Goal: Task Accomplishment & Management: Manage account settings

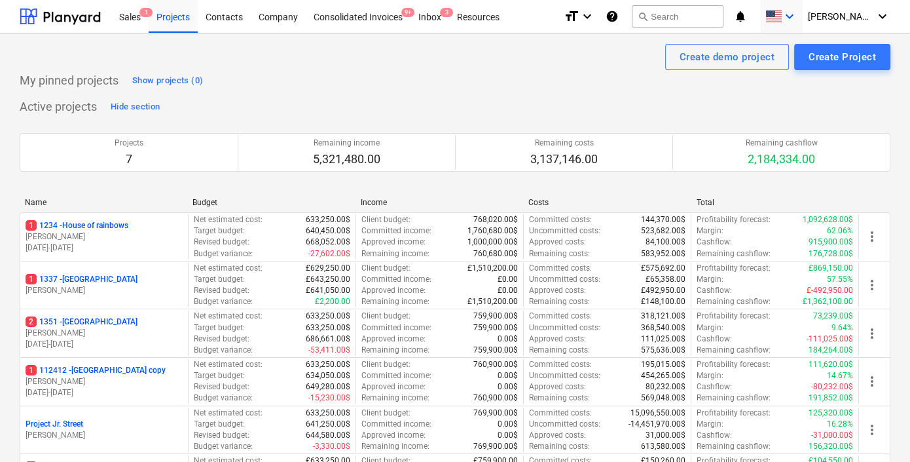
click at [797, 20] on icon "keyboard_arrow_down" at bounding box center [790, 17] width 16 height 16
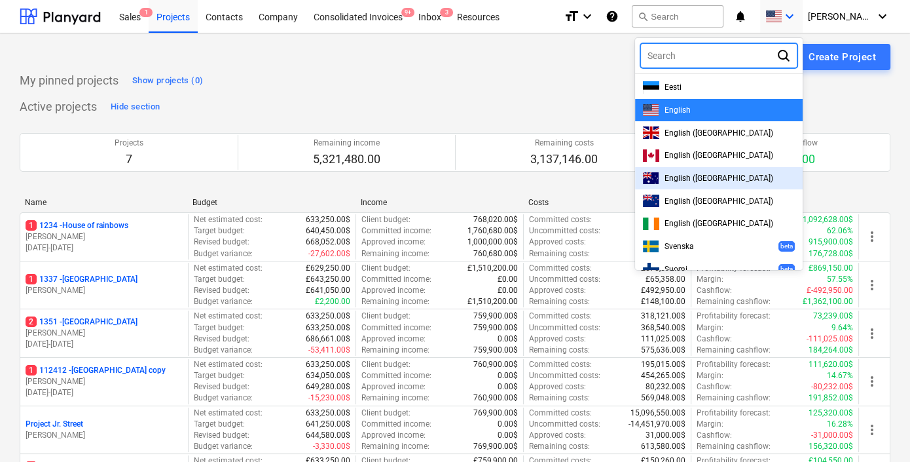
click at [691, 179] on span "English (Australia)" at bounding box center [719, 178] width 109 height 9
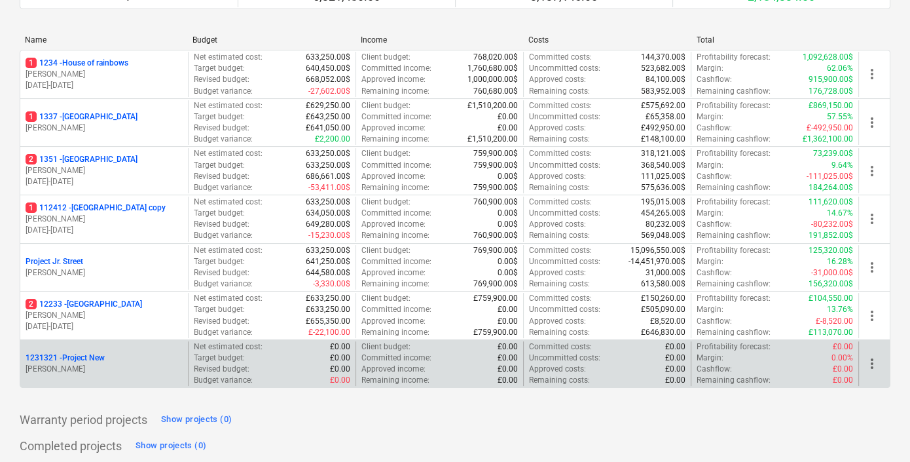
scroll to position [192, 0]
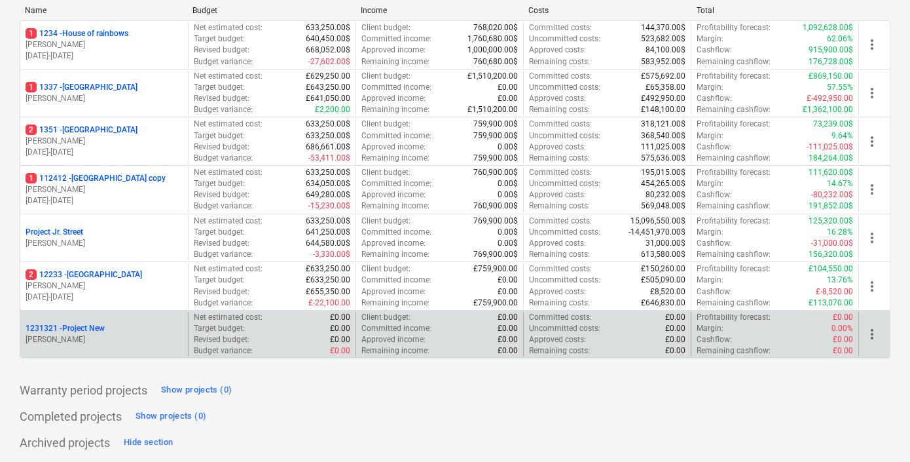
click at [124, 325] on div "1231321 - Project New" at bounding box center [104, 328] width 157 height 11
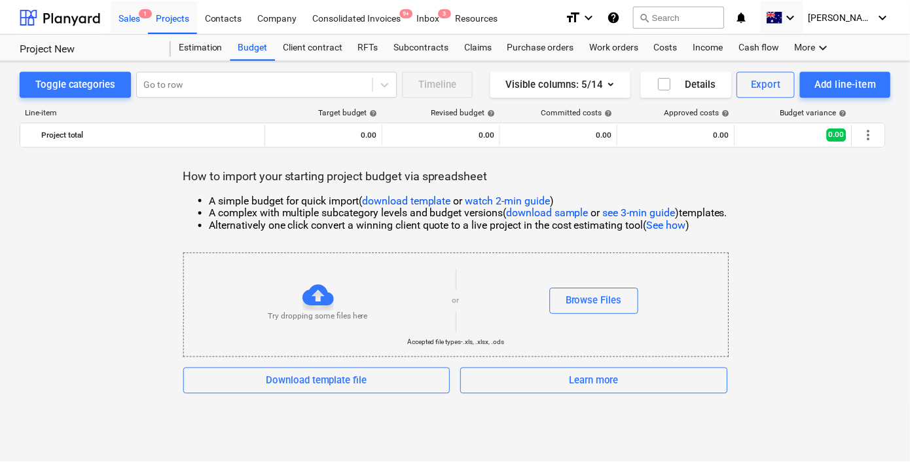
scroll to position [192, 0]
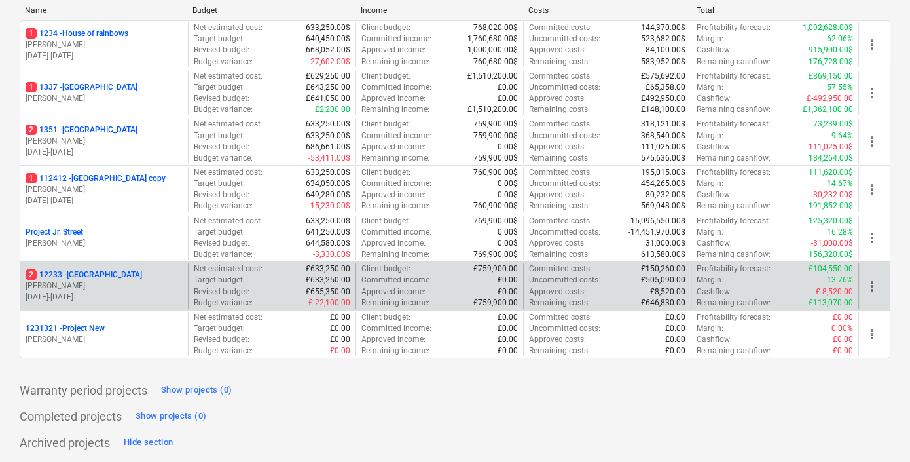
click at [129, 266] on div "2 12233 - West Street J. Walker 01.08.2025 - 31.08.2025" at bounding box center [104, 285] width 168 height 45
click at [124, 276] on div "2 12233 - West Street" at bounding box center [104, 274] width 157 height 11
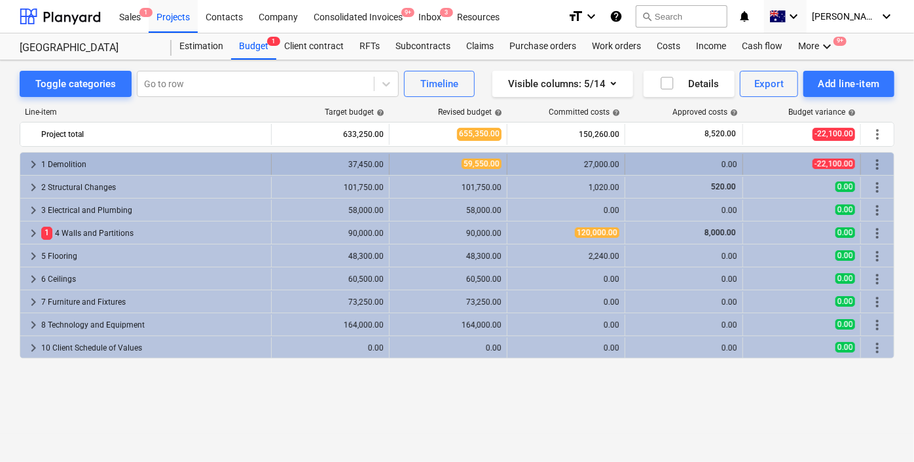
click at [31, 166] on span "keyboard_arrow_right" at bounding box center [34, 164] width 16 height 16
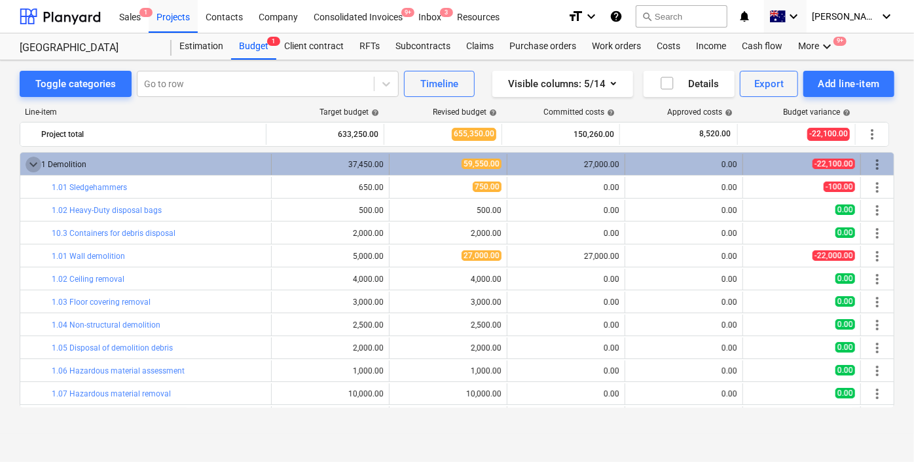
click at [31, 158] on span "keyboard_arrow_down" at bounding box center [34, 164] width 16 height 16
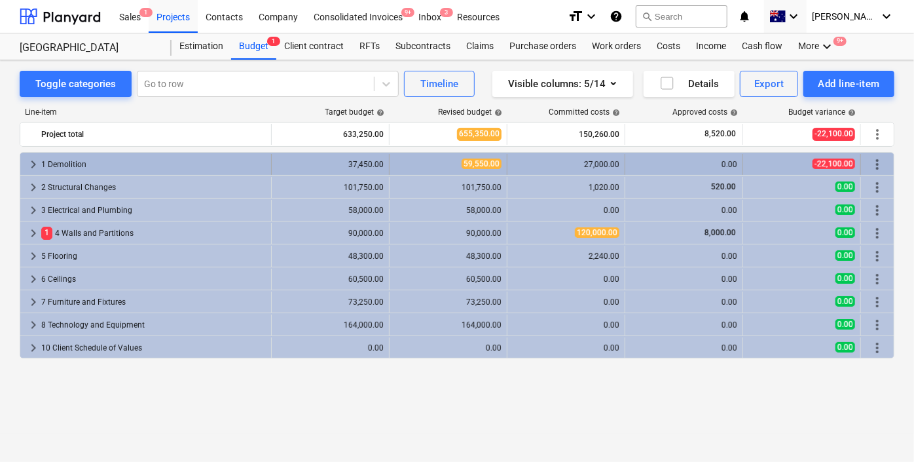
click at [28, 161] on span "keyboard_arrow_right" at bounding box center [34, 164] width 16 height 16
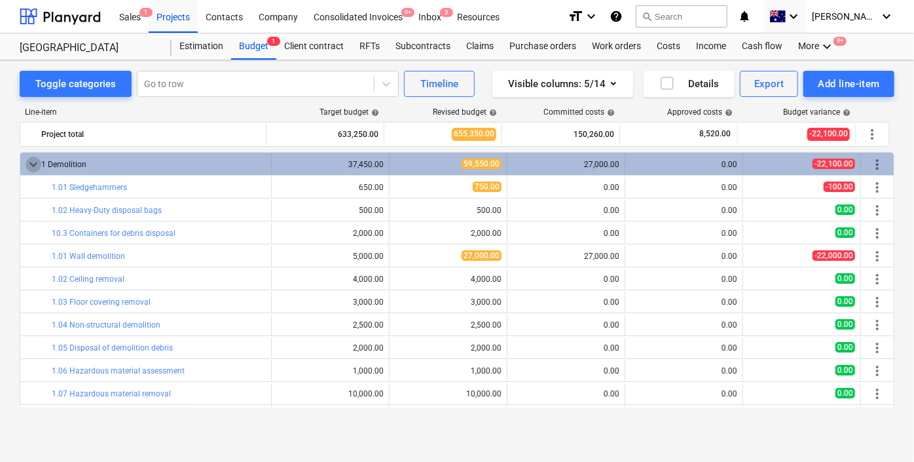
click at [34, 157] on span "keyboard_arrow_down" at bounding box center [34, 164] width 16 height 16
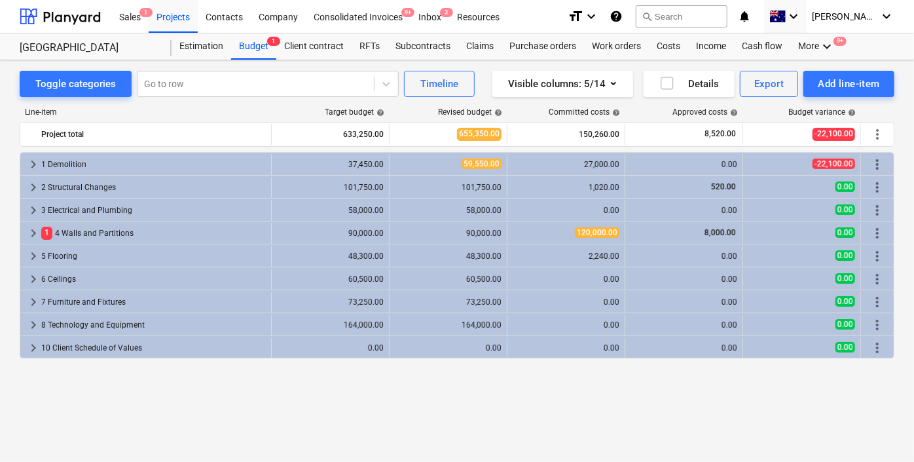
drag, startPoint x: 306, startPoint y: 149, endPoint x: 298, endPoint y: 568, distance: 419.1
click at [298, 461] on html "Sales 1 Projects Contacts Company Consolidated Invoices 9+ Inbox 3 Resources fo…" at bounding box center [457, 231] width 914 height 462
click at [422, 109] on div "Revised budget help" at bounding box center [449, 111] width 118 height 9
click at [430, 90] on div "Timeline" at bounding box center [439, 83] width 38 height 17
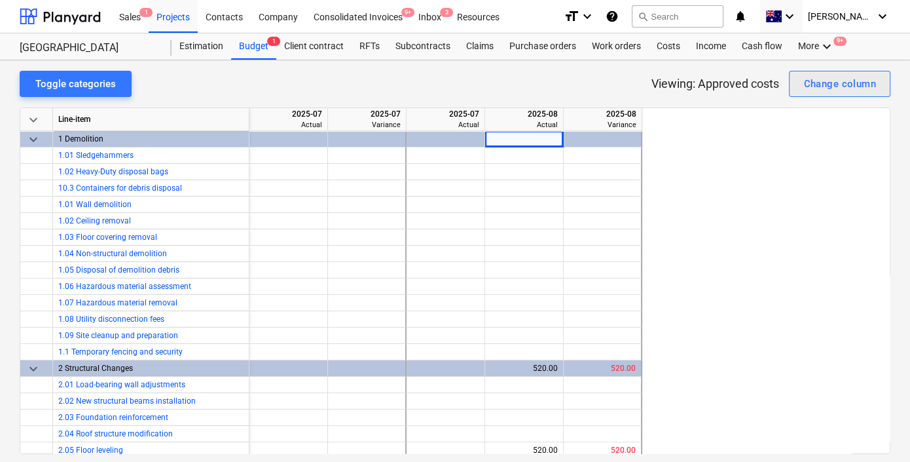
click at [822, 89] on div "Change column" at bounding box center [839, 83] width 73 height 17
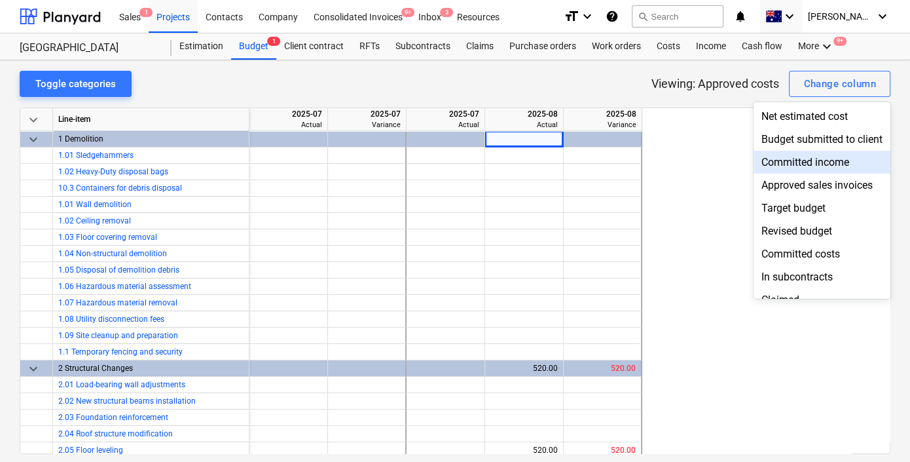
click at [267, 41] on div at bounding box center [455, 231] width 910 height 462
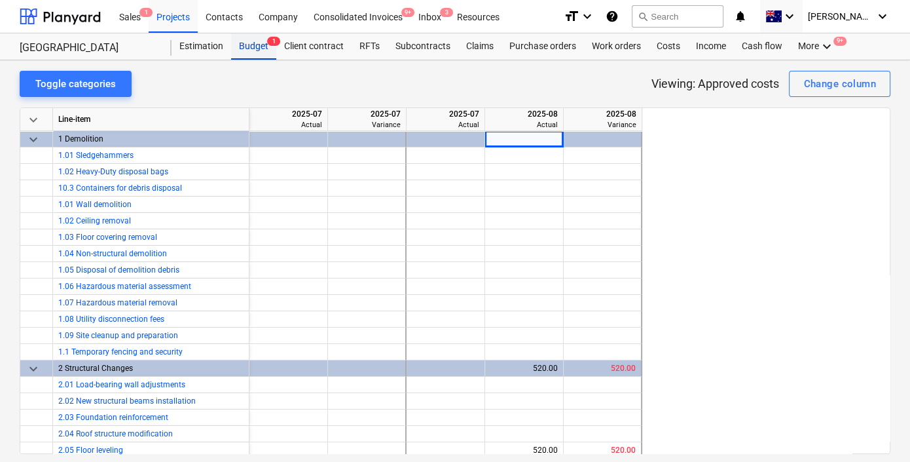
click at [260, 43] on div "Budget 1" at bounding box center [253, 46] width 45 height 26
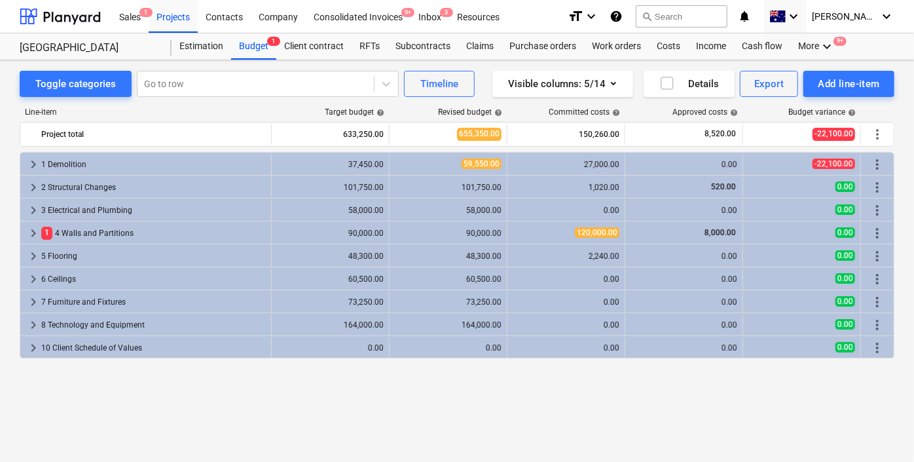
click at [301, 105] on div "Line-item Target budget help Revised budget help Committed costs help Approved …" at bounding box center [457, 260] width 875 height 326
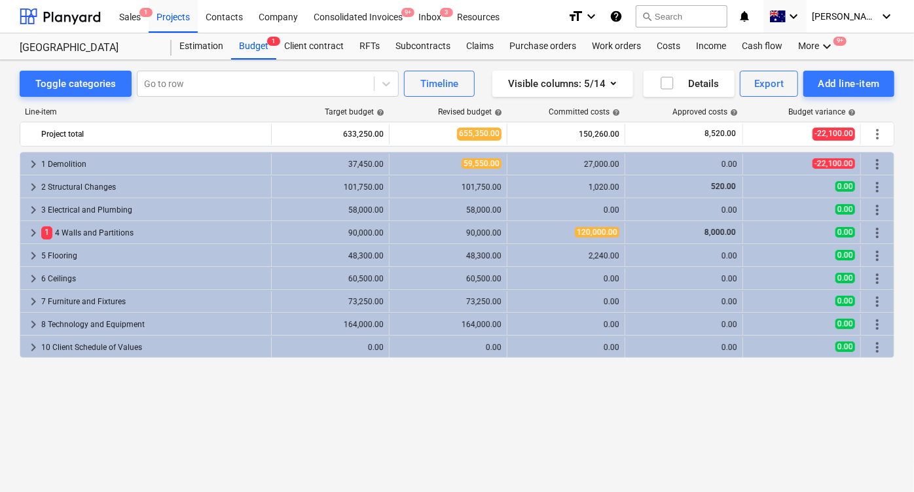
click at [872, 107] on div at bounding box center [878, 111] width 33 height 9
click at [754, 50] on div "Cash flow" at bounding box center [762, 46] width 56 height 26
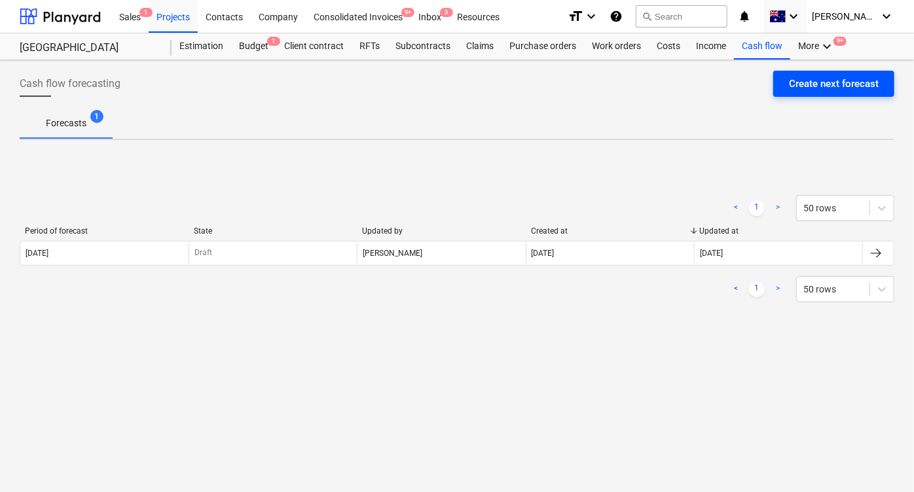
click at [811, 88] on div "Create next forecast" at bounding box center [834, 83] width 90 height 17
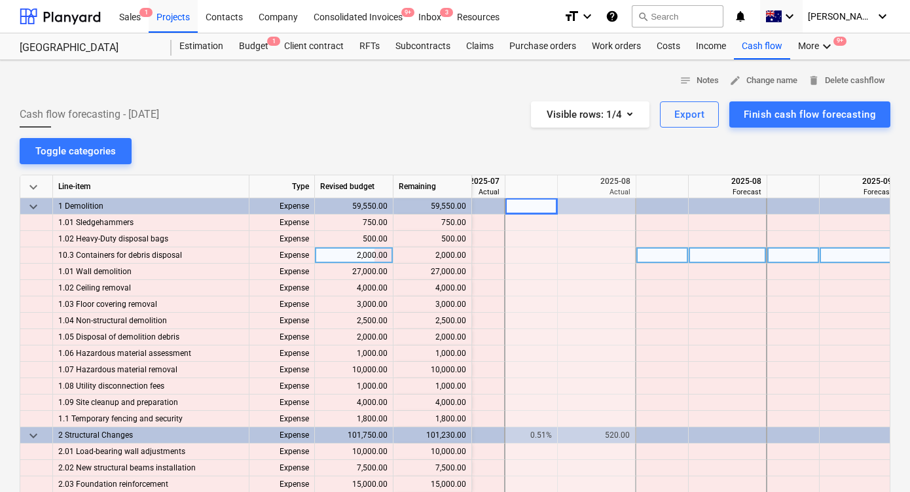
scroll to position [0, 109]
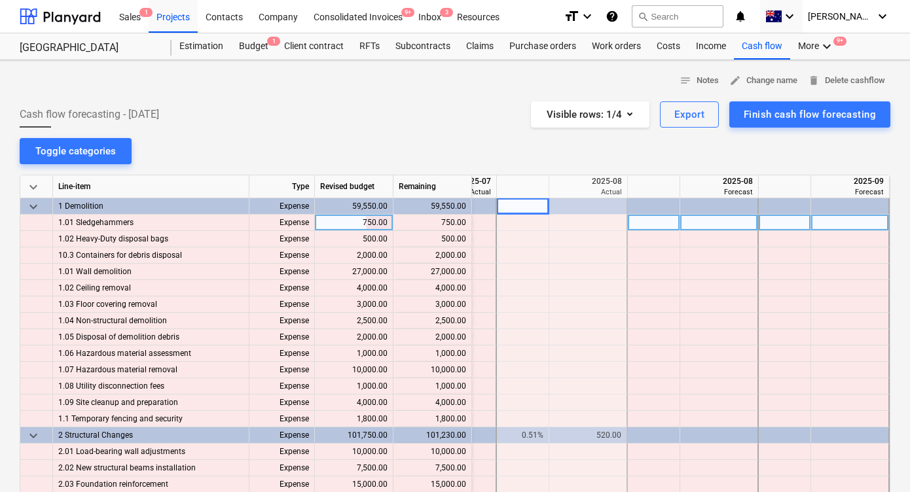
click at [515, 225] on div at bounding box center [523, 223] width 52 height 16
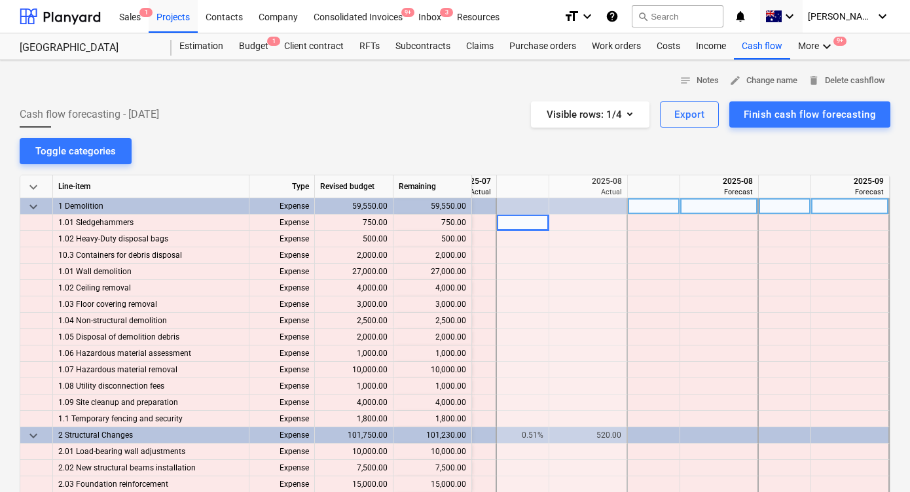
click at [526, 213] on div "keyboard_arrow_down Line-item Type Revised budget Remaining 2025-07 Actual 2025…" at bounding box center [455, 359] width 871 height 369
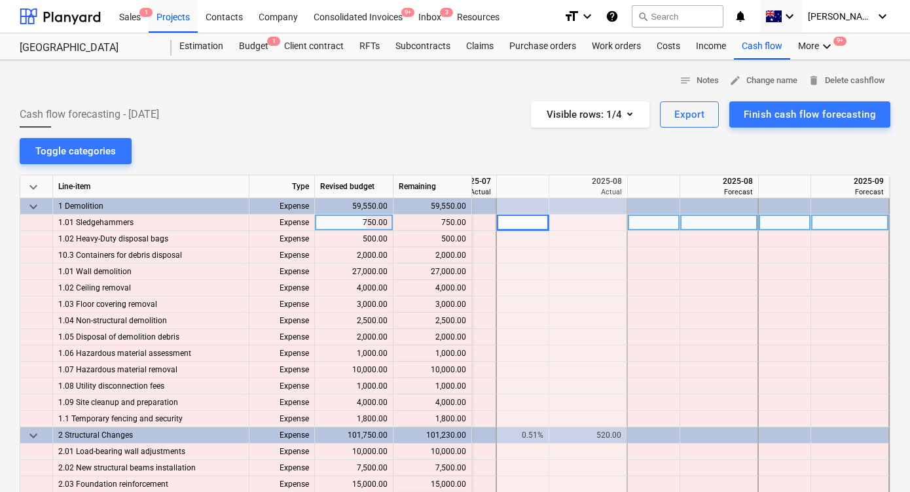
click at [527, 227] on div at bounding box center [523, 223] width 52 height 16
click at [530, 215] on div at bounding box center [523, 223] width 52 height 16
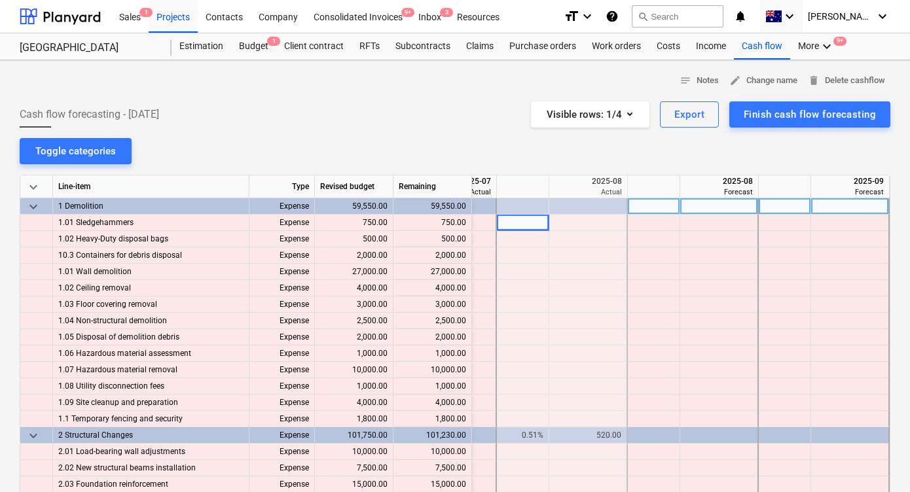
click at [530, 206] on div at bounding box center [523, 206] width 52 height 16
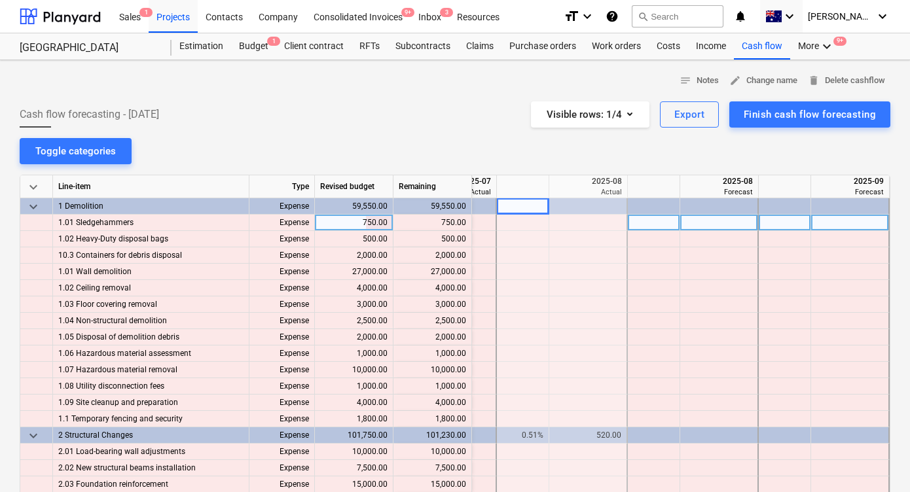
click at [525, 219] on div at bounding box center [523, 223] width 52 height 16
click at [663, 221] on div at bounding box center [654, 223] width 52 height 16
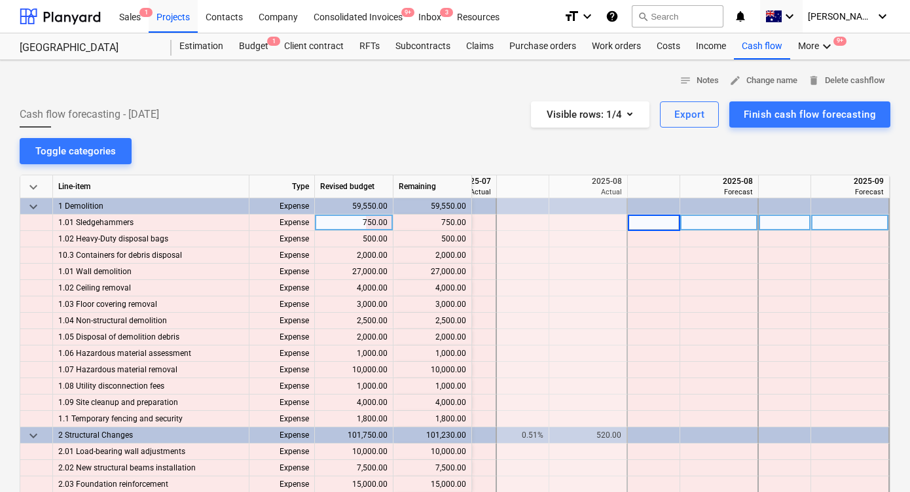
click at [777, 221] on div at bounding box center [785, 223] width 52 height 16
click at [775, 215] on input at bounding box center [785, 223] width 52 height 16
type input "10"
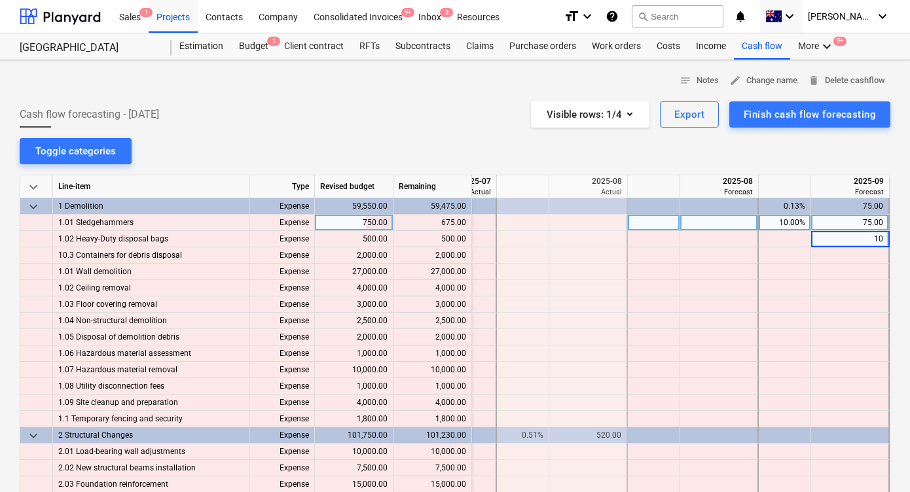
type input "100"
type input "1"
type input "50"
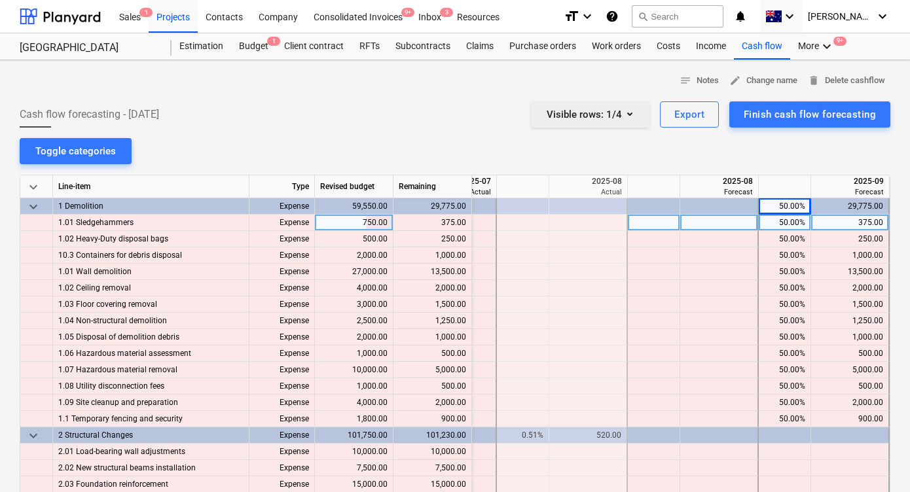
click at [627, 119] on icon "button" at bounding box center [630, 114] width 16 height 16
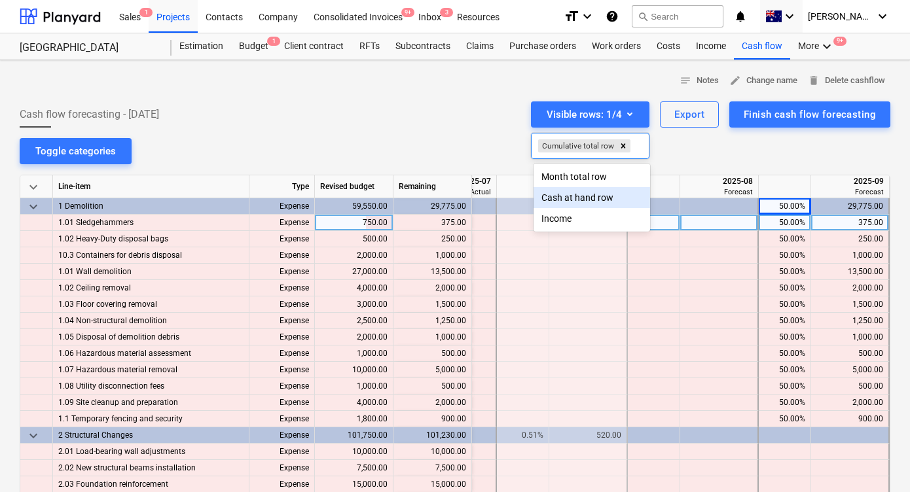
click at [555, 208] on div "Income" at bounding box center [592, 218] width 117 height 21
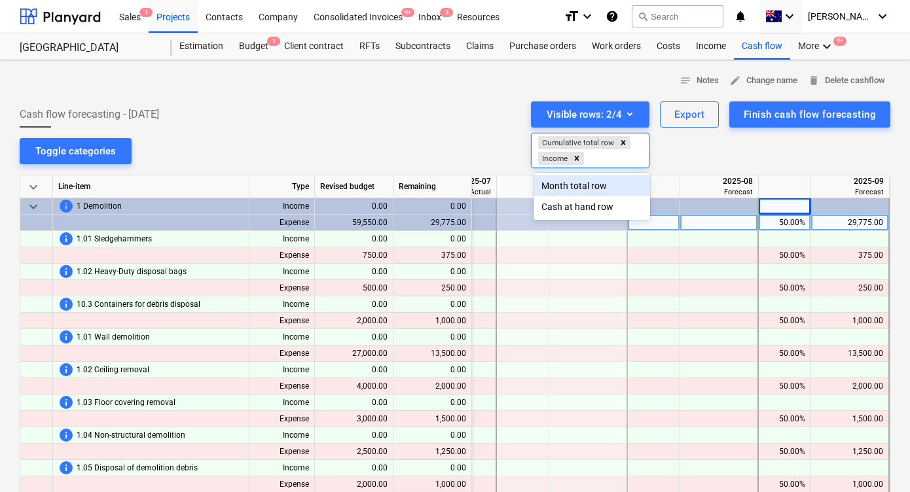
click at [426, 127] on div at bounding box center [455, 246] width 910 height 492
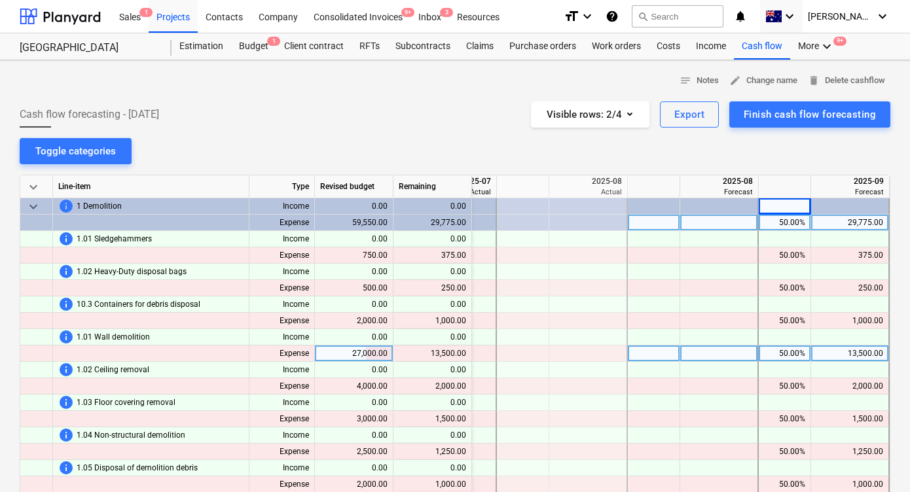
scroll to position [45, 110]
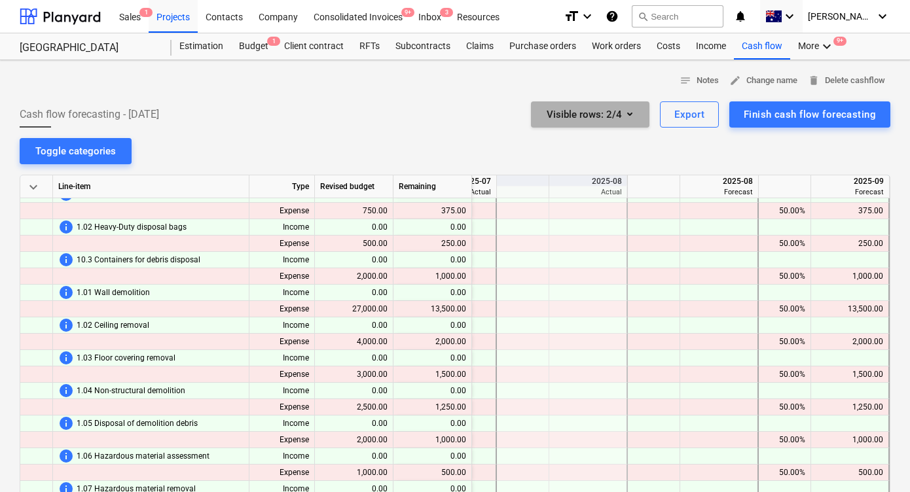
click at [610, 115] on div "Visible rows : 2/4" at bounding box center [590, 114] width 87 height 17
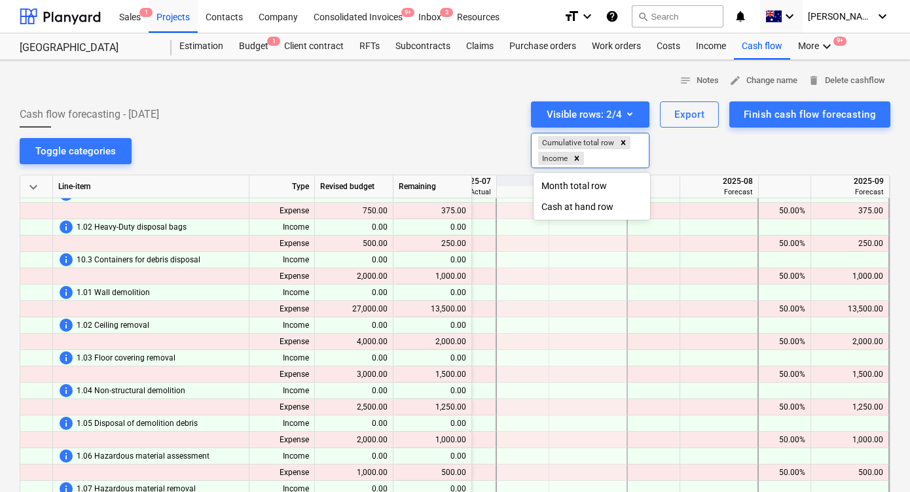
click at [476, 95] on div at bounding box center [455, 246] width 910 height 492
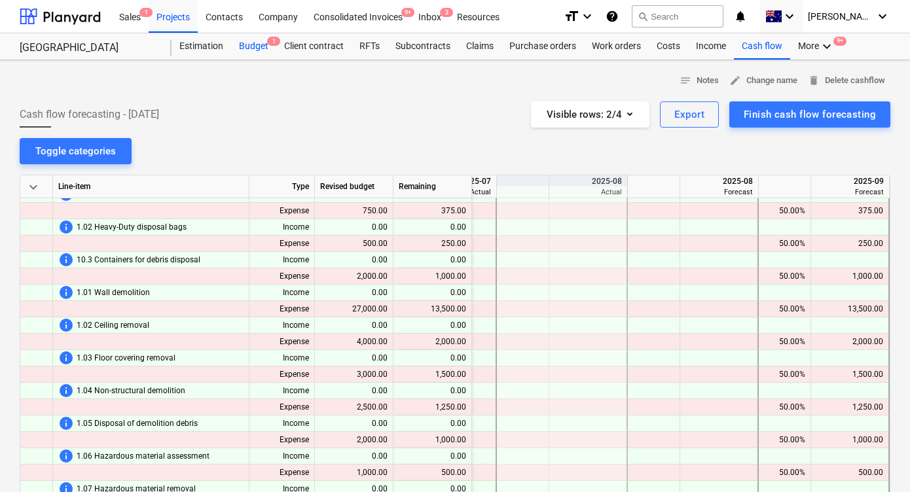
click at [252, 45] on div "Budget 1" at bounding box center [253, 46] width 45 height 26
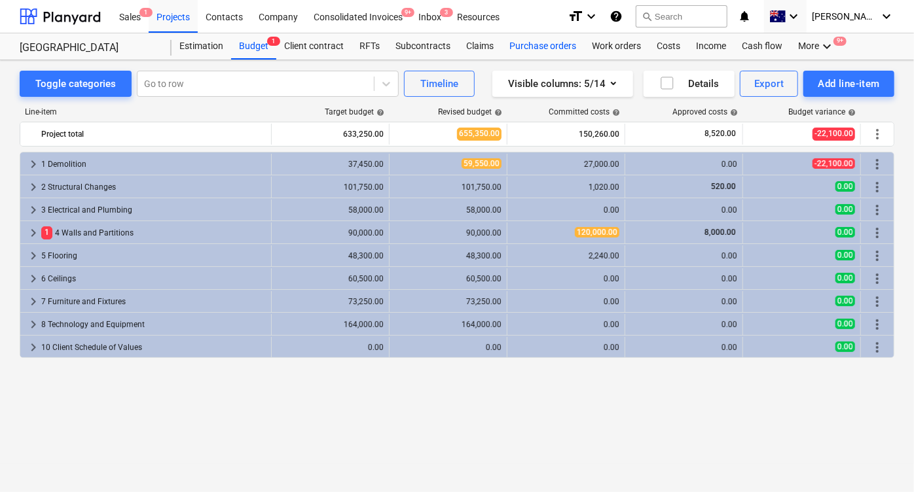
click at [520, 48] on div "Purchase orders" at bounding box center [543, 46] width 82 height 26
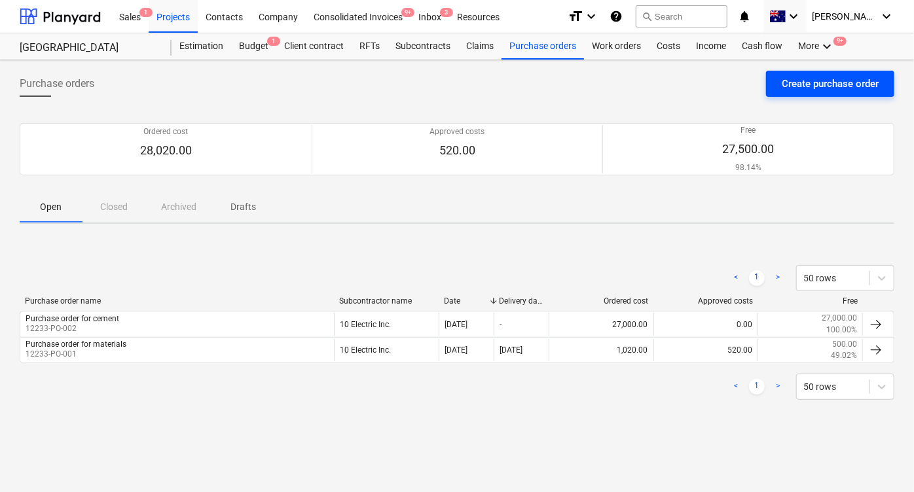
click at [788, 88] on div "Create purchase order" at bounding box center [830, 83] width 97 height 17
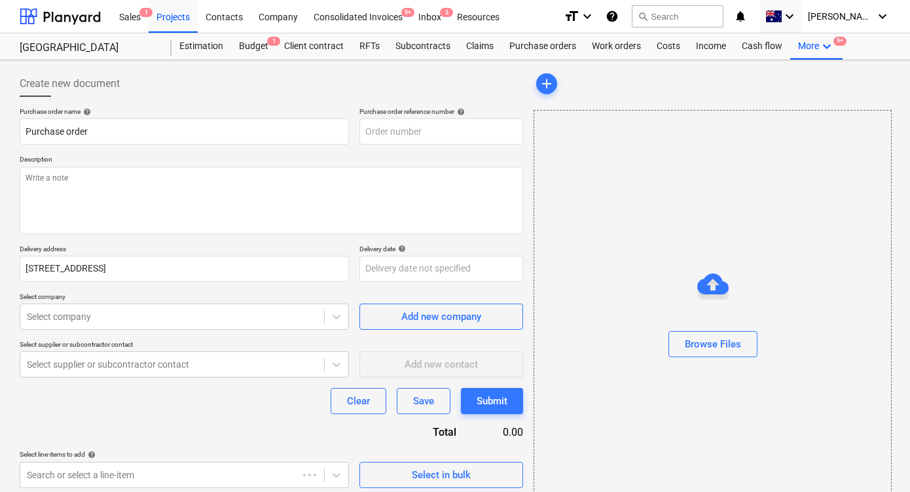
type textarea "x"
type input "12233-PO-003"
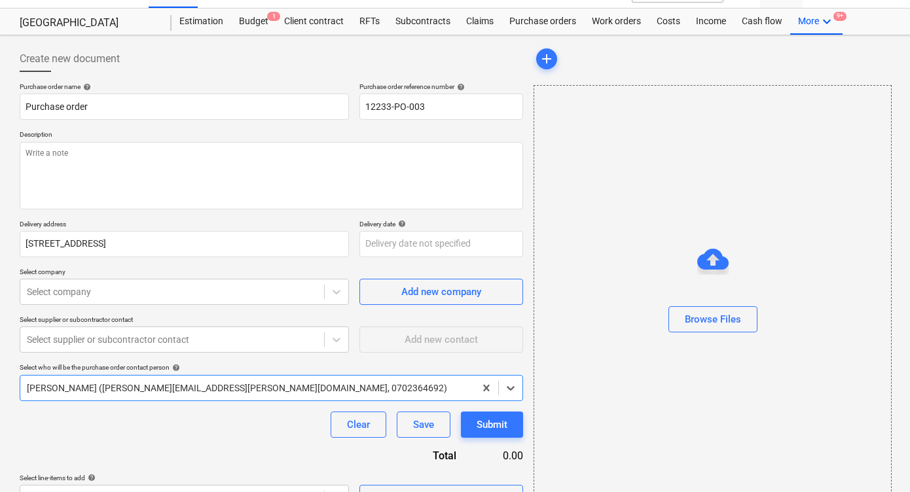
scroll to position [35, 0]
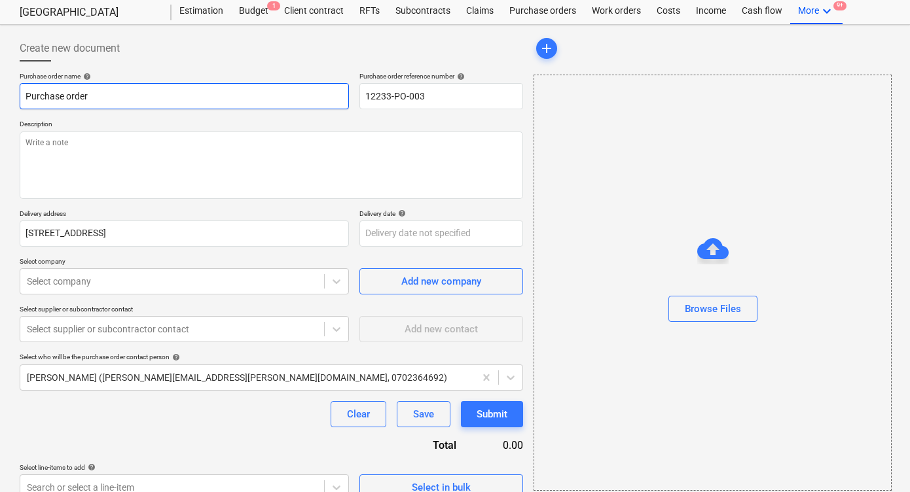
click at [128, 100] on input "Purchase order" at bounding box center [184, 96] width 329 height 26
type textarea "x"
type input "Purchase order"
type textarea "x"
type input "Purchase order fo"
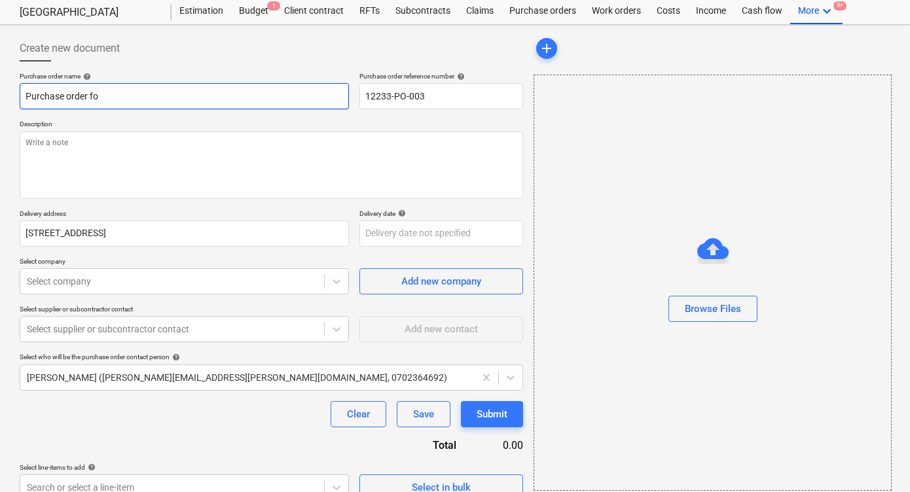
type textarea "x"
type input "Purchase order for"
type textarea "x"
type input "Purchase order for"
type textarea "x"
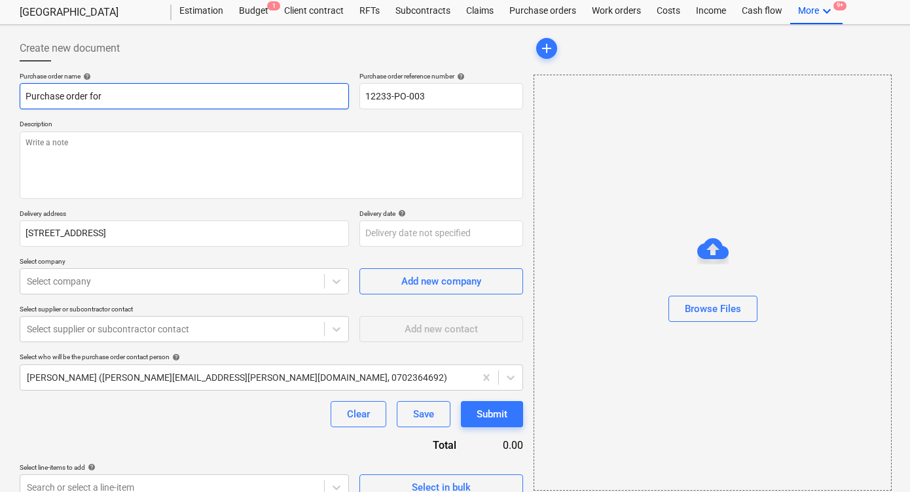
type input "Purchase order for M"
type textarea "x"
type input "Purchase order for Ma"
type textarea "x"
type input "Purchase order for Mat"
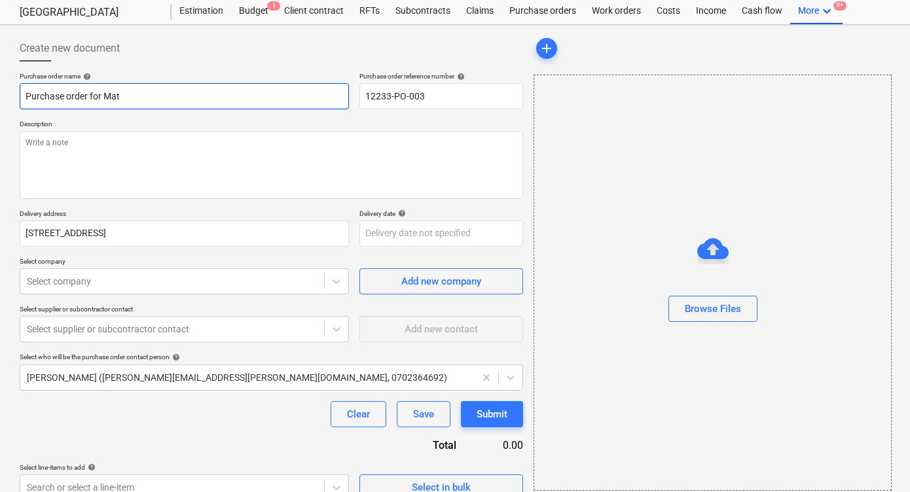
type textarea "x"
type input "Purchase order for Mate"
type textarea "x"
type input "Purchase order for Mater"
type textarea "x"
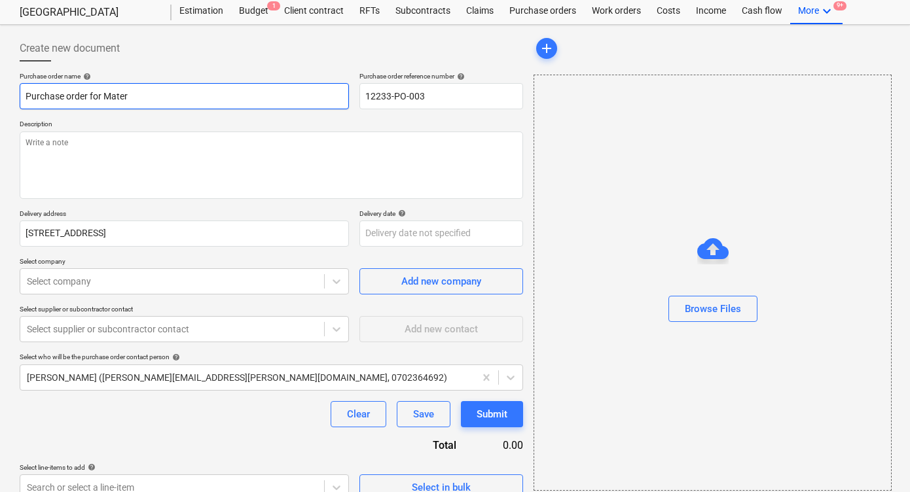
type input "Purchase order for Materi"
type textarea "x"
type input "Purchase order for Materia"
type textarea "x"
type input "Purchase order for Material"
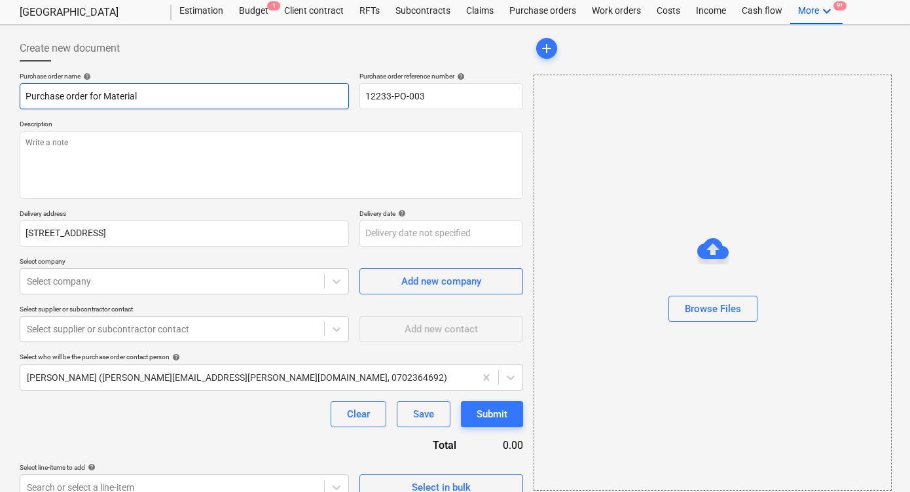
type textarea "x"
type input "Purchase order for Materials"
type textarea "x"
type input "H"
type textarea "x"
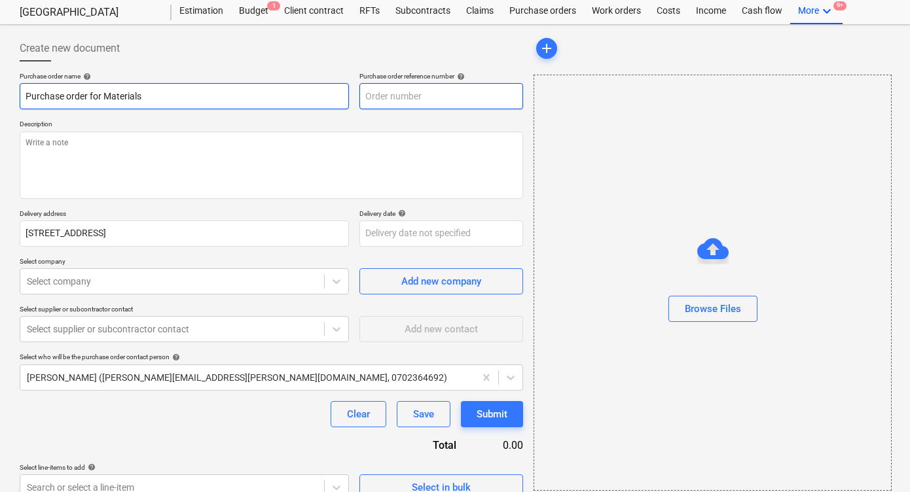
type textarea "x"
type input "12233-PO-003"
type textarea "x"
type input "12233-PO-003H"
type textarea "x"
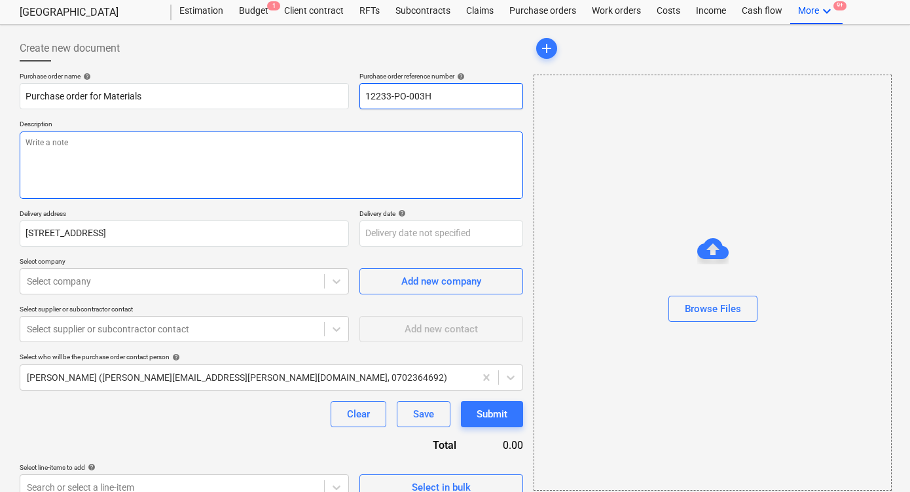
type input "12233-PO-003H"
click at [129, 168] on textarea at bounding box center [271, 165] width 503 height 67
click at [455, 93] on input "12233-PO-003H" at bounding box center [441, 96] width 164 height 26
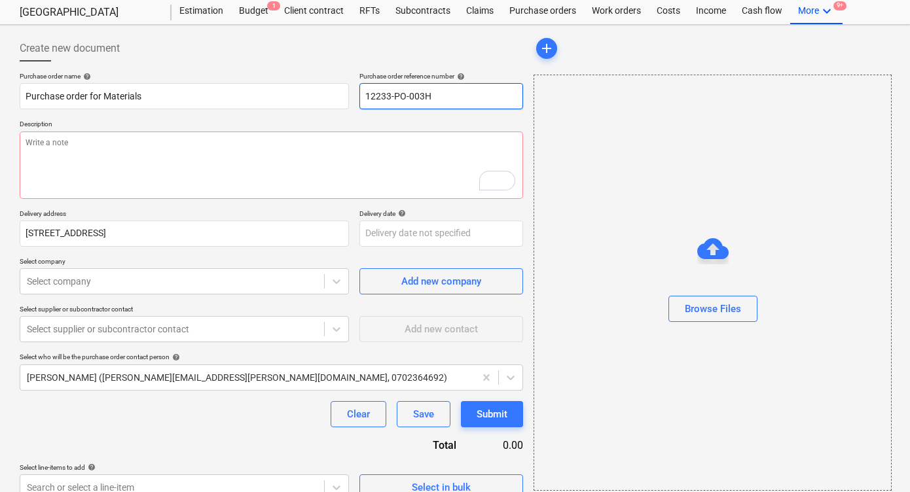
type textarea "x"
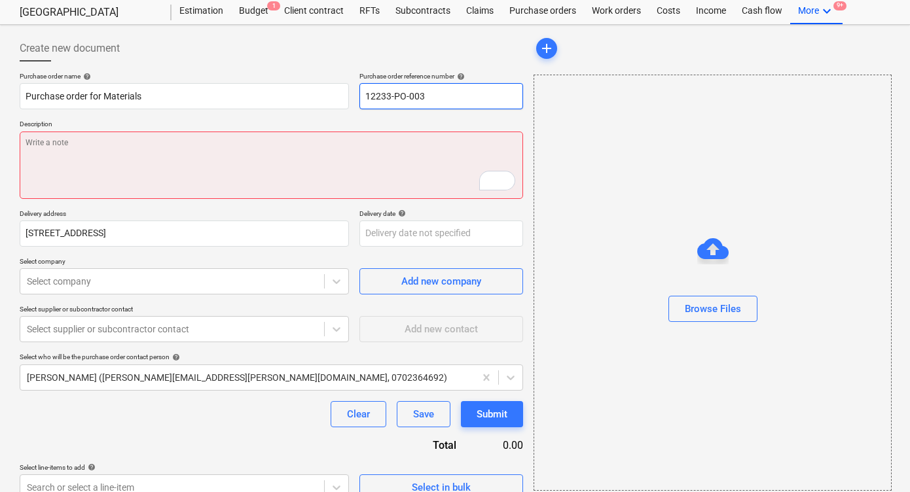
type input "12233-PO-003"
click at [401, 158] on textarea "To enrich screen reader interactions, please activate Accessibility in Grammarl…" at bounding box center [271, 165] width 503 height 67
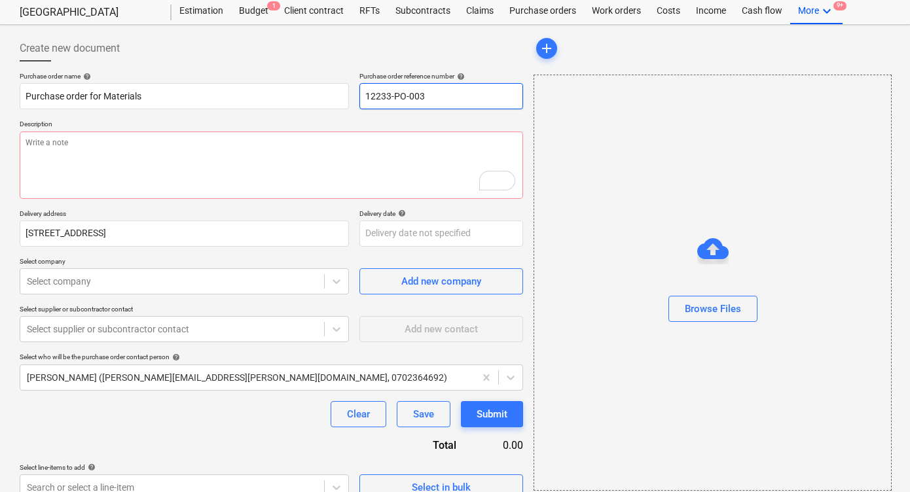
drag, startPoint x: 368, startPoint y: 94, endPoint x: 389, endPoint y: 94, distance: 21.0
click at [389, 94] on input "12233-PO-003" at bounding box center [441, 96] width 164 height 26
drag, startPoint x: 411, startPoint y: 94, endPoint x: 442, endPoint y: 94, distance: 30.8
click at [442, 94] on input "12233-PO-003" at bounding box center [441, 96] width 164 height 26
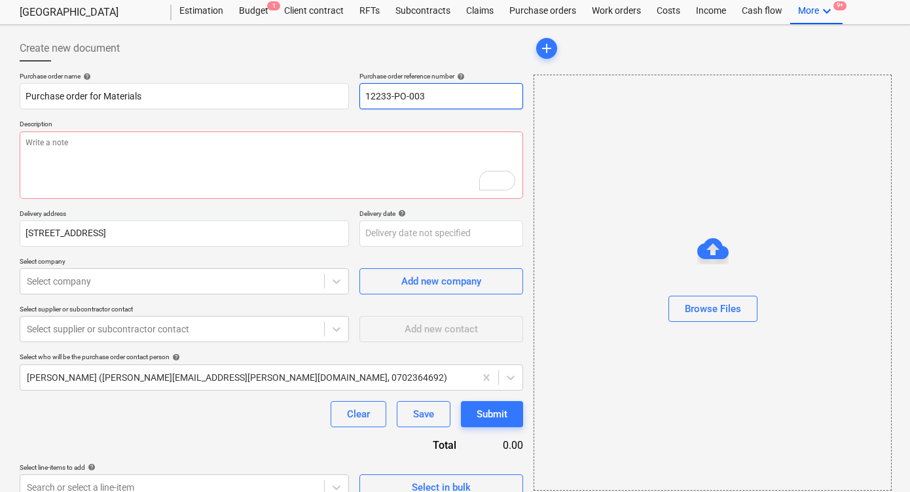
click at [442, 94] on input "12233-PO-003" at bounding box center [441, 96] width 164 height 26
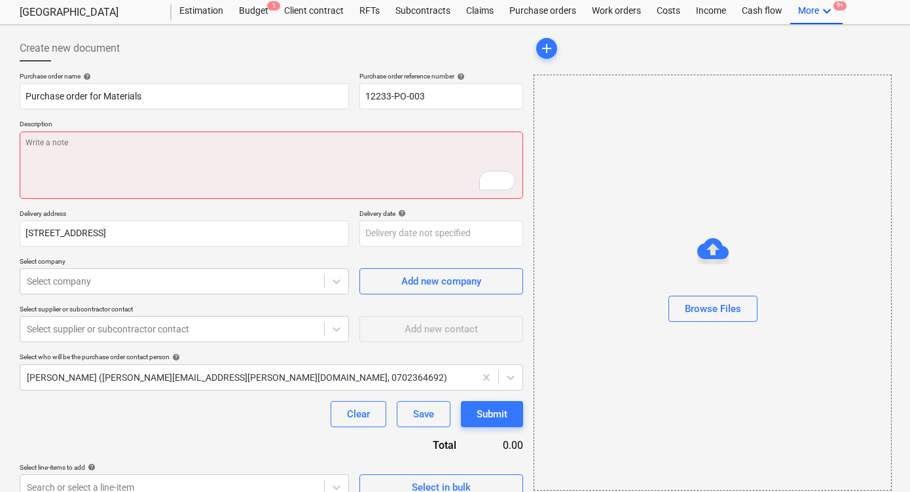
click at [232, 194] on textarea "To enrich screen reader interactions, please activate Accessibility in Grammarl…" at bounding box center [271, 165] width 503 height 67
click at [194, 186] on textarea "To enrich screen reader interactions, please activate Accessibility in Grammarl…" at bounding box center [271, 165] width 503 height 67
type textarea "x"
type textarea "H"
type textarea "x"
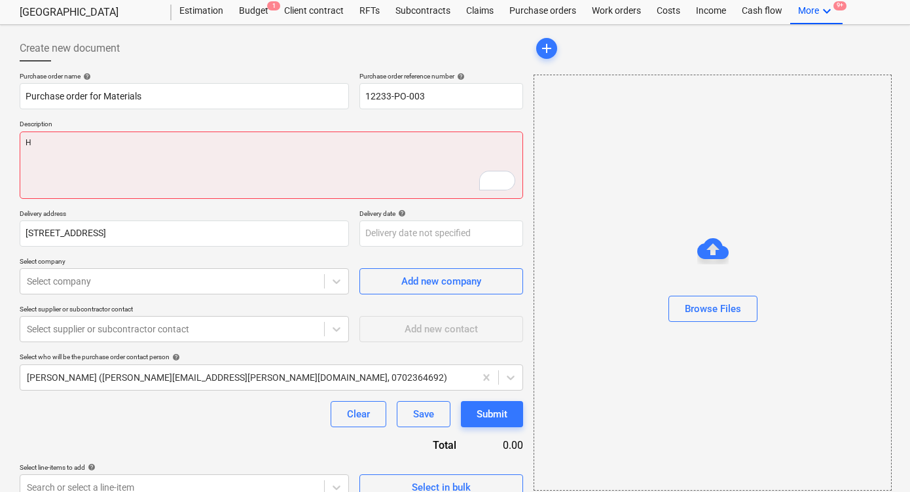
type textarea "Hi"
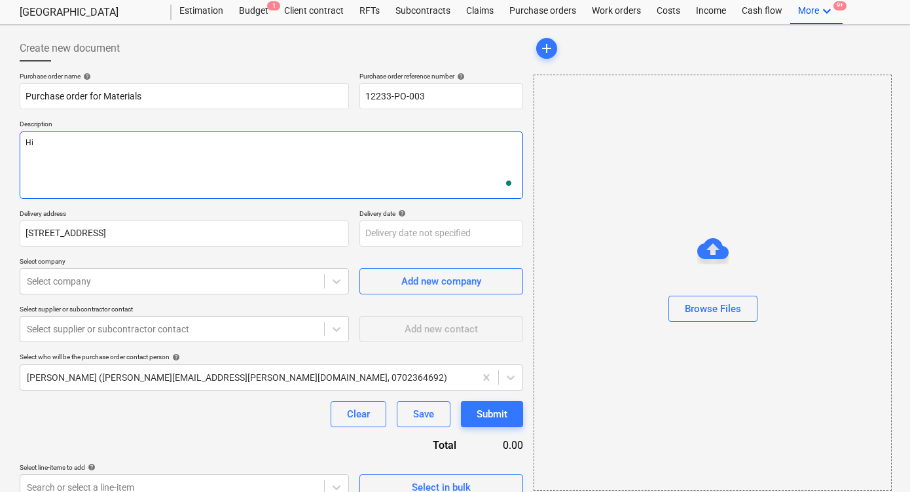
type textarea "x"
type textarea "Hi"
type textarea "x"
type textarea "Hi,"
type textarea "x"
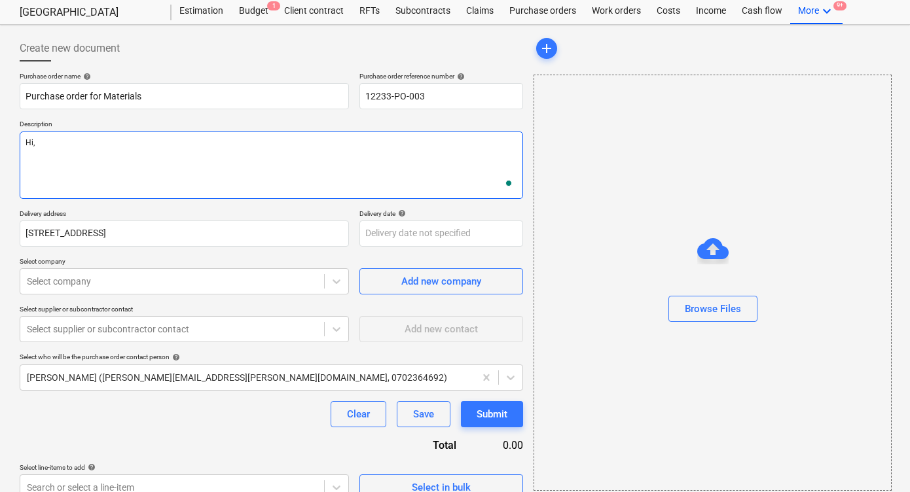
type textarea "Hi,"
type textarea "x"
type textarea "Hi,"
type textarea "x"
type textarea "Hi,"
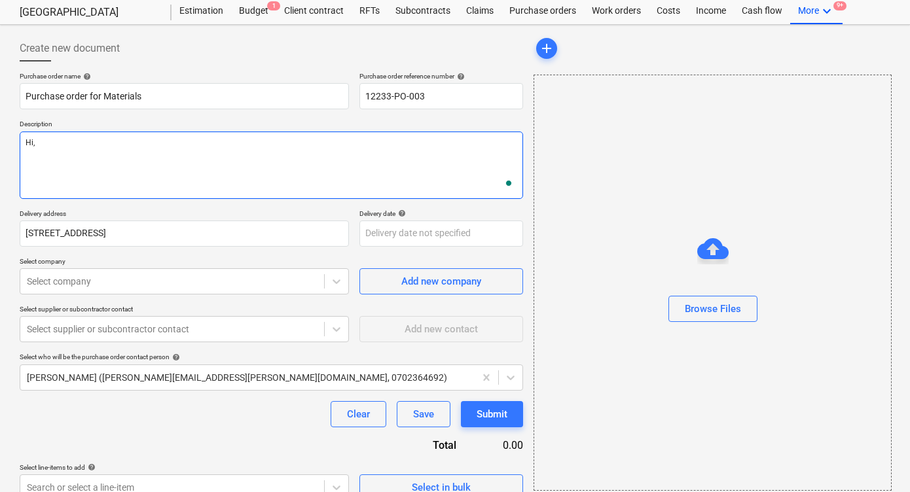
type textarea "x"
type textarea "Hi, W"
type textarea "x"
type textarea "Hi, We"
type textarea "x"
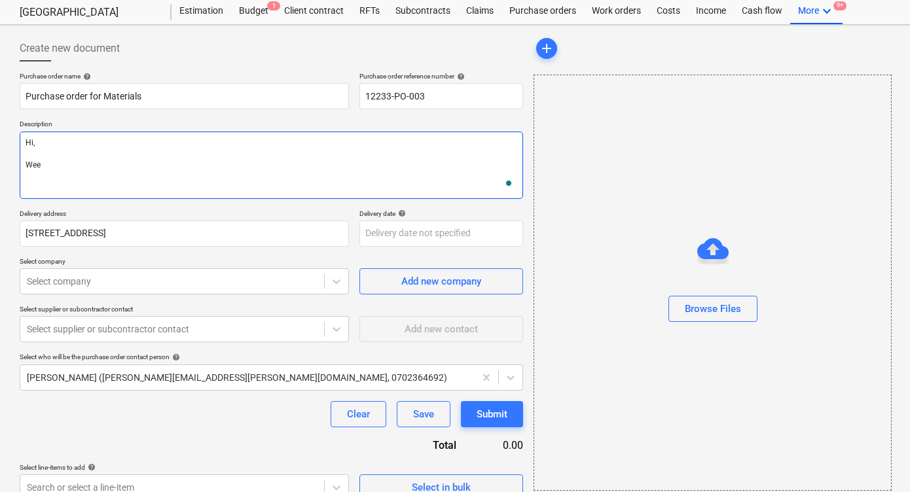
type textarea "Hi, Wee"
type textarea "x"
type textarea "Hi, Wee n"
type textarea "x"
type textarea "Hi, Wee"
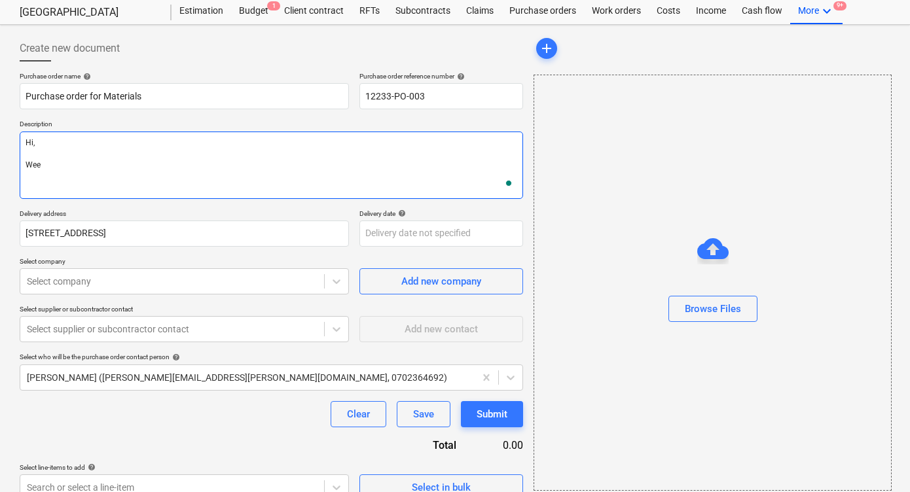
type textarea "x"
type textarea "Hi, Wee"
type textarea "x"
type textarea "Hi, We"
type textarea "x"
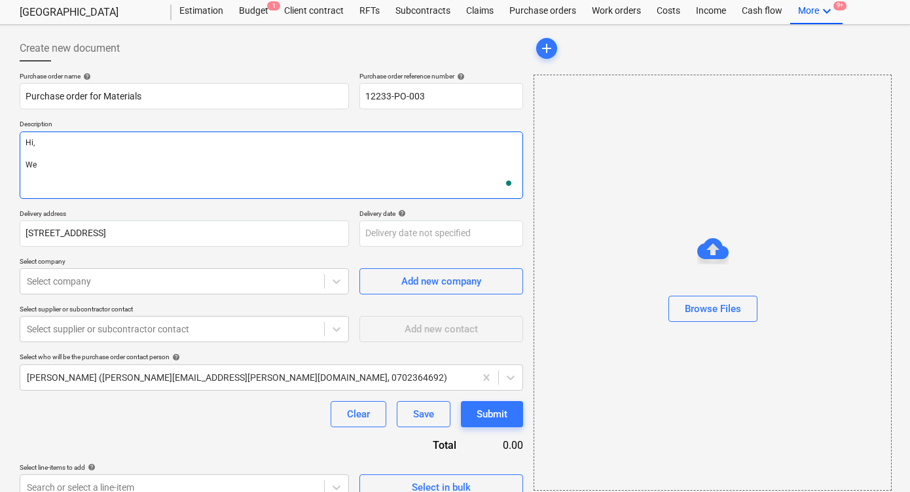
type textarea "Hi, We"
type textarea "x"
type textarea "Hi, We n"
type textarea "x"
type textarea "Hi, We ne"
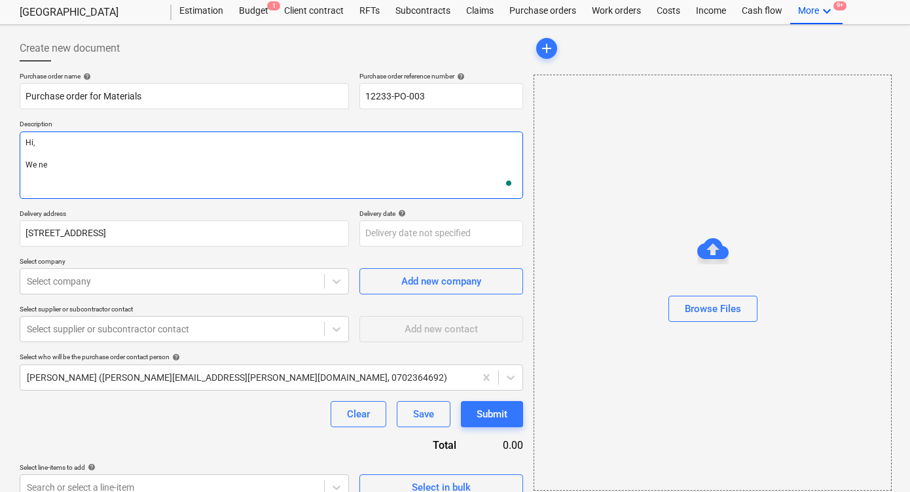
type textarea "x"
type textarea "Hi, We nee"
type textarea "x"
type textarea "Hi, We need"
type textarea "x"
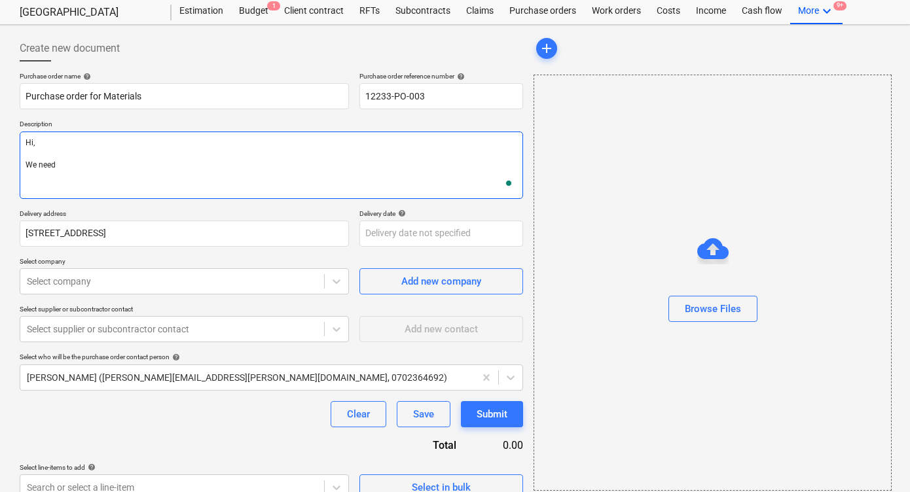
type textarea "Hi, We need"
type textarea "x"
type textarea "Hi, We need ma"
type textarea "x"
type textarea "Hi, We need mat"
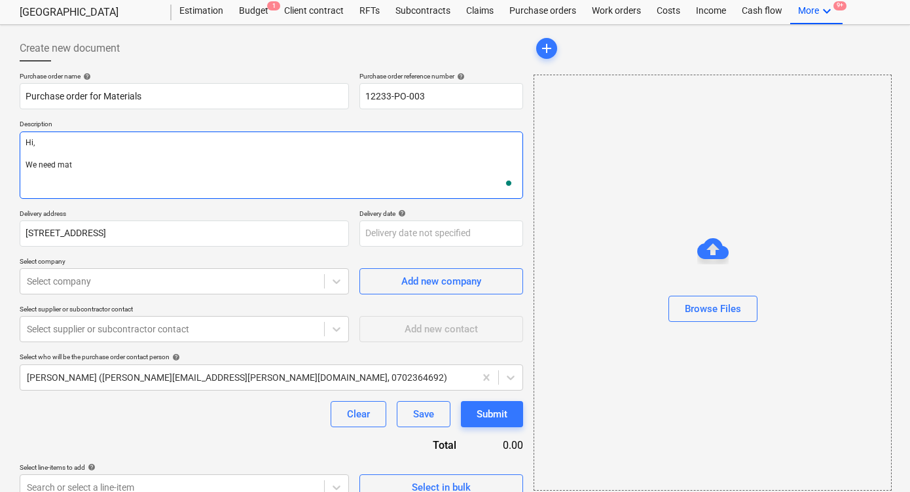
type textarea "x"
type textarea "Hi, We need mate"
type textarea "x"
type textarea "Hi, We need matei"
type textarea "x"
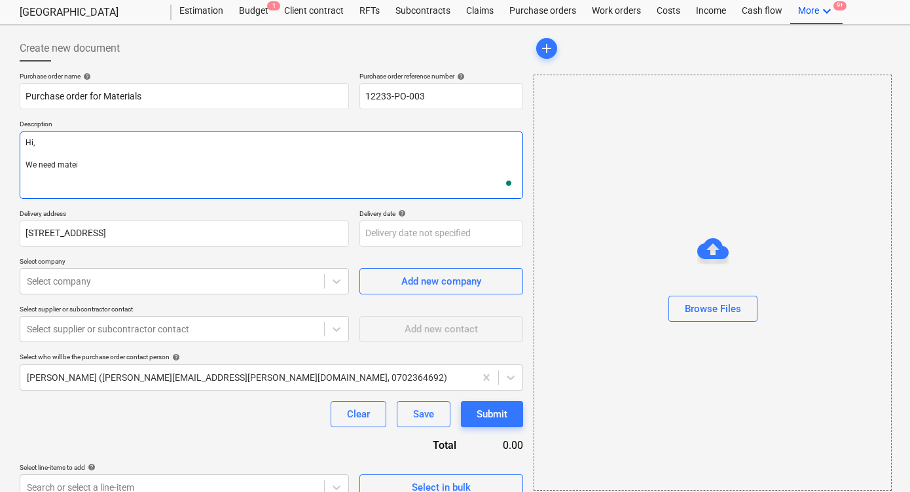
type textarea "Hi, We need mateir"
type textarea "x"
type textarea "Hi, We need mateira"
type textarea "x"
type textarea "Hi, We need mateiral"
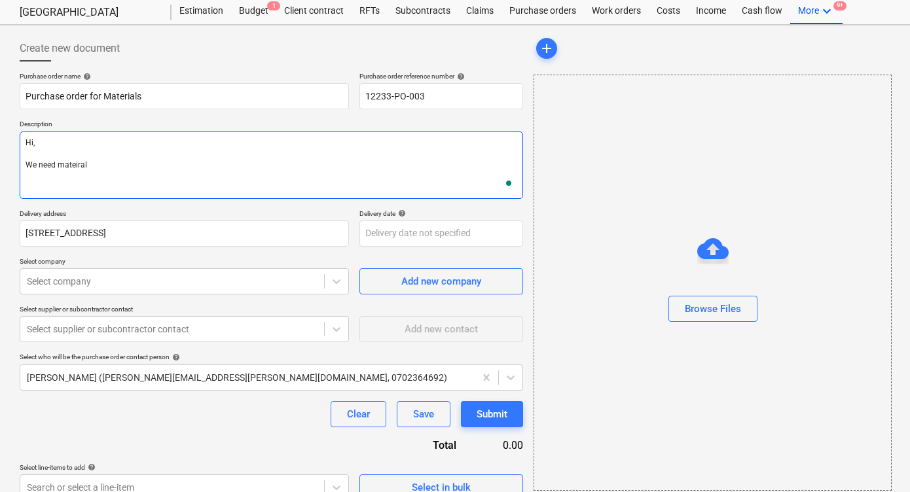
type textarea "x"
type textarea "Hi, We need mateirals"
type textarea "x"
type textarea "Hi, We need mateiral"
type textarea "x"
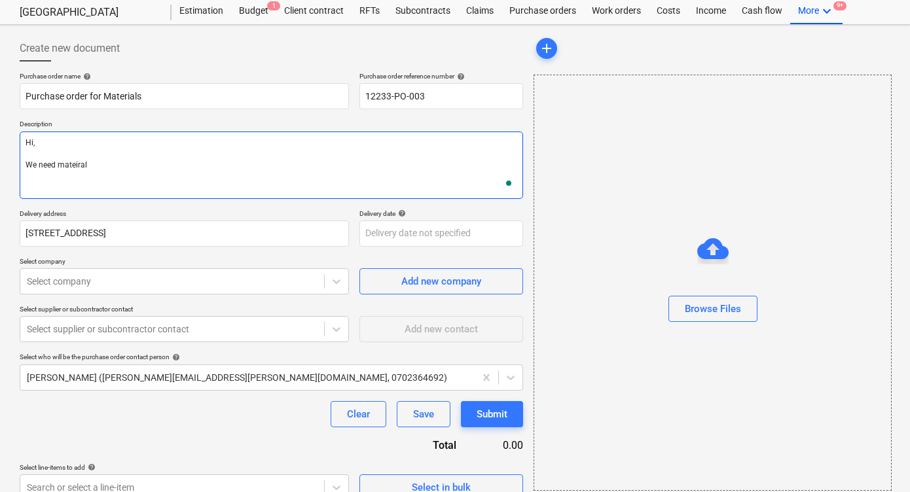
type textarea "Hi, We need mateira"
type textarea "x"
type textarea "Hi, We need mateir"
type textarea "x"
type textarea "Hi, We need matei"
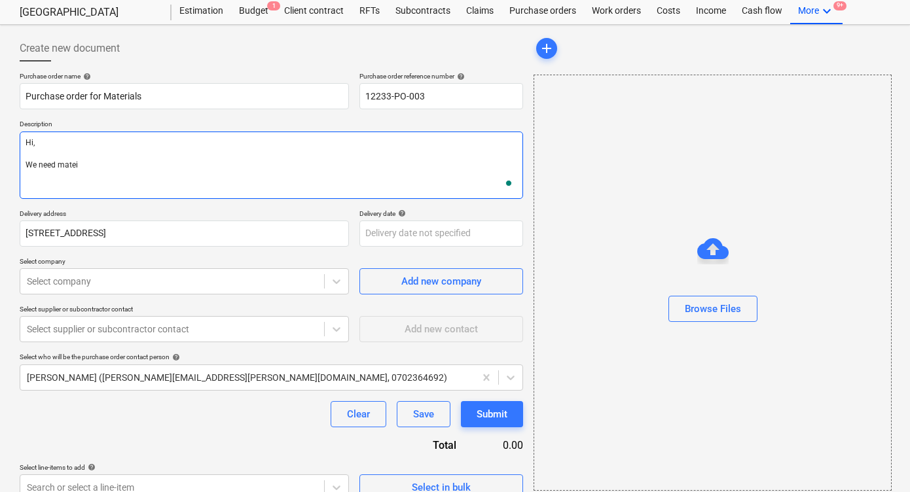
type textarea "x"
type textarea "Hi, We need mate"
type textarea "x"
type textarea "Hi, We need materi"
type textarea "x"
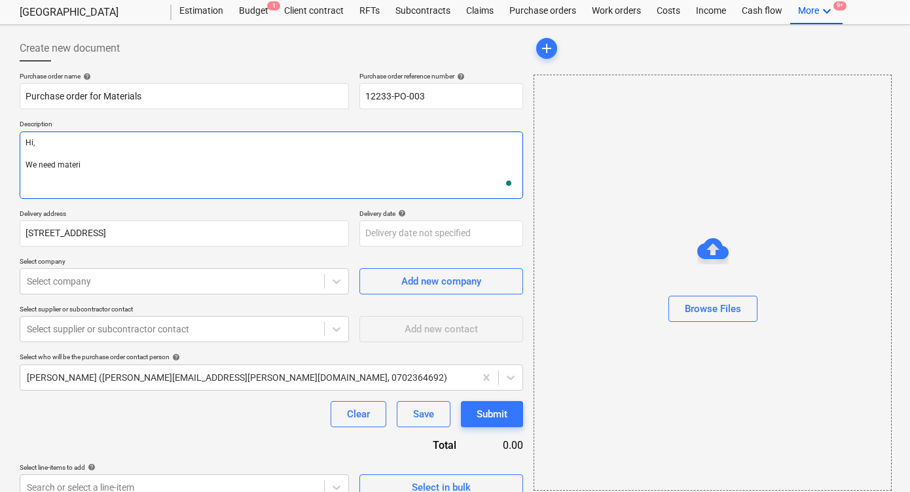
type textarea "Hi, We need materia"
type textarea "x"
type textarea "Hi, We need material"
type textarea "x"
type textarea "Hi, We need materials"
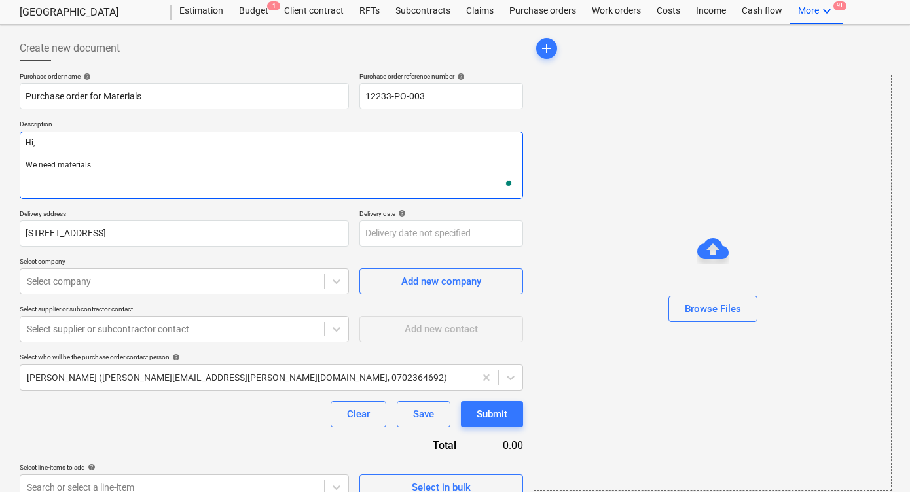
type textarea "x"
type textarea "Hi, We need materials"
type textarea "x"
type textarea "Hi, We need materials t"
type textarea "x"
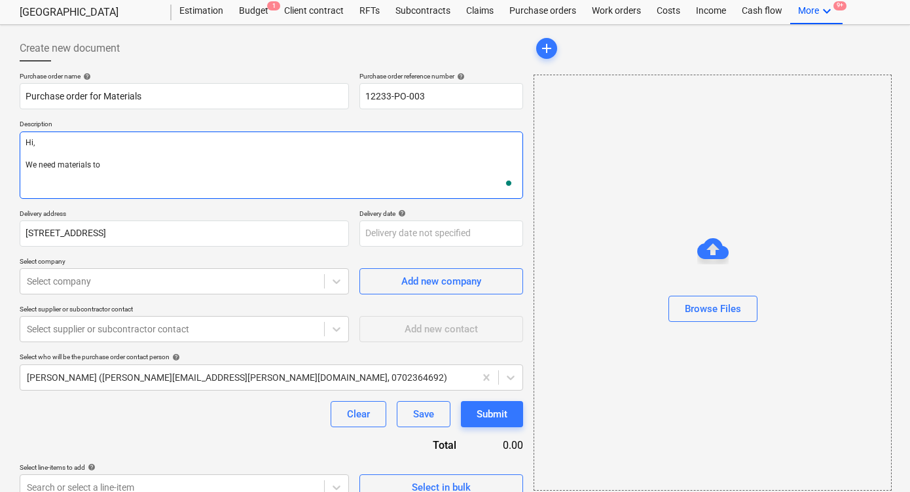
type textarea "Hi, We need materials to"
type textarea "x"
type textarea "Hi, We need materials to m"
type textarea "x"
type textarea "Hi, We need materials to mi"
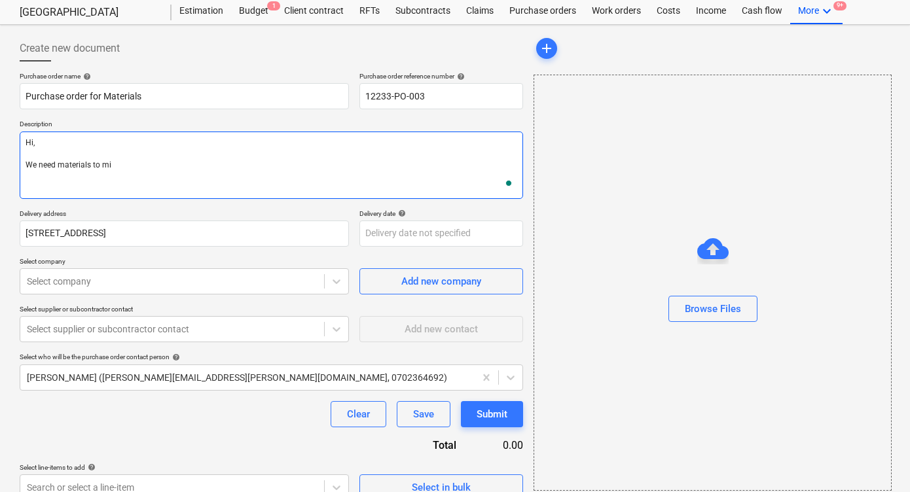
type textarea "x"
type textarea "Hi, We need materials to m"
type textarea "x"
type textarea "Hi, We need materials to my"
type textarea "x"
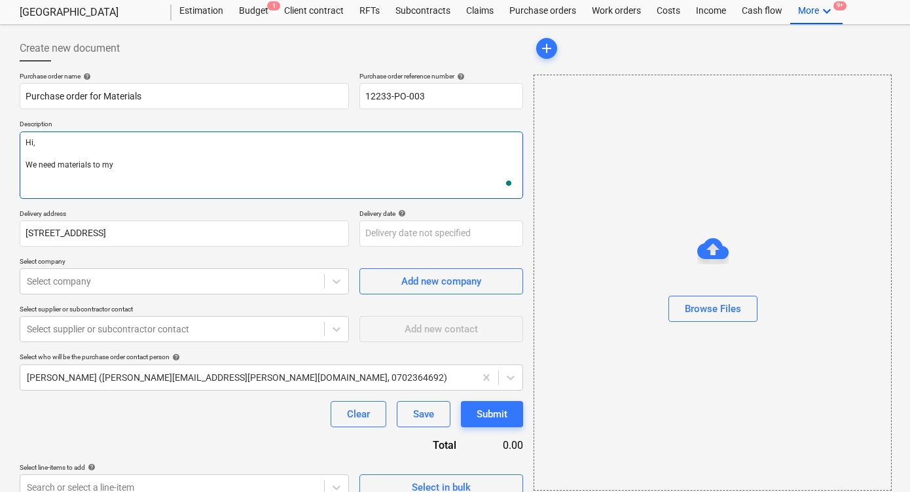
type textarea "Hi, We need materials to my"
type textarea "x"
type textarea "Hi, We need materials to my s"
type textarea "x"
type textarea "Hi, We need materials to my si"
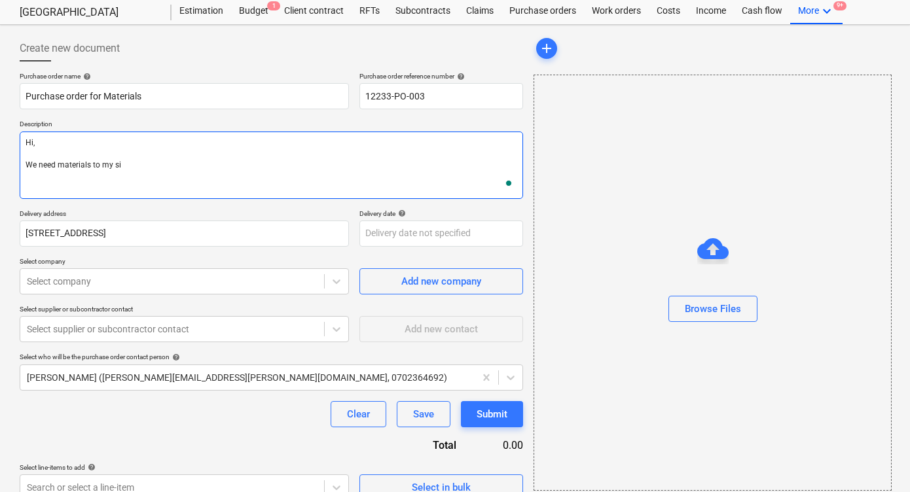
type textarea "x"
type textarea "Hi, We need materials to my sit"
type textarea "x"
type textarea "Hi, We need materials to my site"
type textarea "x"
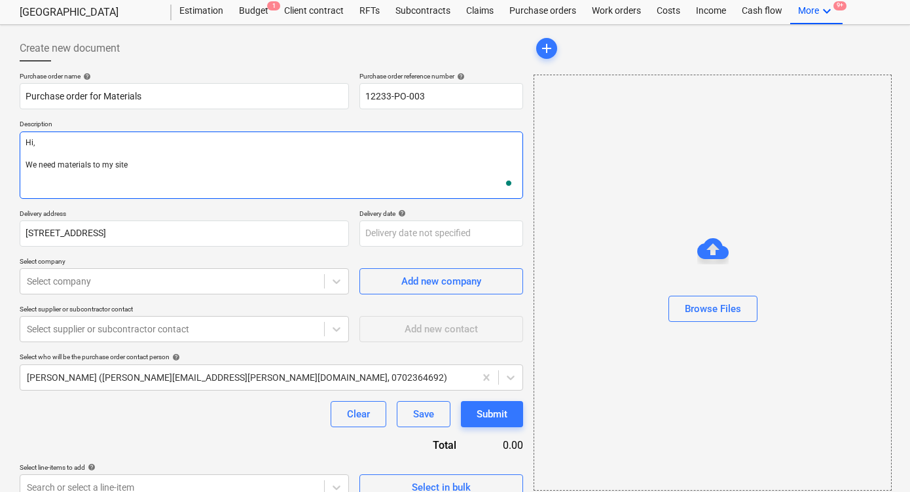
type textarea "Hi, We need materials to my site"
type textarea "x"
type textarea "Hi, We need materials to my site"
type textarea "x"
type textarea "Hi, We need materials to my site."
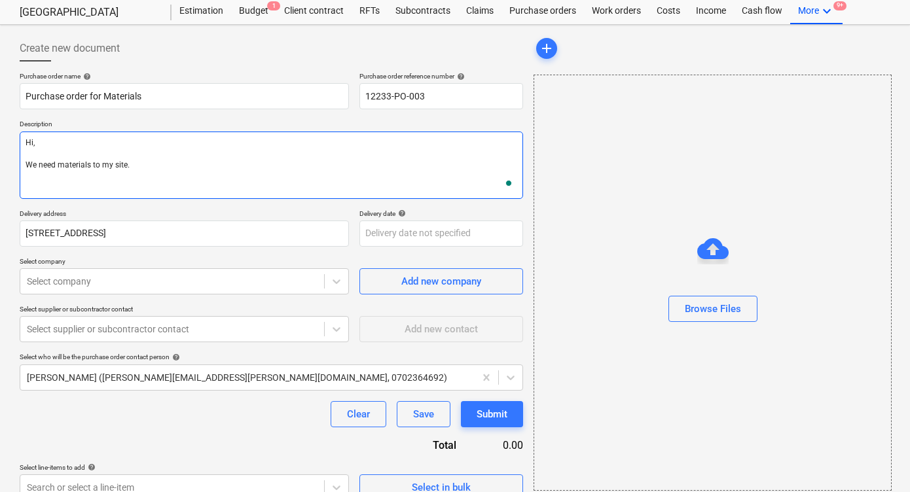
type textarea "x"
type textarea "Hi, We need materials to my site."
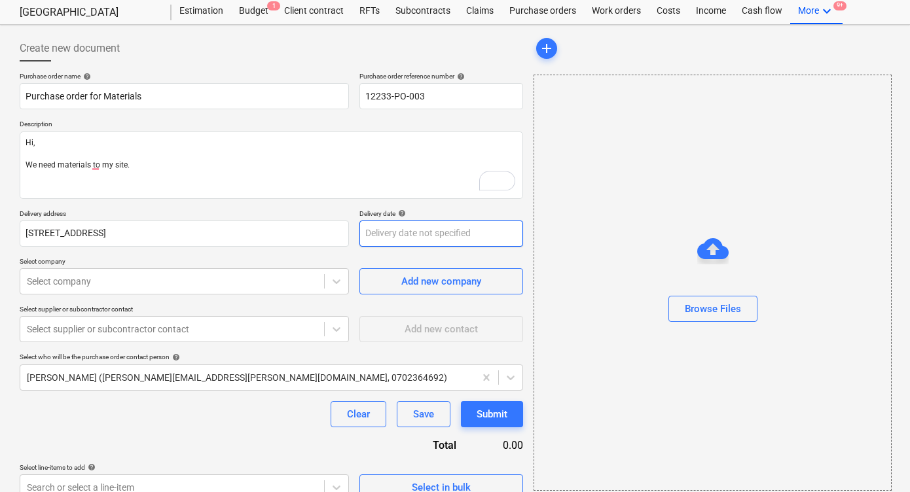
click at [386, 227] on body "Sales 1 Projects Contacts Company Consolidated Invoices 9+ Inbox 3 Resources fo…" at bounding box center [455, 211] width 910 height 492
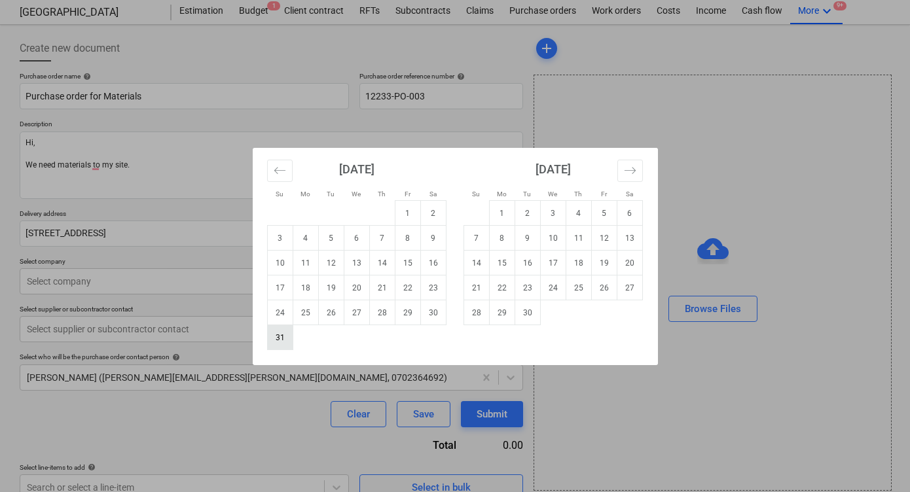
click at [284, 336] on td "31" at bounding box center [280, 337] width 26 height 25
type textarea "x"
type input "31 Aug 2025"
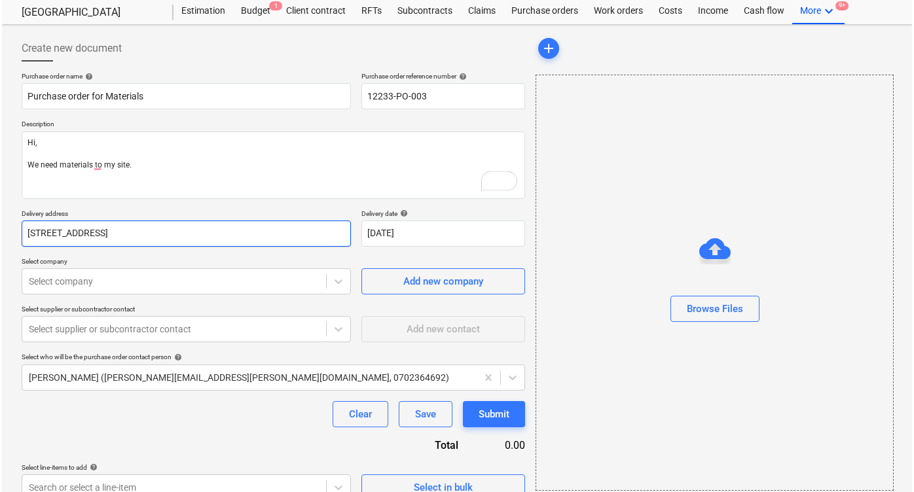
scroll to position [53, 0]
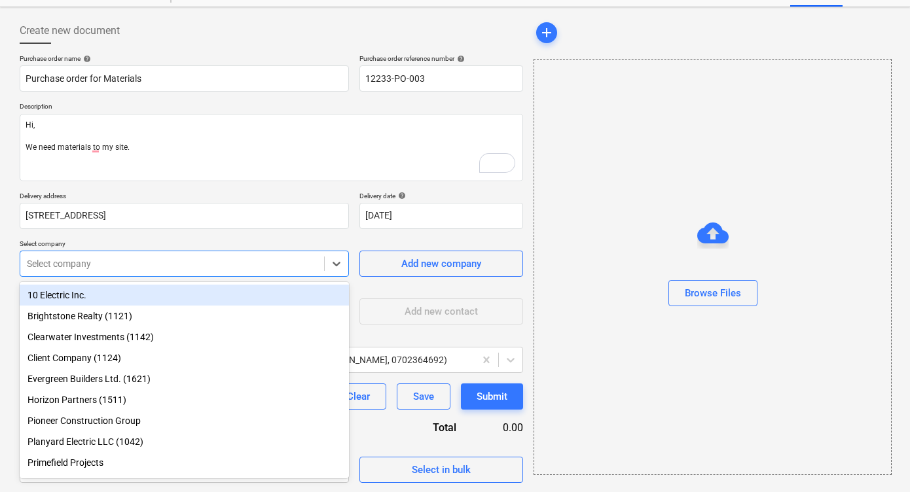
click at [237, 263] on div at bounding box center [172, 263] width 291 height 13
click at [175, 299] on div "10 Electric Inc." at bounding box center [184, 295] width 329 height 21
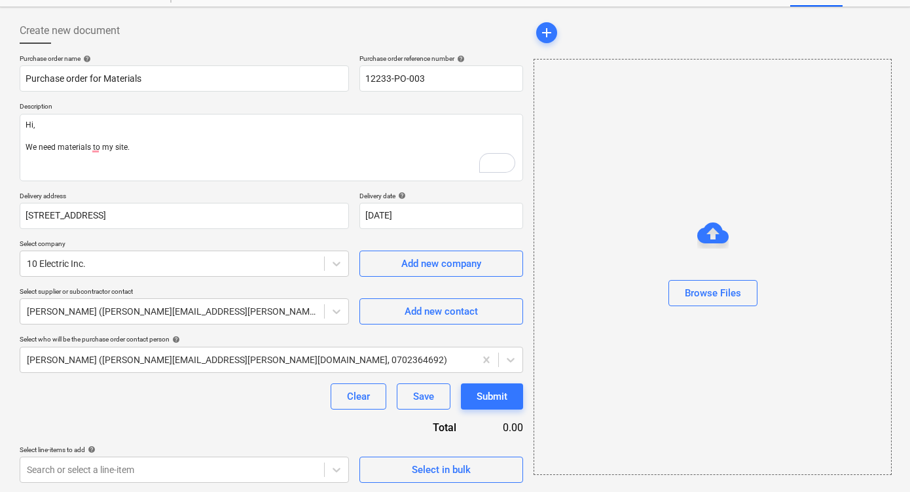
click at [161, 237] on div "Purchase order name help Purchase order for Materials Purchase order reference …" at bounding box center [271, 268] width 503 height 429
click at [390, 461] on span "Select in bulk" at bounding box center [441, 470] width 131 height 17
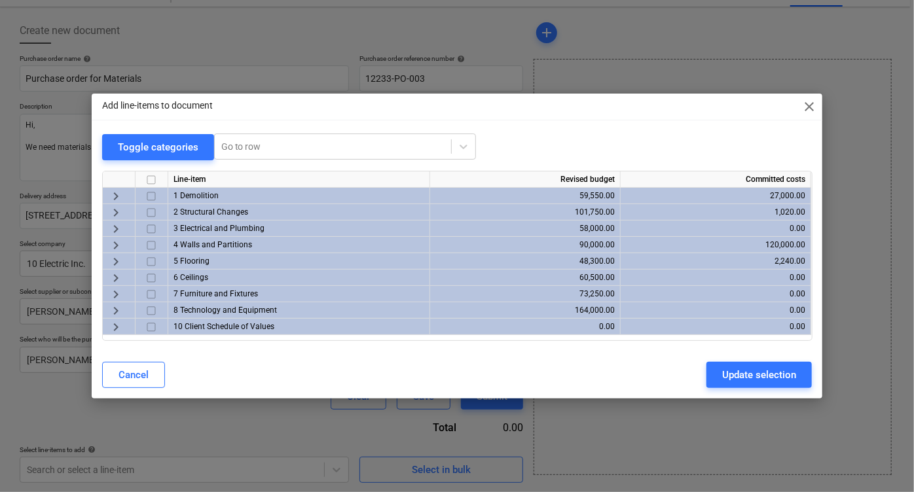
click at [109, 255] on span "keyboard_arrow_right" at bounding box center [116, 262] width 16 height 16
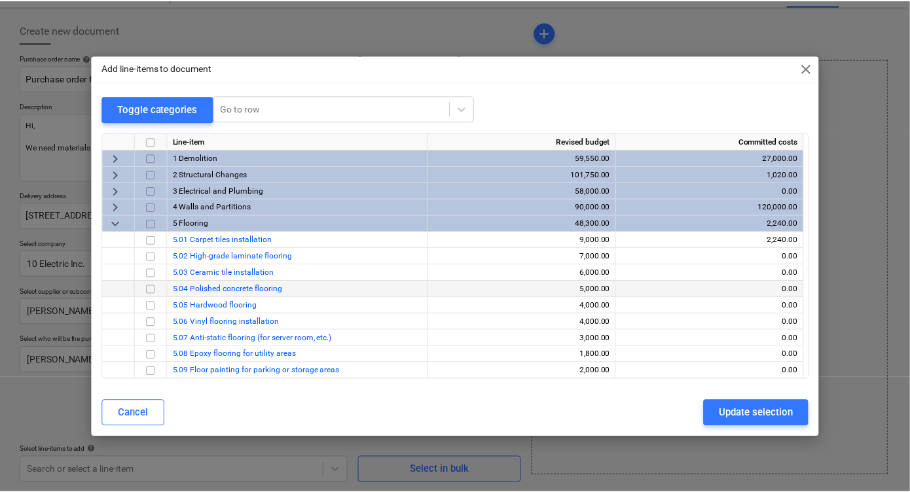
scroll to position [39, 0]
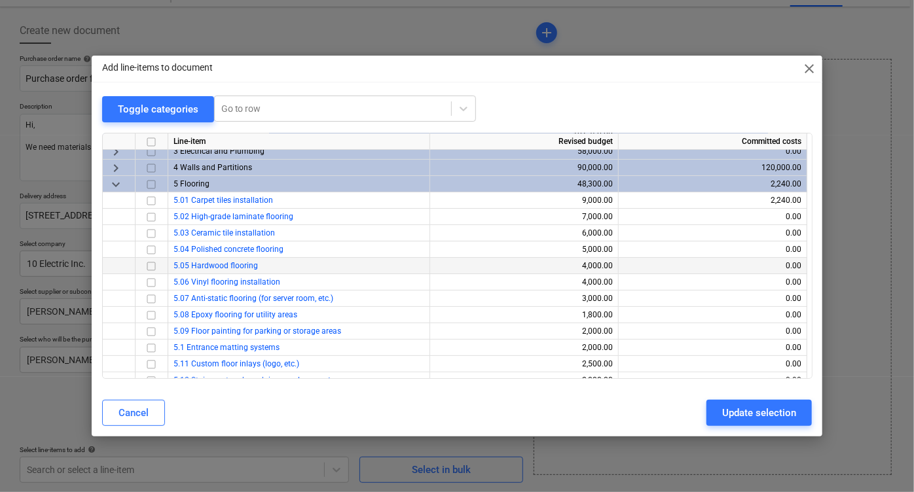
click at [148, 267] on input "checkbox" at bounding box center [151, 267] width 16 height 16
click at [772, 417] on div "Update selection" at bounding box center [759, 413] width 74 height 17
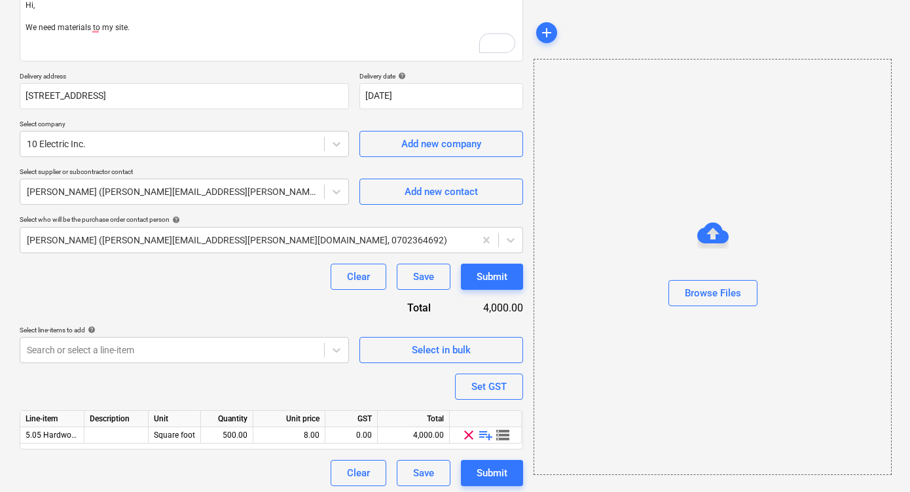
scroll to position [177, 0]
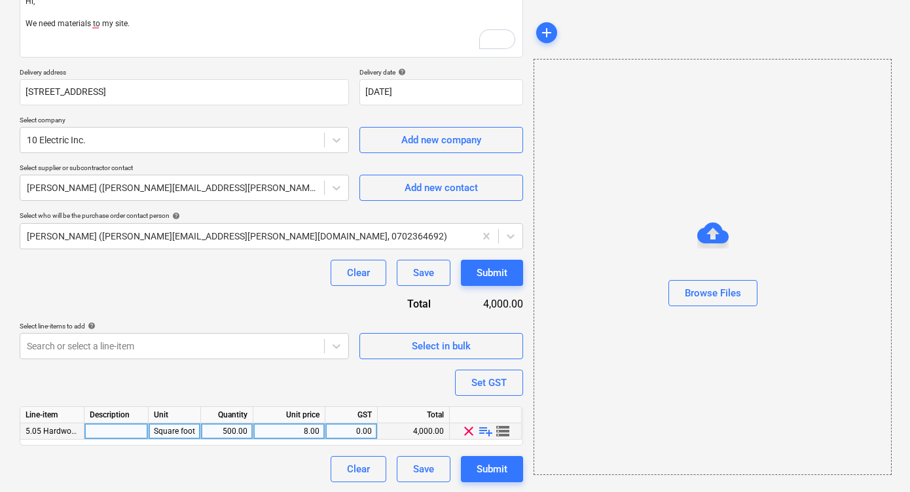
click at [484, 430] on span "playlist_add" at bounding box center [486, 432] width 16 height 16
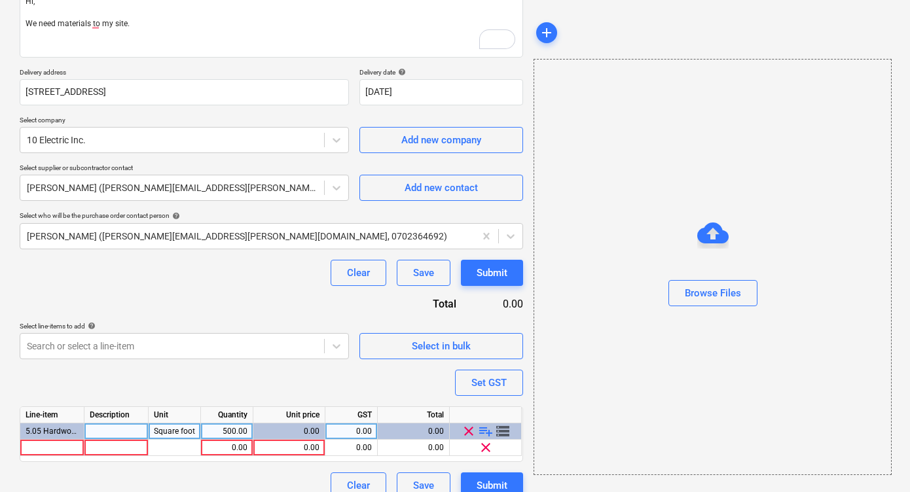
click at [484, 430] on span "playlist_add" at bounding box center [486, 432] width 16 height 16
type textarea "x"
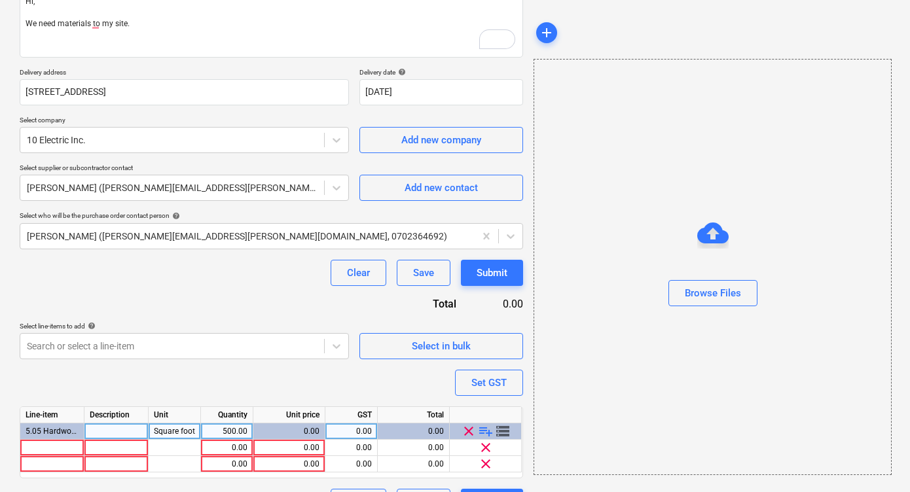
scroll to position [210, 0]
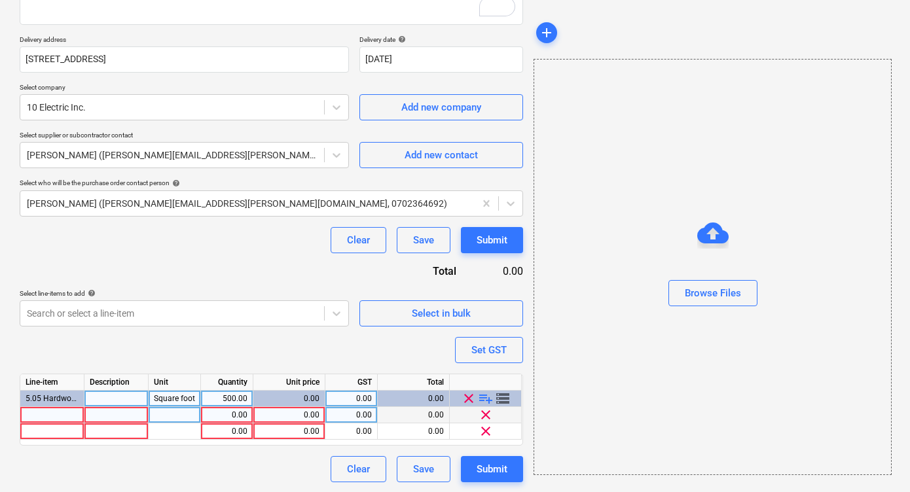
click at [60, 418] on div at bounding box center [52, 415] width 64 height 16
type input "Hardwood floor model 1"
type textarea "x"
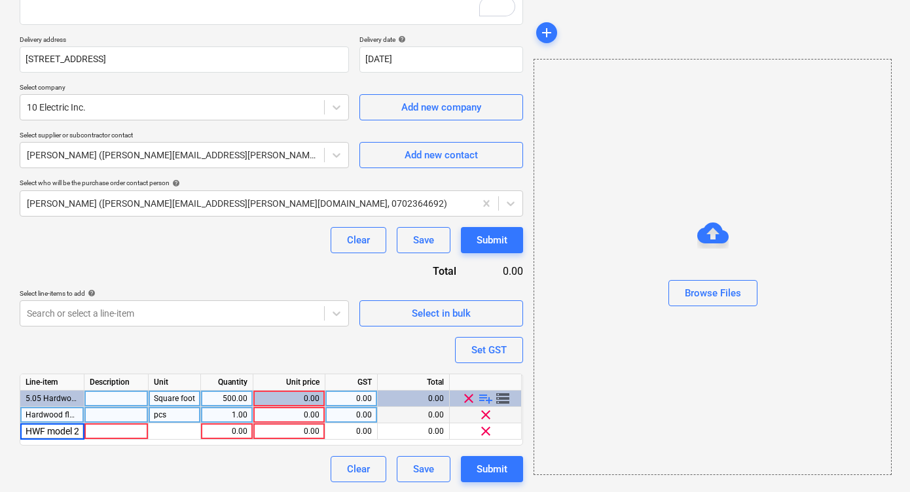
scroll to position [0, 3]
type input "HWF model 2"
type textarea "x"
click at [178, 418] on div "pcs" at bounding box center [175, 415] width 52 height 16
click at [241, 412] on div "1.00" at bounding box center [226, 415] width 41 height 16
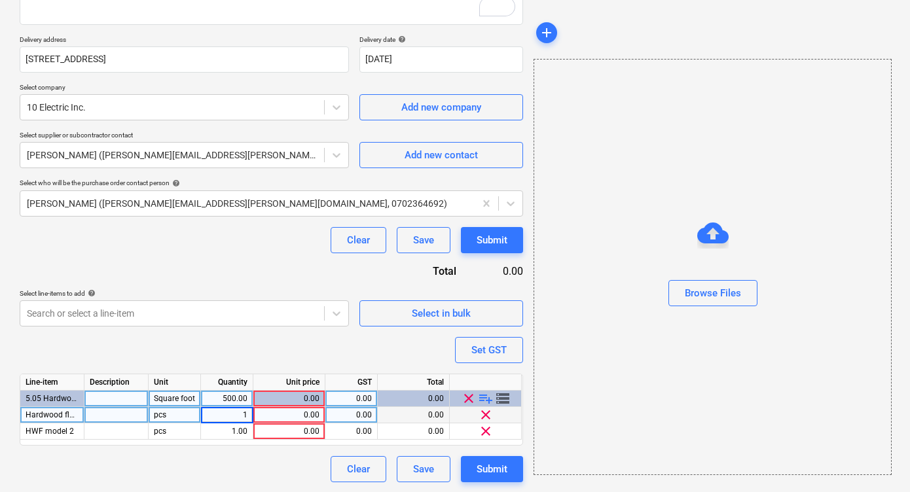
type input "2"
type input "50"
type textarea "x"
type input "60"
type textarea "x"
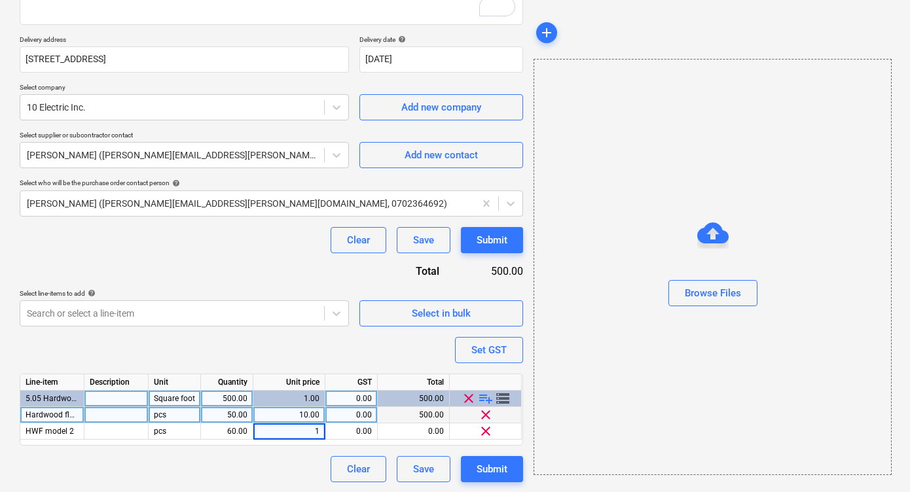
type input "10"
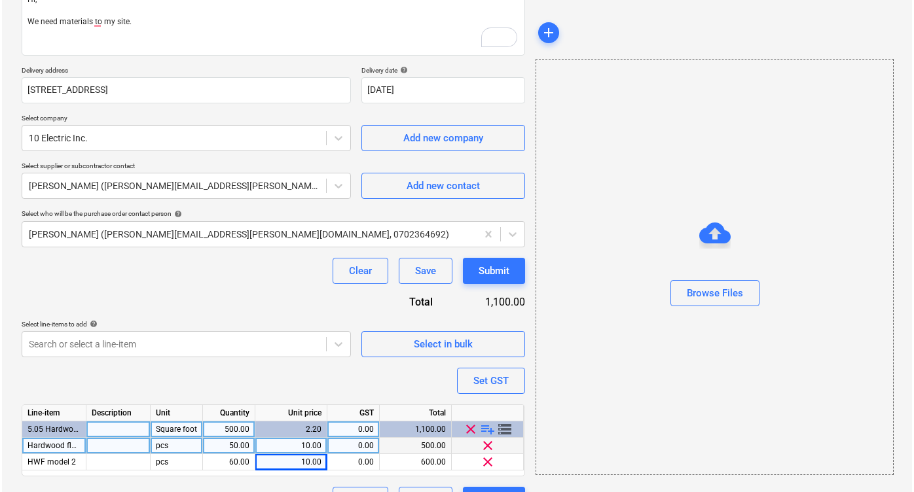
scroll to position [210, 0]
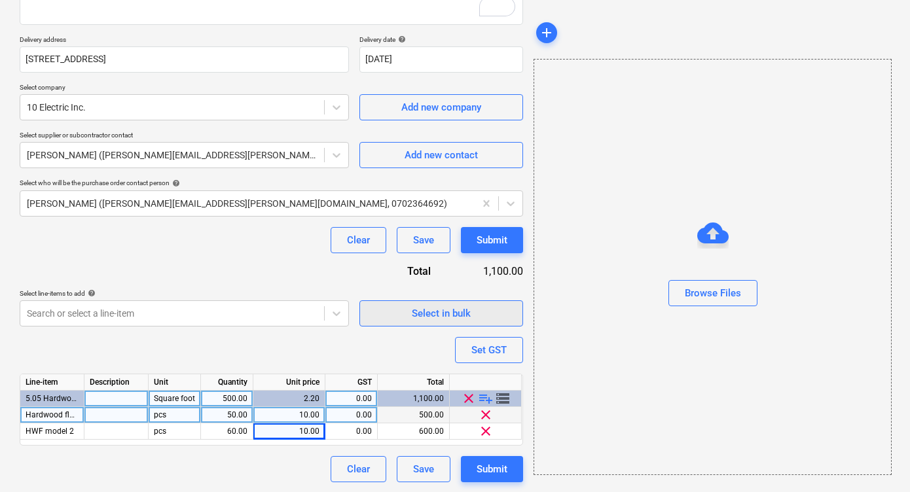
click at [463, 310] on div "Select in bulk" at bounding box center [441, 313] width 59 height 17
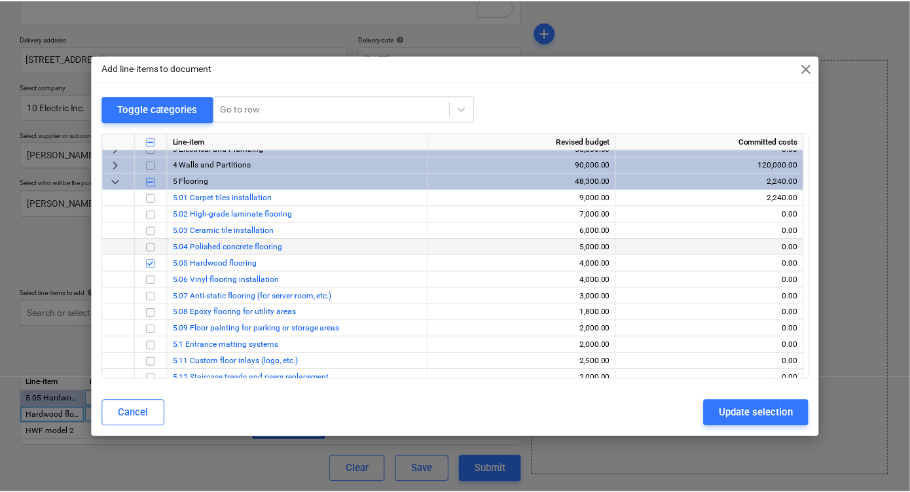
scroll to position [45, 0]
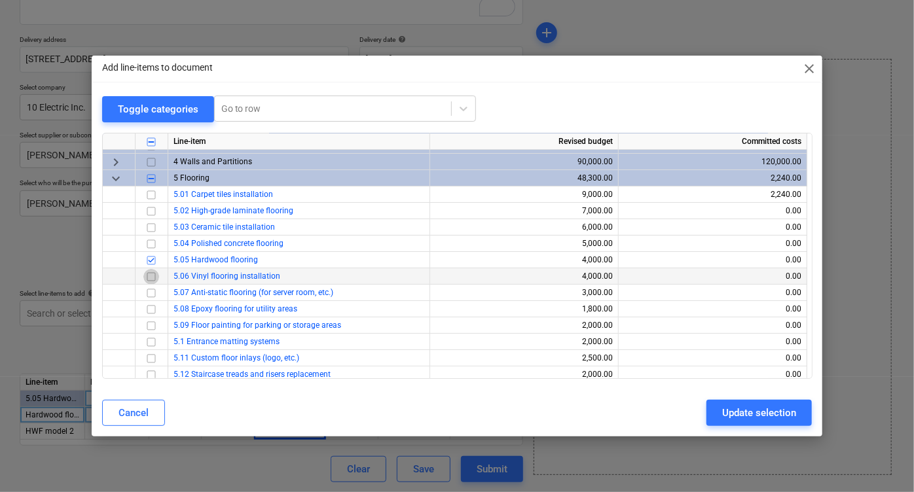
click at [149, 276] on input "checkbox" at bounding box center [151, 277] width 16 height 16
click at [742, 408] on div "Update selection" at bounding box center [759, 413] width 74 height 17
type textarea "x"
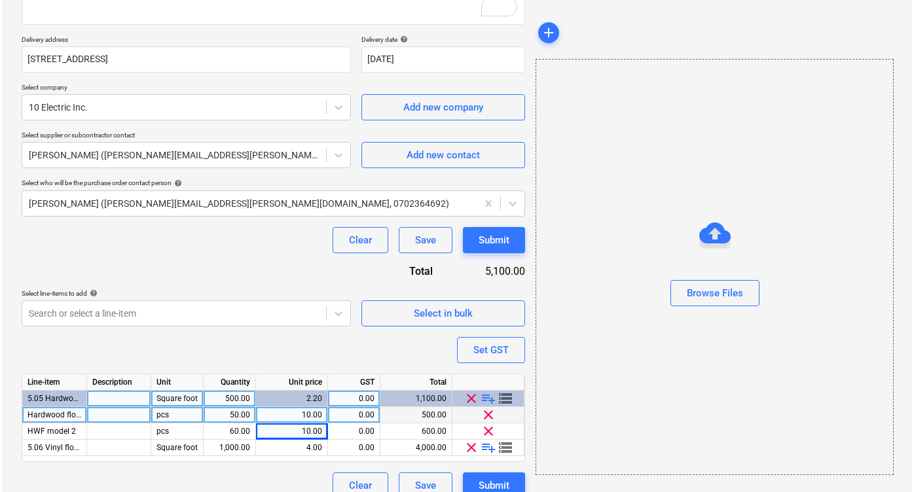
scroll to position [225, 0]
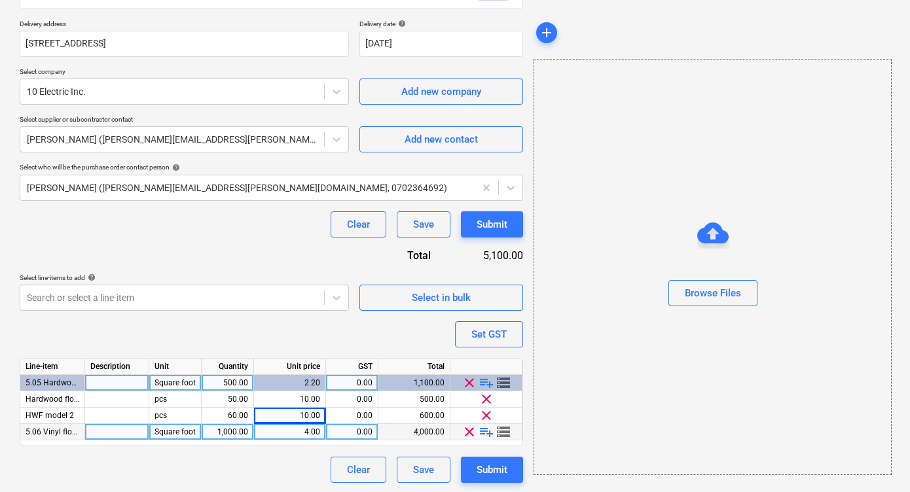
click at [313, 428] on div "4.00" at bounding box center [289, 432] width 61 height 16
type input "4.2"
click at [302, 336] on div "Purchase order name help Purchase order for Materials Purchase order reference …" at bounding box center [271, 182] width 503 height 601
click at [500, 225] on div "Submit" at bounding box center [492, 224] width 31 height 17
type textarea "x"
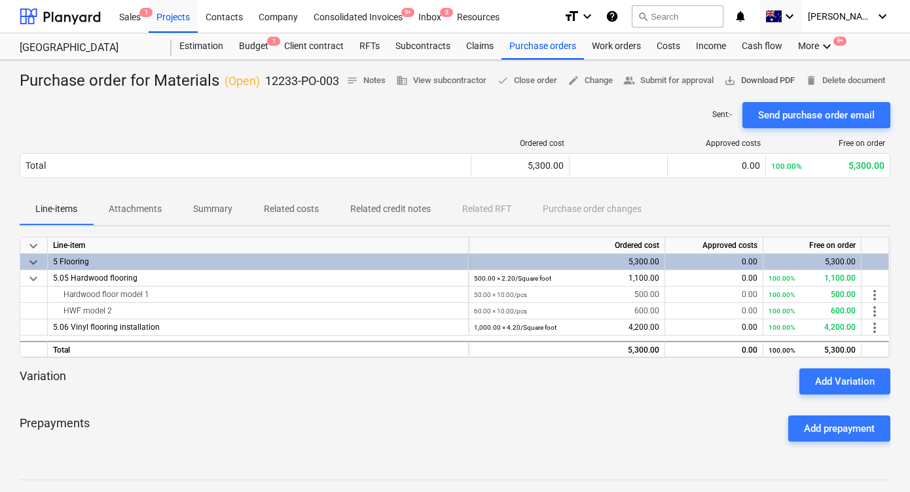
click at [795, 75] on span "save_alt Download PDF" at bounding box center [759, 80] width 71 height 15
click at [254, 45] on div "Budget 2" at bounding box center [253, 46] width 45 height 26
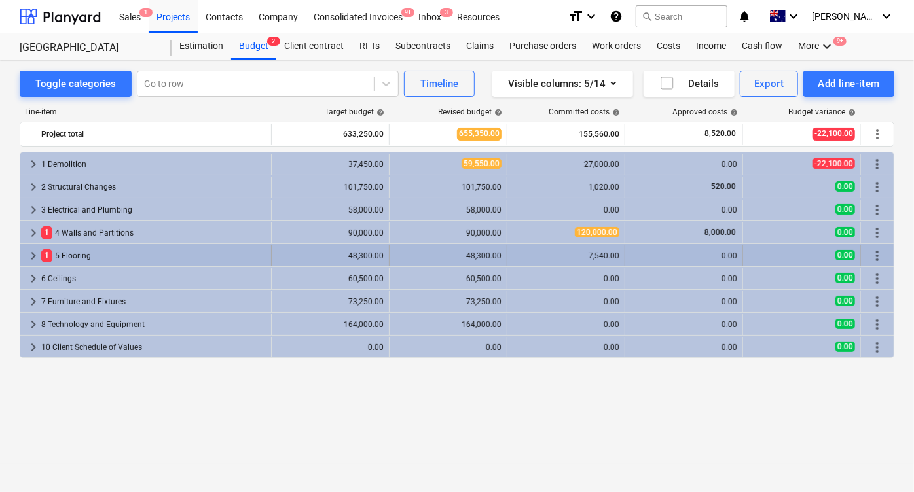
click at [28, 254] on span "keyboard_arrow_right" at bounding box center [34, 256] width 16 height 16
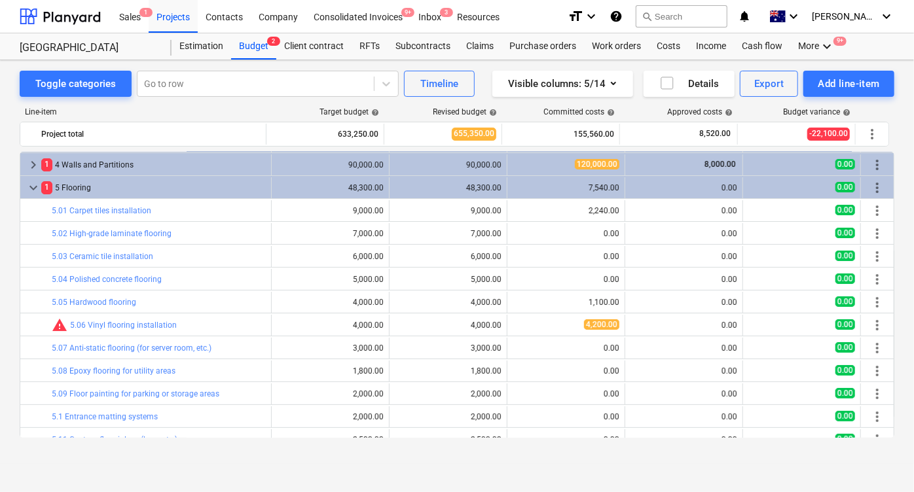
scroll to position [71, 0]
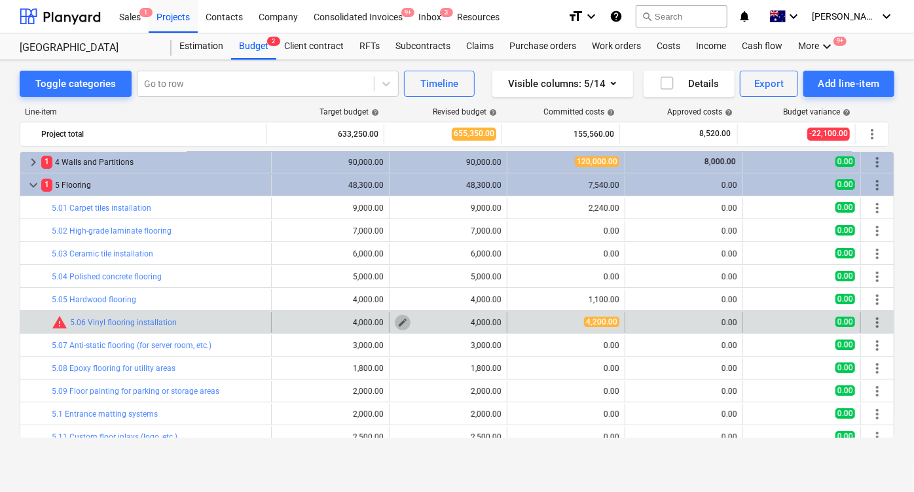
click at [398, 320] on span "edit" at bounding box center [402, 323] width 10 height 10
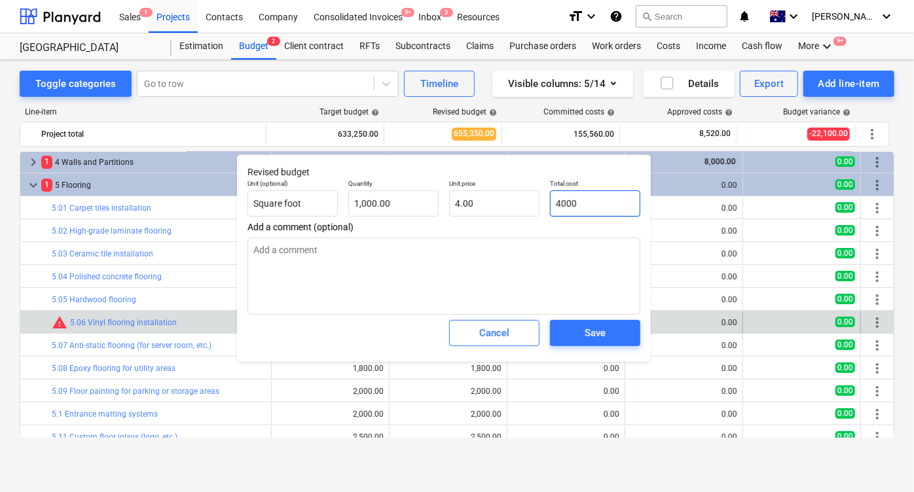
click at [577, 206] on input "4000" at bounding box center [595, 204] width 90 height 26
type input "400"
type textarea "x"
type input "0.40"
type input "40"
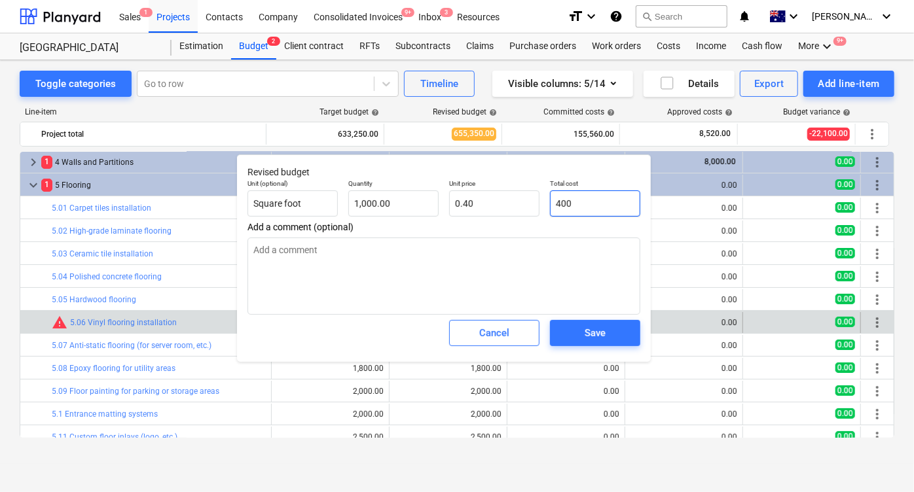
type textarea "x"
type input "0.04"
type input "4"
type textarea "x"
type input "0.00"
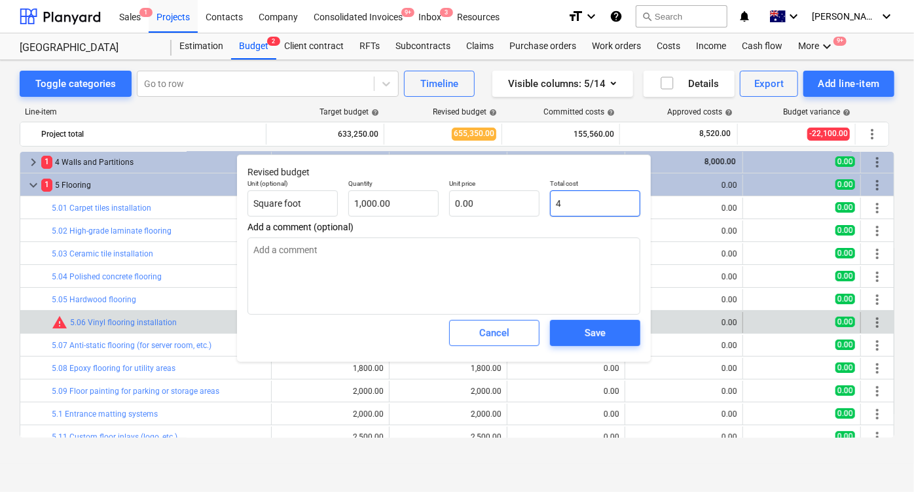
type input "42"
type textarea "x"
type input "0.04"
type input "420"
type textarea "x"
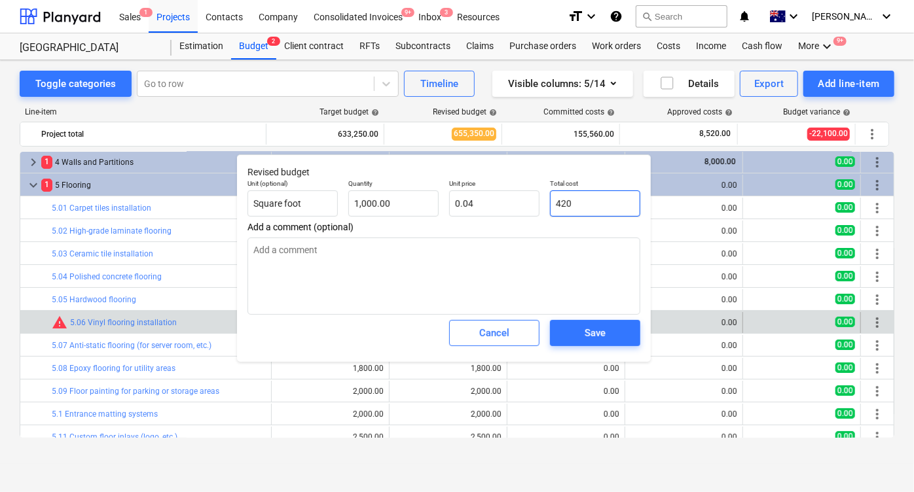
type input "0.42"
type input "4200"
type textarea "x"
type input "4.20"
type input "4,200.00"
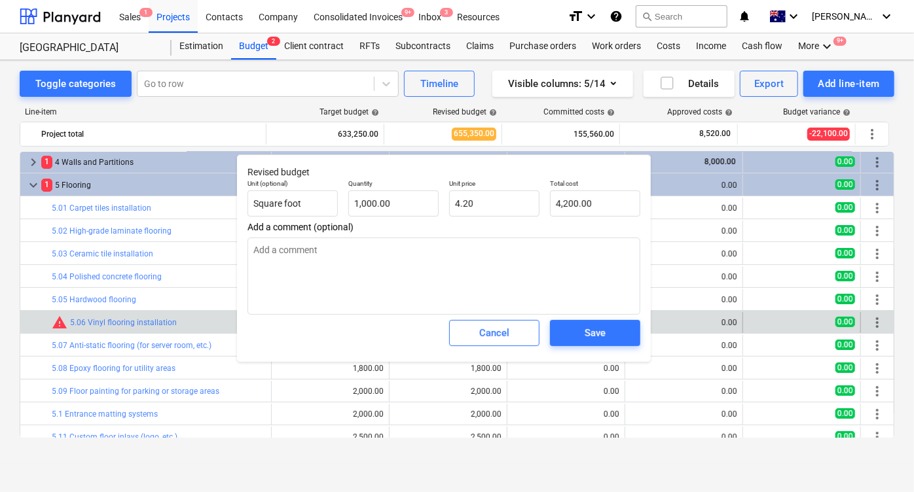
click at [361, 335] on div "Cancel Save" at bounding box center [443, 333] width 403 height 47
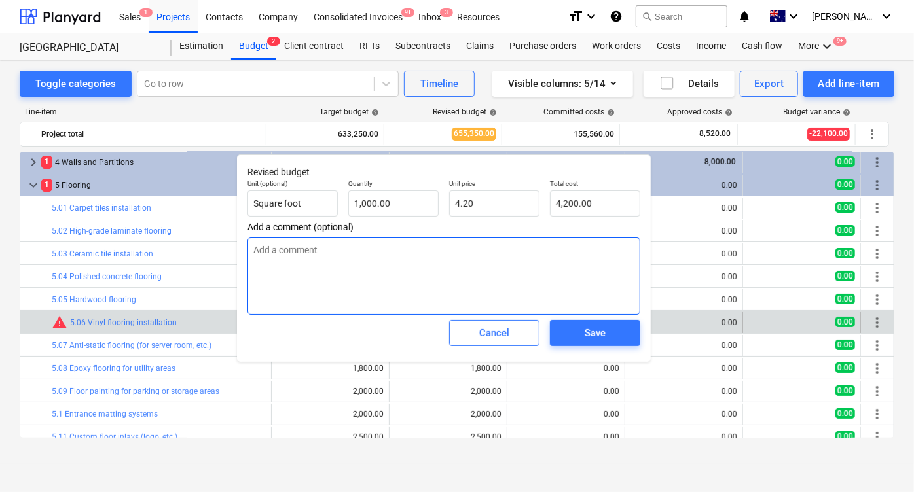
click at [509, 303] on textarea at bounding box center [443, 276] width 393 height 77
type textarea "x"
type textarea "M"
type textarea "x"
type textarea "Mo"
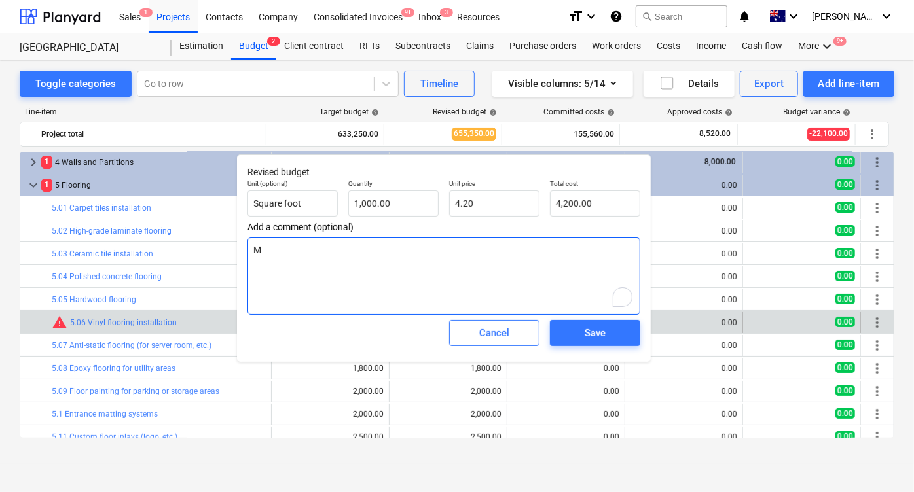
type textarea "x"
type textarea "Mor"
type textarea "x"
type textarea "More"
type textarea "x"
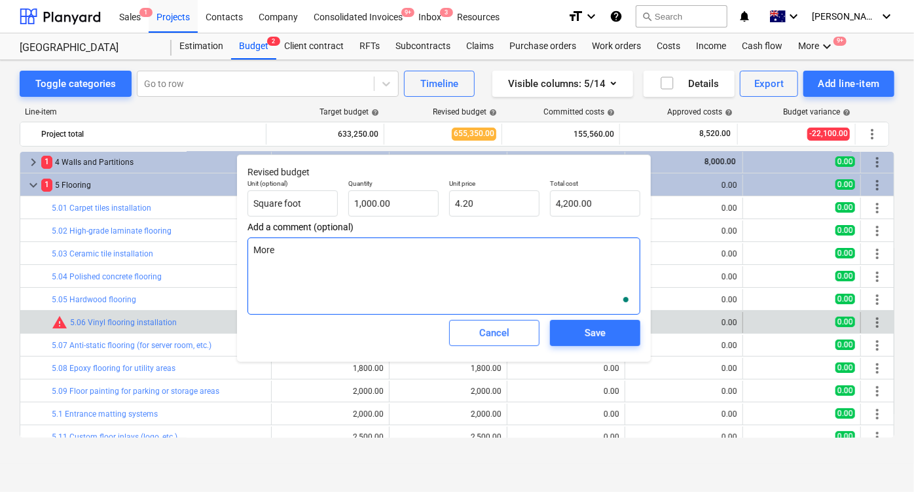
type textarea "More"
type textarea "x"
type textarea "More e"
type textarea "x"
type textarea "More ex"
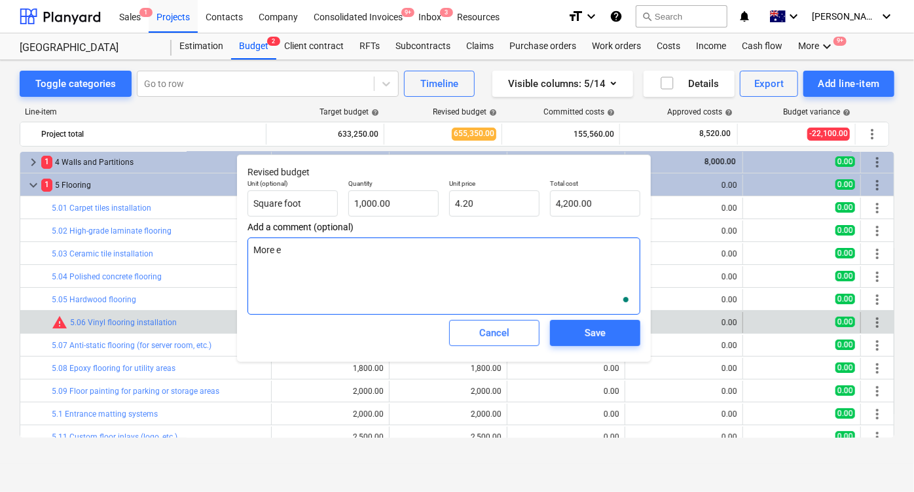
type textarea "x"
type textarea "More e"
type textarea "x"
type textarea "More"
type textarea "x"
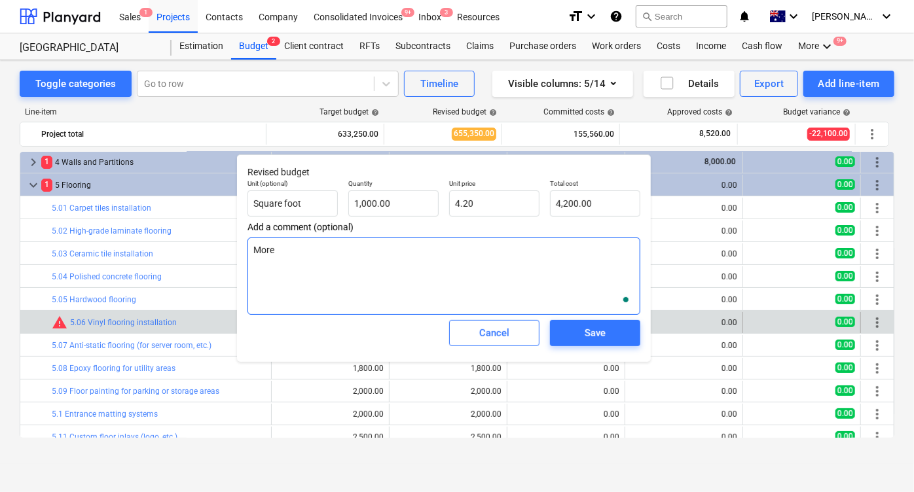
type textarea "More"
type textarea "x"
type textarea "Mor"
type textarea "x"
type textarea "Mo"
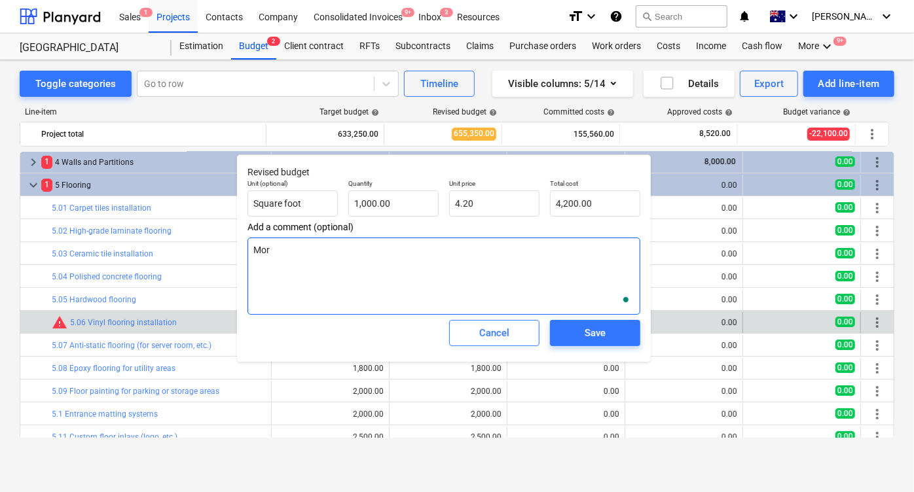
type textarea "x"
type textarea "M"
type textarea "x"
type textarea "P"
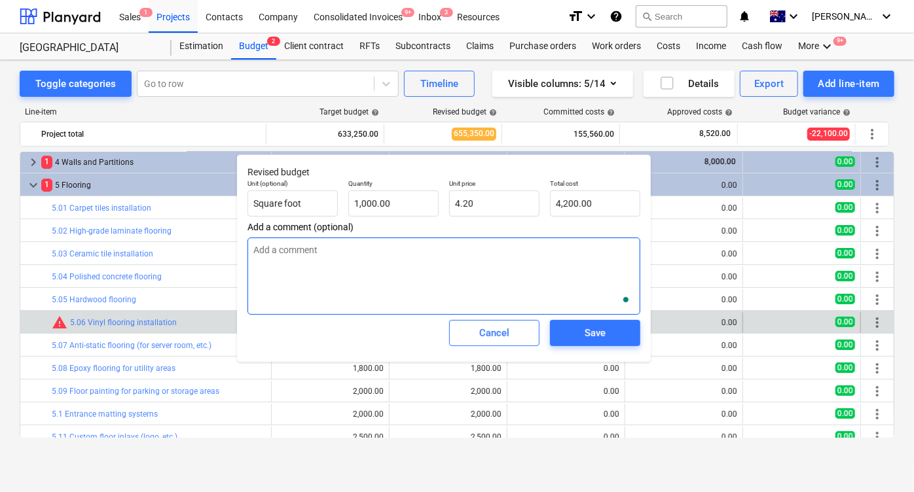
type textarea "x"
type textarea "Pr"
type textarea "x"
type textarea "Pri"
type textarea "x"
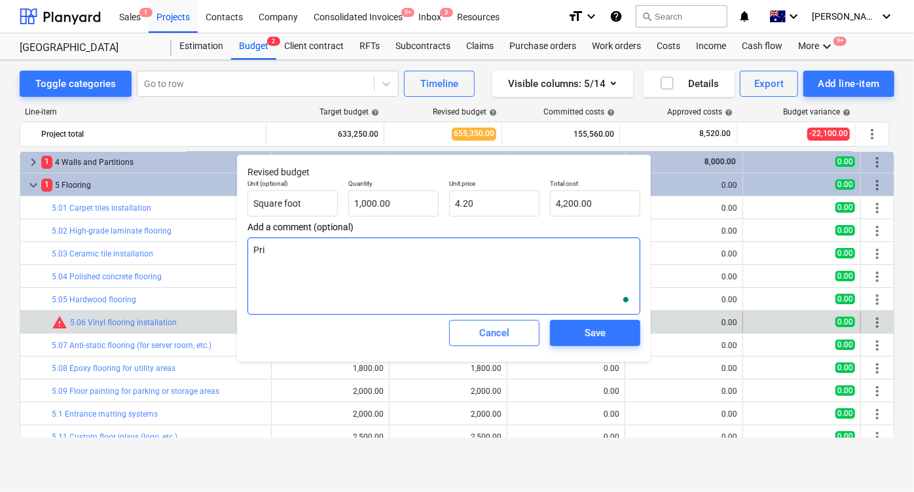
type textarea "Pric"
type textarea "x"
type textarea "Price"
type textarea "x"
type textarea "Price"
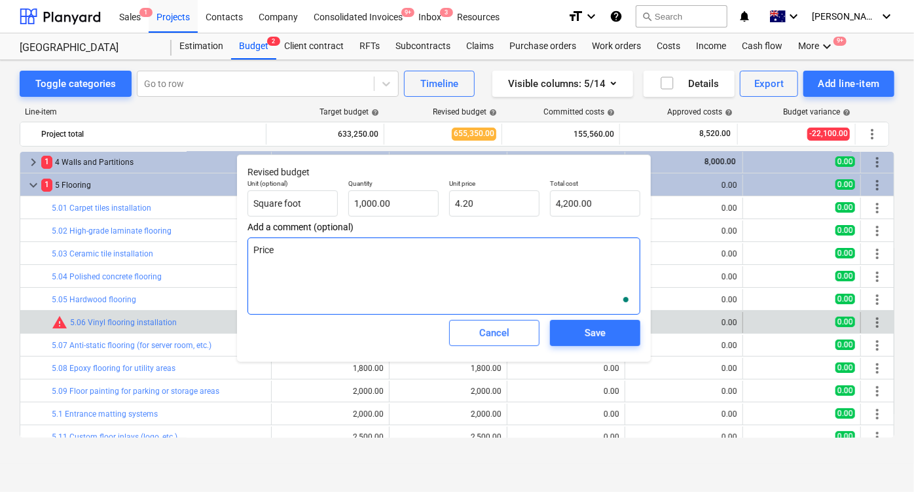
type textarea "x"
type textarea "Price i"
type textarea "x"
type textarea "Price in"
type textarea "x"
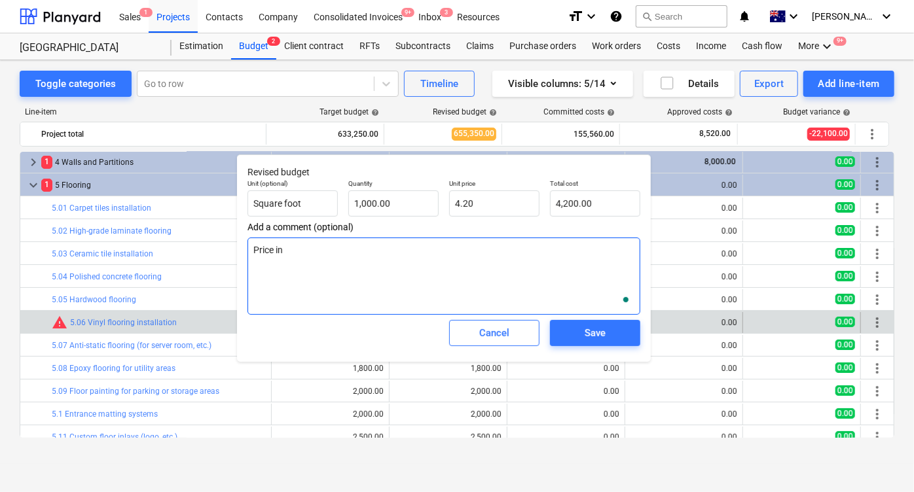
type textarea "Price inc"
type textarea "x"
type textarea "Price incr"
type textarea "x"
type textarea "Price incre"
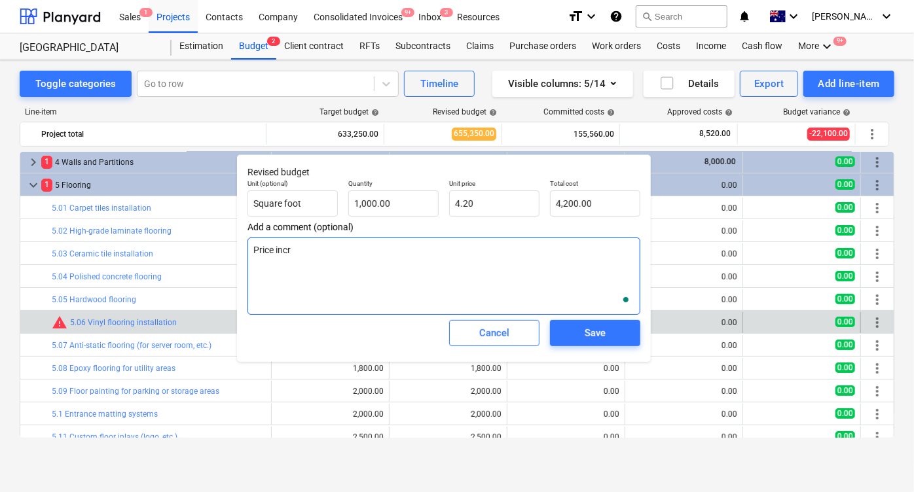
type textarea "x"
type textarea "Price increa"
type textarea "x"
type textarea "Price increas"
type textarea "x"
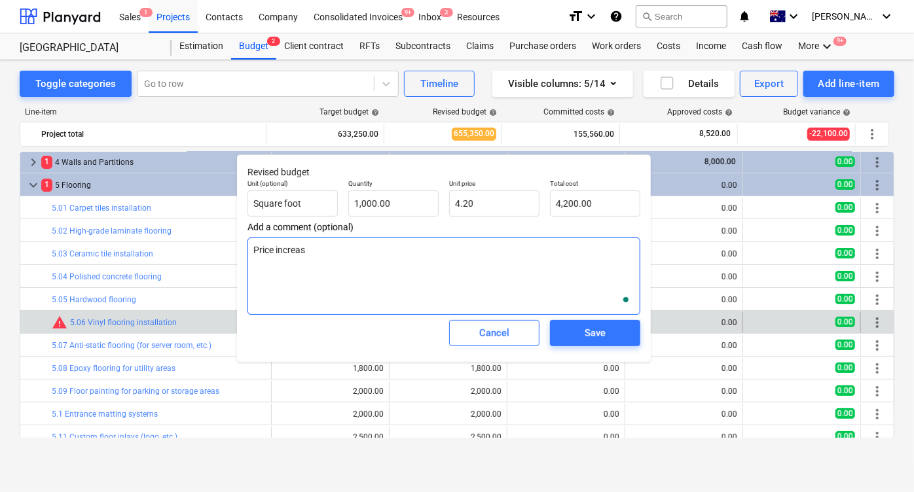
type textarea "Price increase"
type textarea "x"
type textarea "Price increase."
type textarea "x"
type textarea "Price increase."
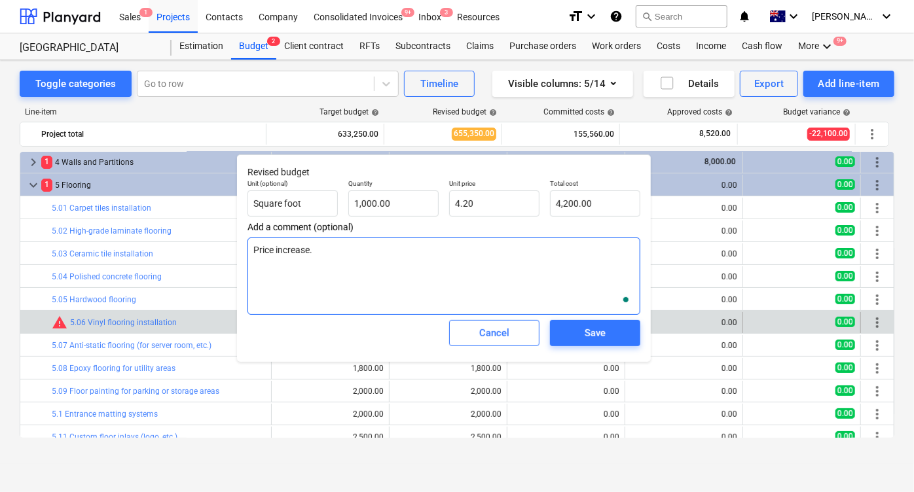
type textarea "x"
type textarea "Price increase."
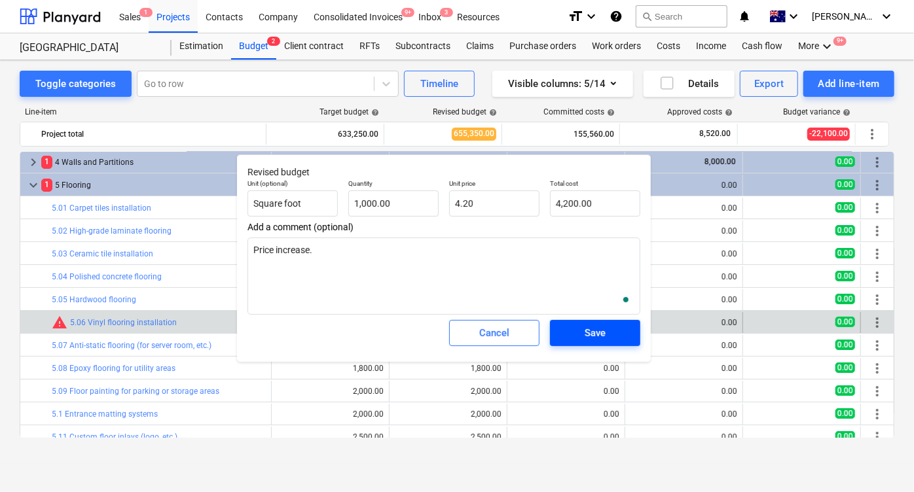
click at [600, 338] on div "Save" at bounding box center [595, 333] width 21 height 17
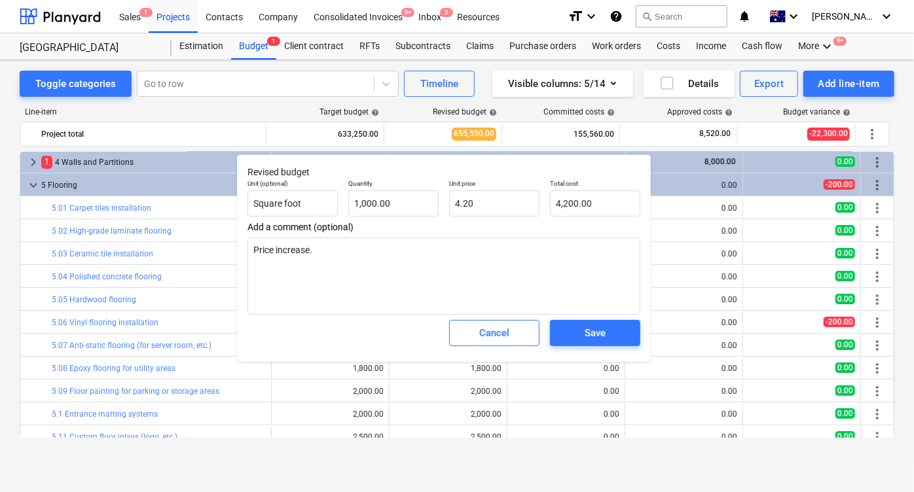
type textarea "x"
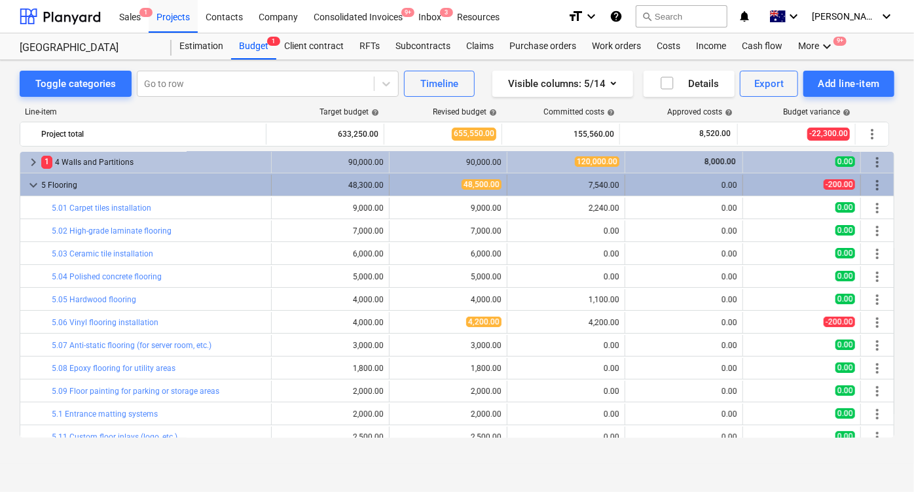
click at [37, 184] on span "keyboard_arrow_down" at bounding box center [34, 185] width 16 height 16
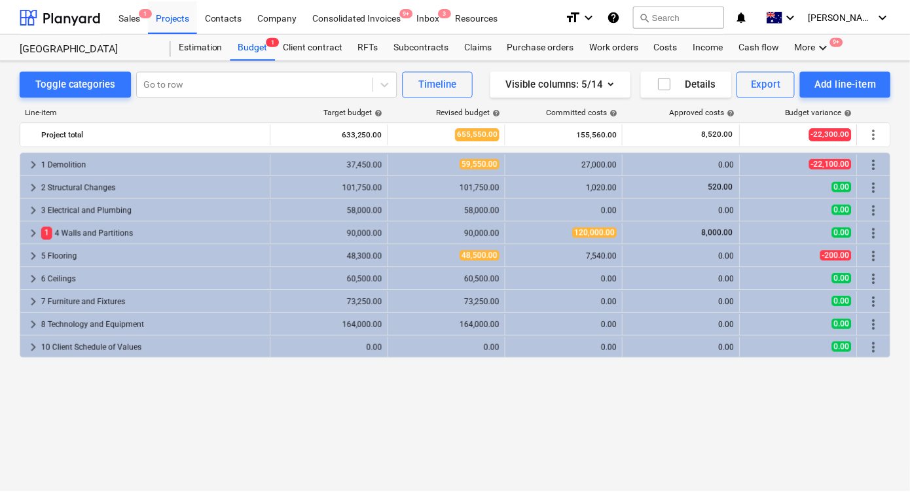
scroll to position [0, 0]
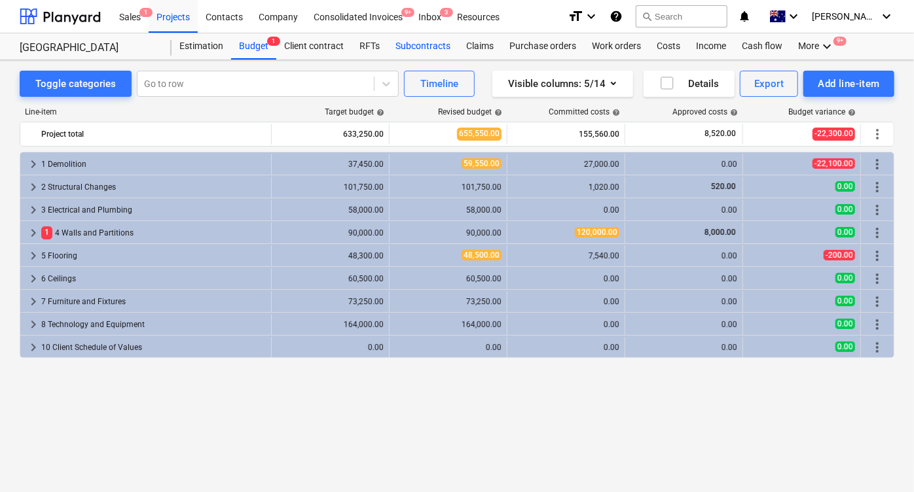
click at [414, 47] on div "Subcontracts" at bounding box center [423, 46] width 71 height 26
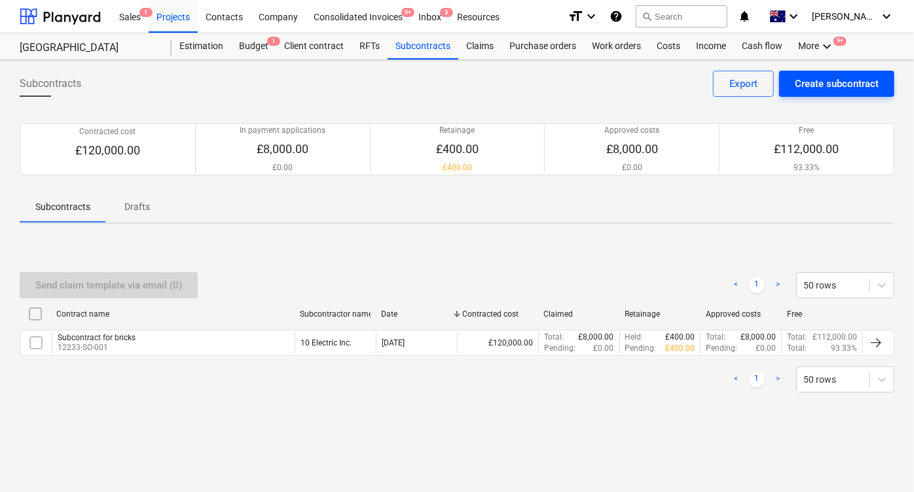
click at [797, 83] on div "Create subcontract" at bounding box center [837, 83] width 84 height 17
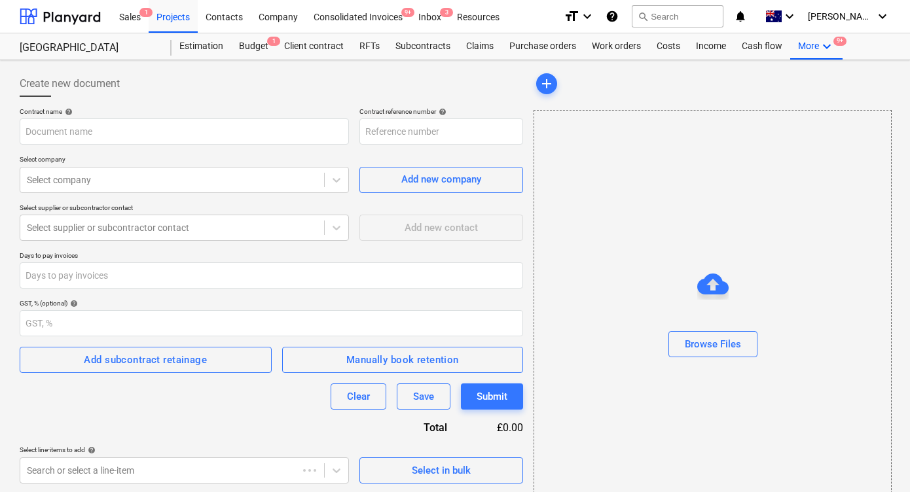
type input "12233-SO-002"
click at [415, 51] on div "Subcontracts" at bounding box center [423, 46] width 71 height 26
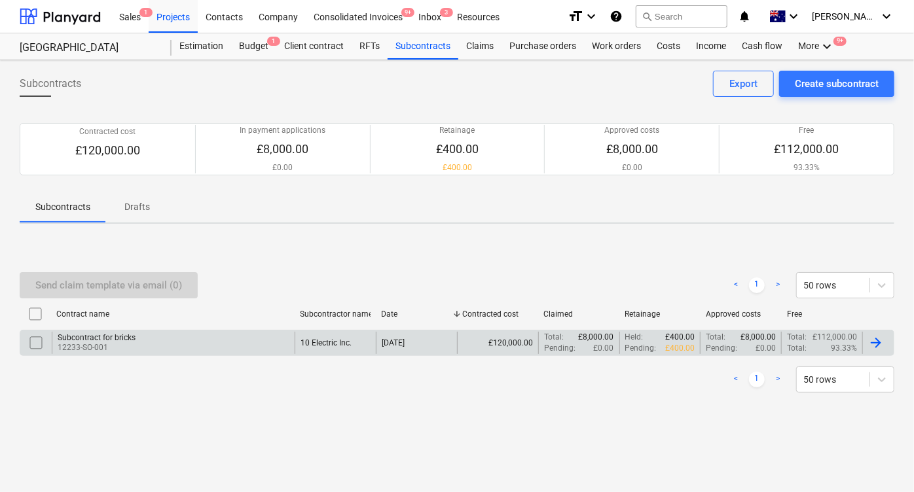
click at [147, 351] on div "Subcontract for bricks 12233-SO-001" at bounding box center [173, 343] width 243 height 22
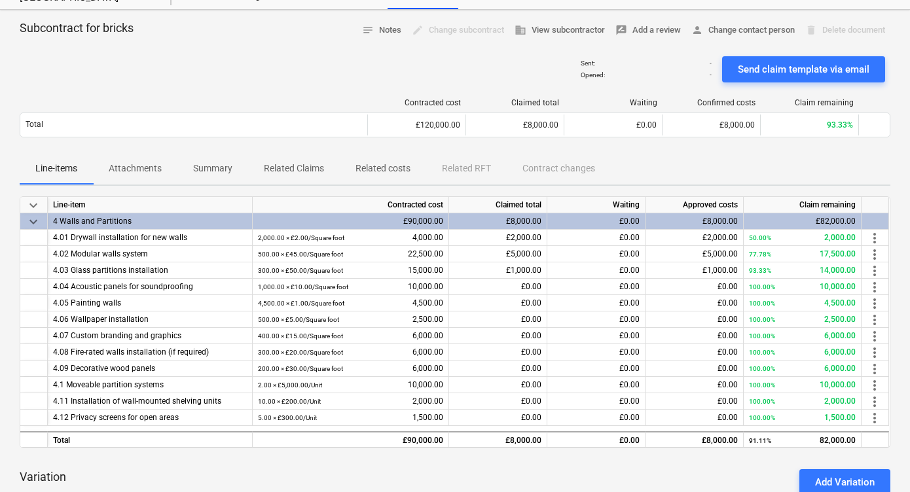
scroll to position [51, 0]
click at [35, 223] on span "keyboard_arrow_down" at bounding box center [34, 221] width 16 height 16
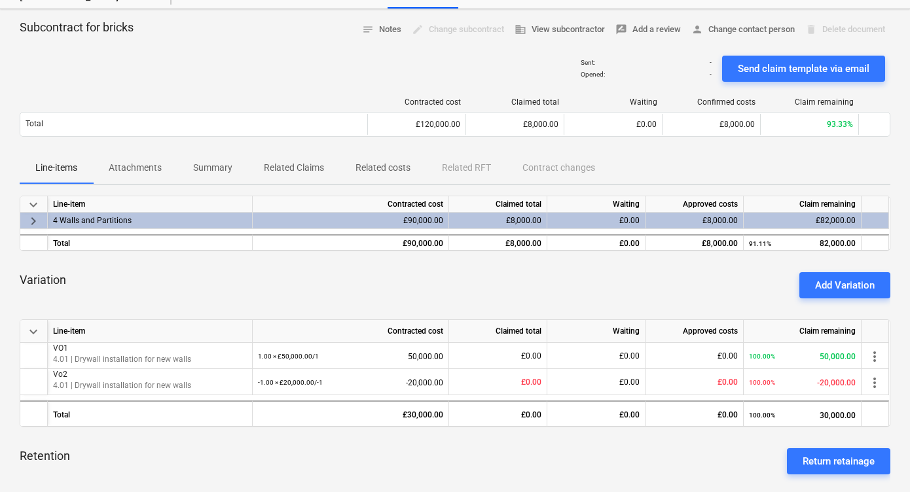
click at [35, 223] on span "keyboard_arrow_right" at bounding box center [34, 221] width 16 height 16
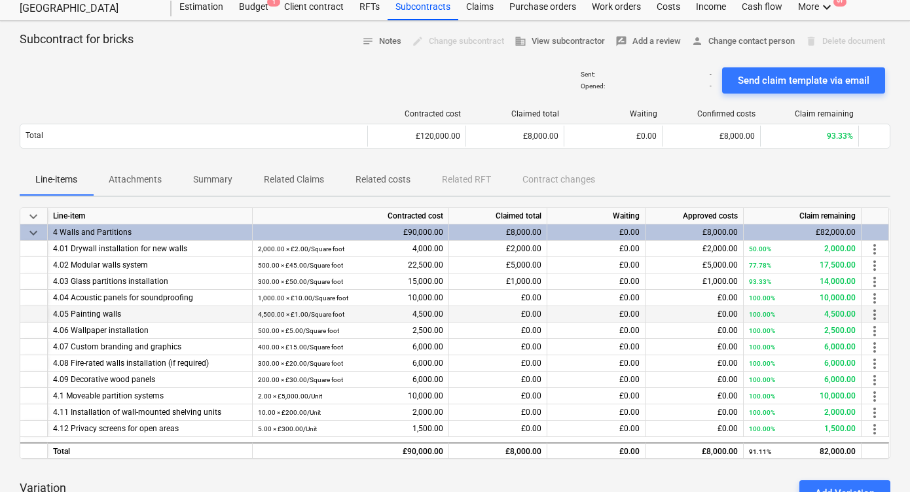
scroll to position [29, 0]
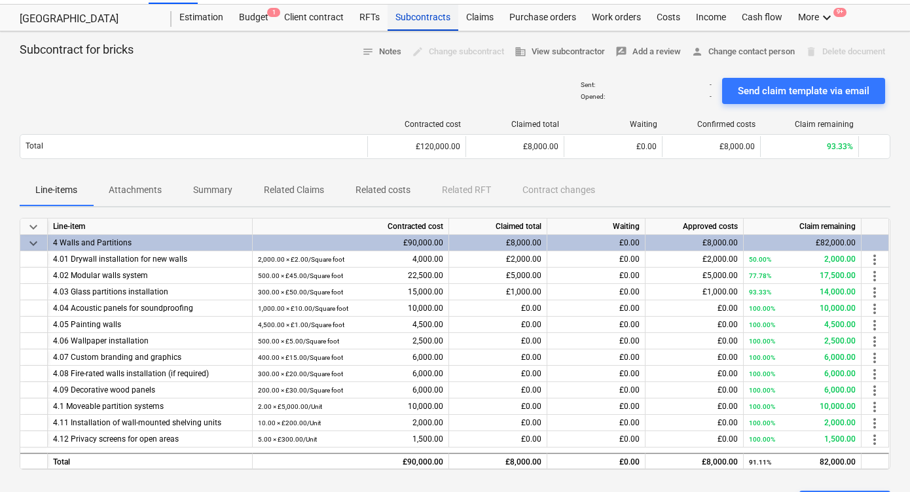
click at [397, 12] on div "Subcontracts" at bounding box center [423, 18] width 71 height 26
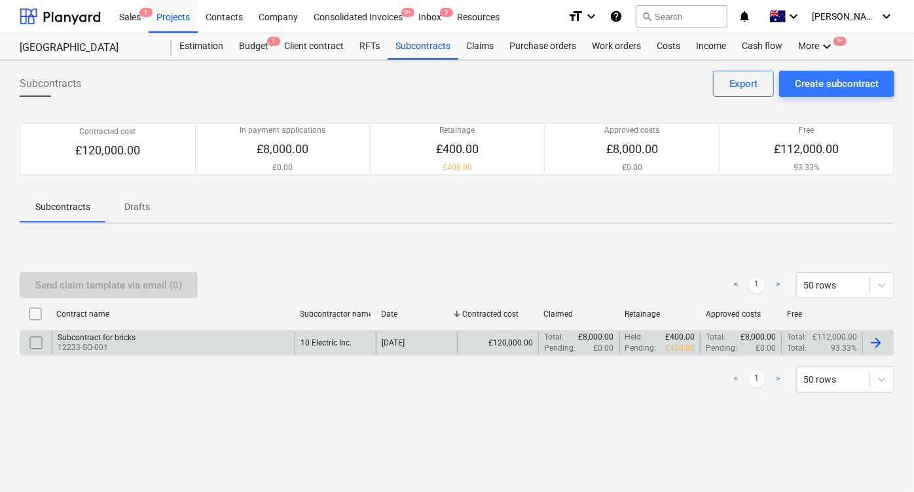
click at [225, 342] on div "Subcontract for bricks 12233-SO-001" at bounding box center [173, 343] width 243 height 22
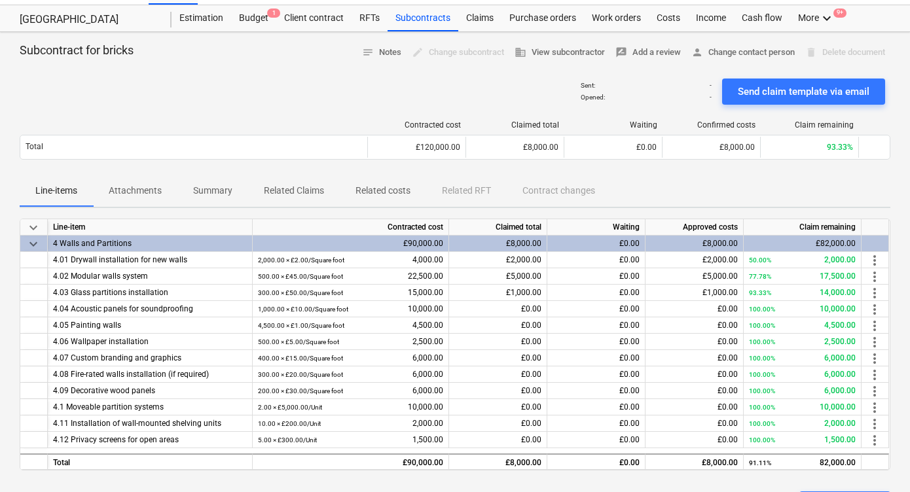
scroll to position [13, 0]
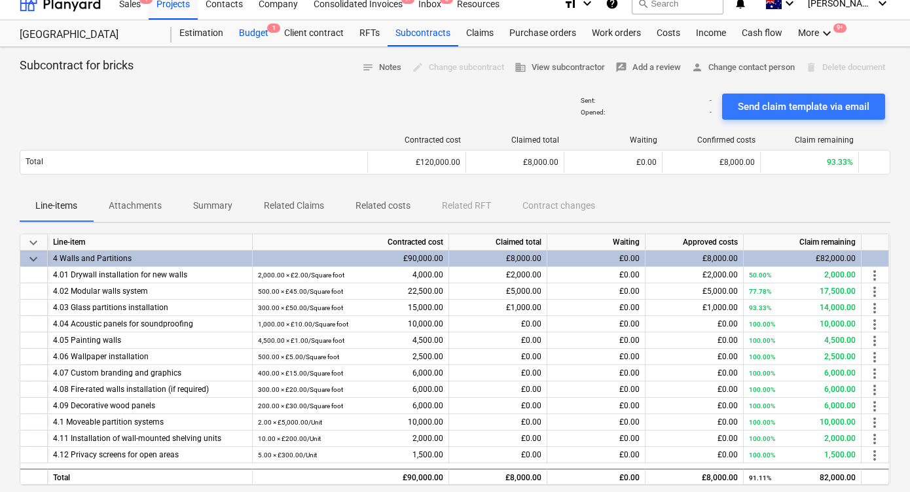
click at [235, 33] on div "Budget 1" at bounding box center [253, 33] width 45 height 26
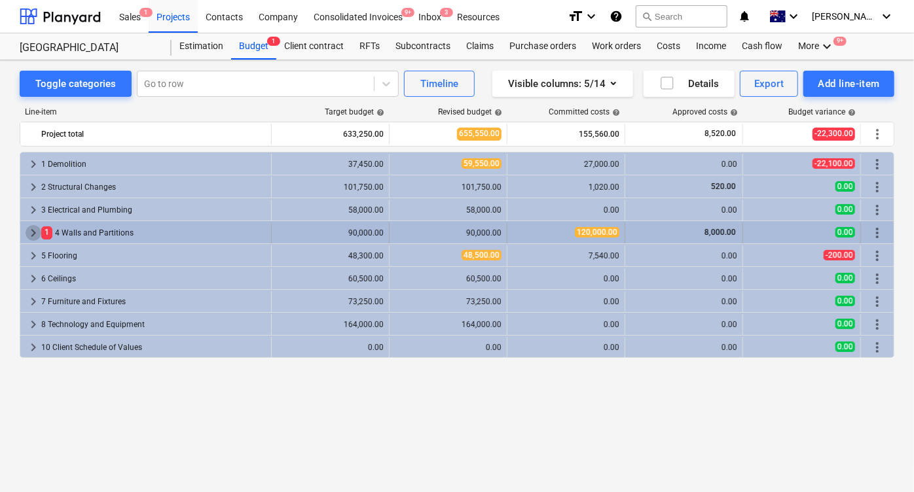
click at [33, 235] on span "keyboard_arrow_right" at bounding box center [34, 233] width 16 height 16
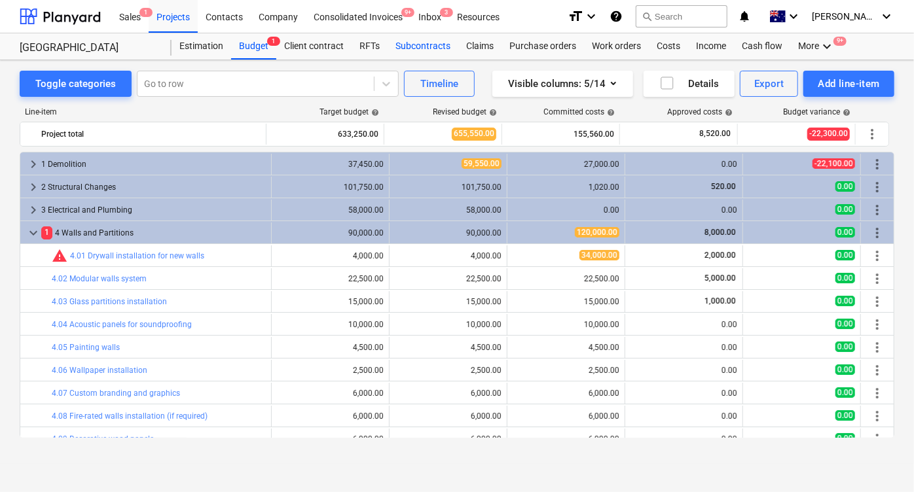
click at [435, 48] on div "Subcontracts" at bounding box center [423, 46] width 71 height 26
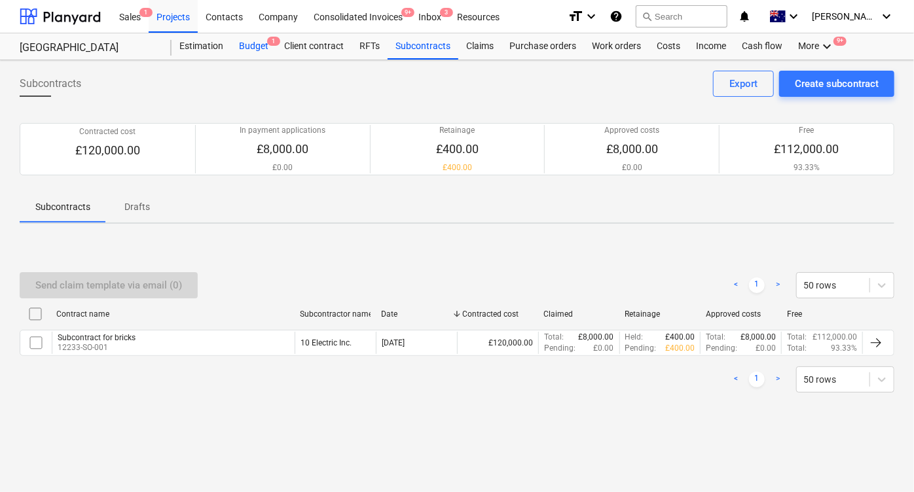
click at [252, 48] on div "Budget 1" at bounding box center [253, 46] width 45 height 26
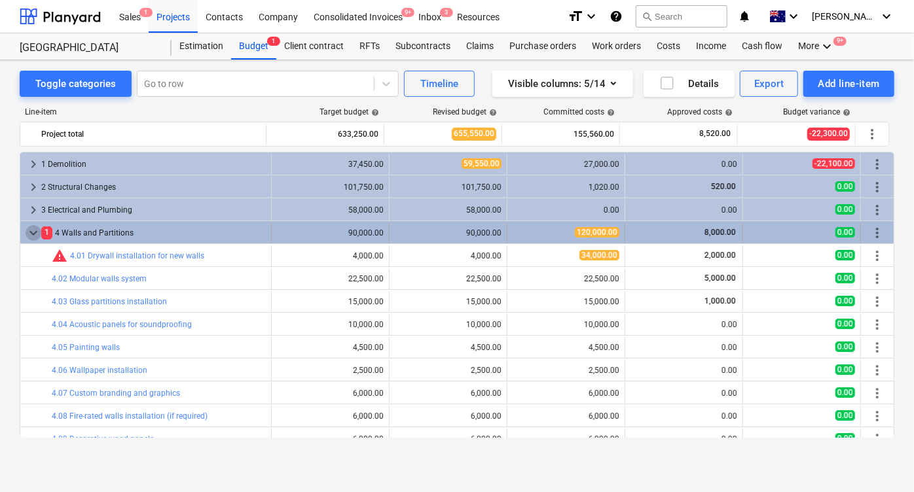
click at [38, 230] on span "keyboard_arrow_down" at bounding box center [34, 233] width 16 height 16
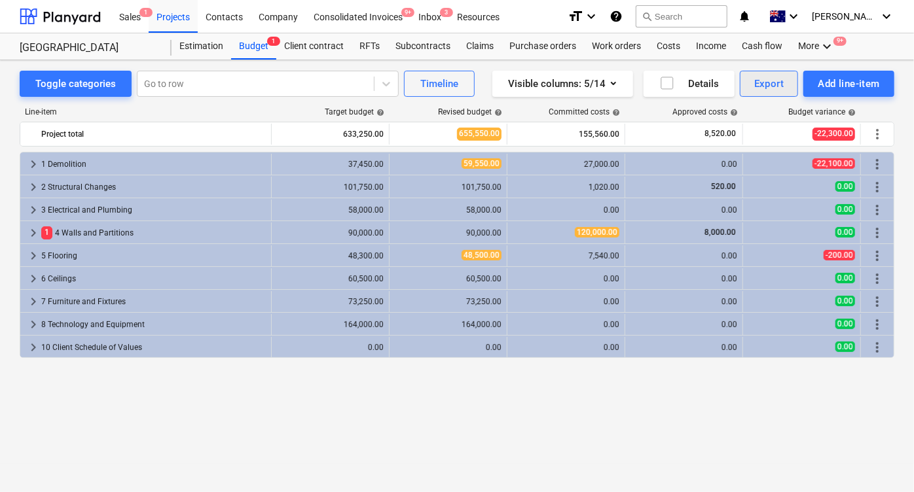
click at [763, 71] on button "Export" at bounding box center [769, 84] width 59 height 26
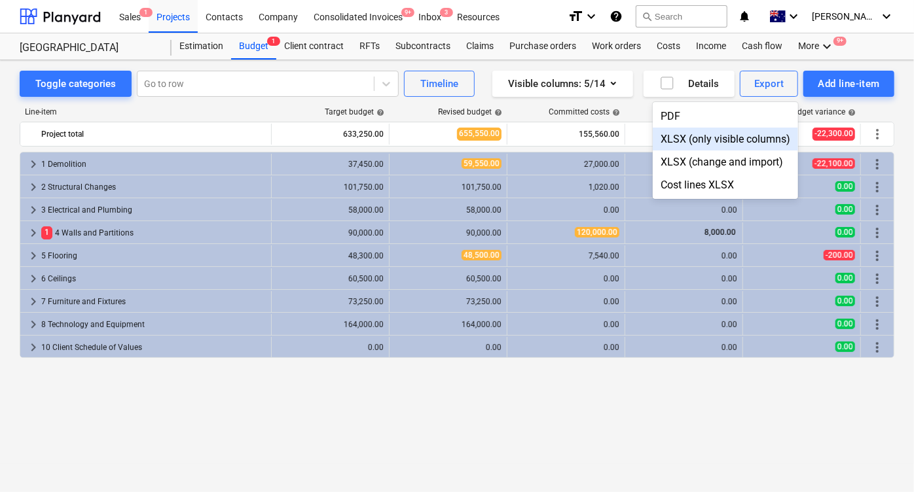
click at [591, 66] on div at bounding box center [457, 246] width 914 height 492
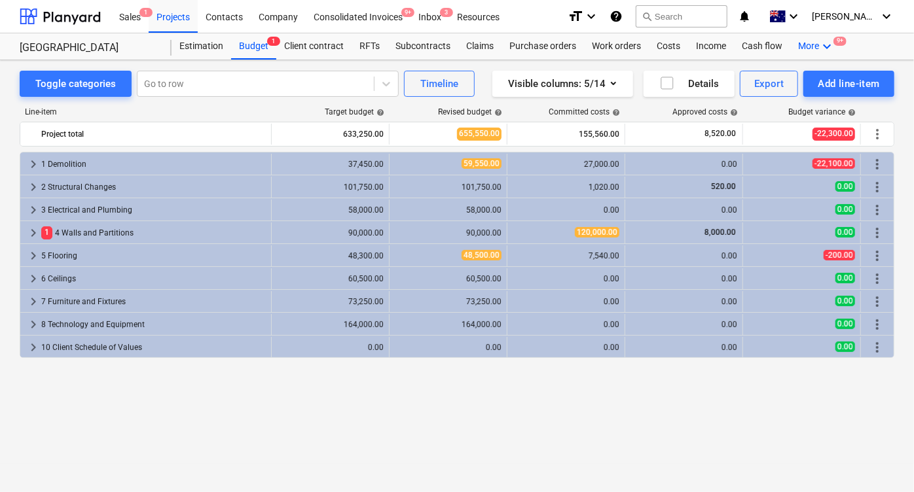
click at [816, 46] on div "More keyboard_arrow_down 9+" at bounding box center [816, 46] width 52 height 26
click at [781, 79] on div "Files 2" at bounding box center [803, 78] width 63 height 11
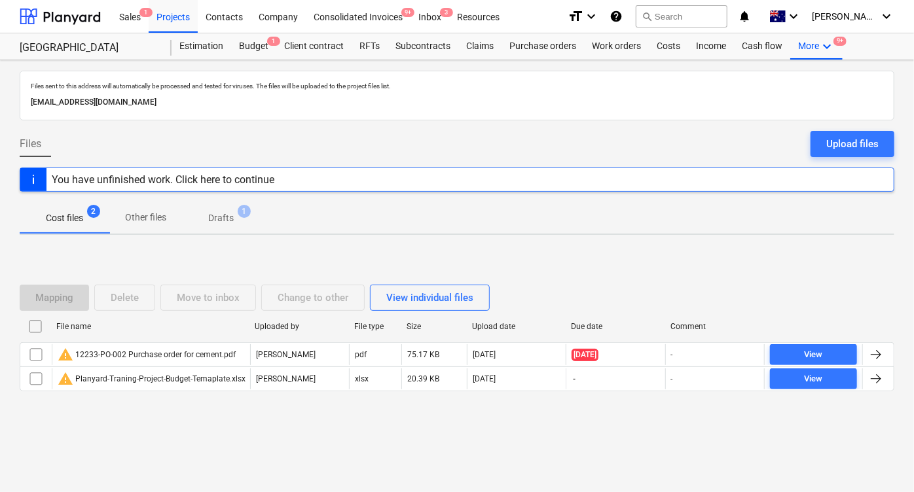
click at [32, 328] on input "checkbox" at bounding box center [35, 326] width 21 height 21
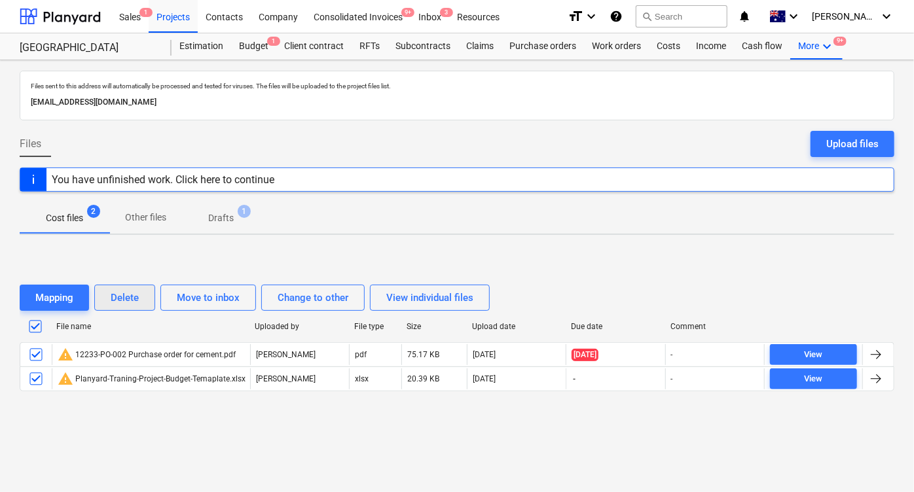
click at [120, 305] on div "Delete" at bounding box center [125, 297] width 28 height 17
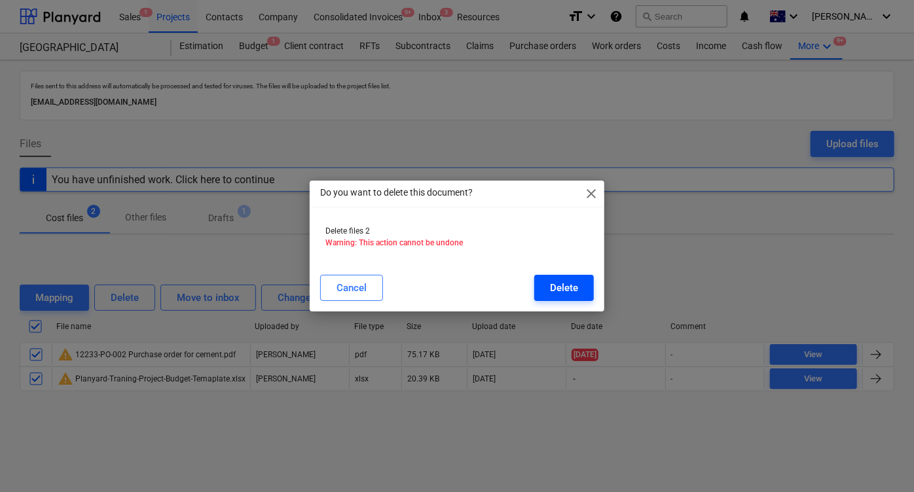
click at [562, 295] on div "Delete" at bounding box center [564, 288] width 28 height 17
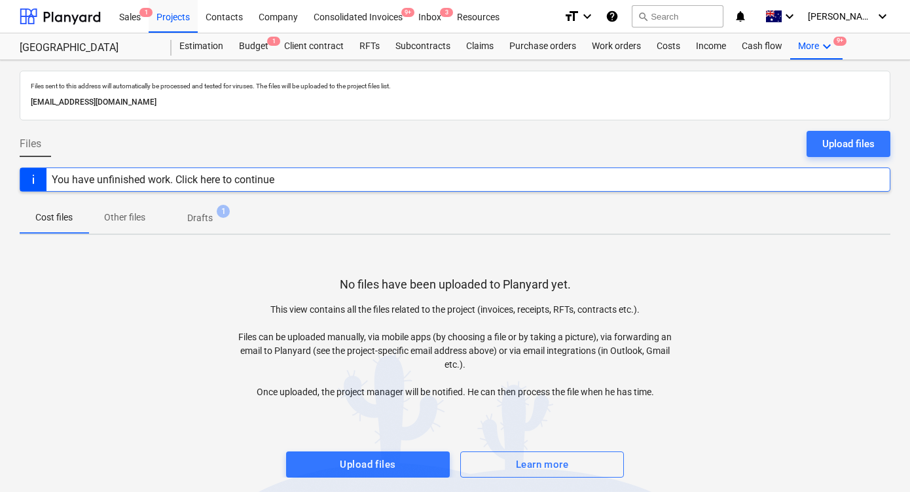
scroll to position [5, 0]
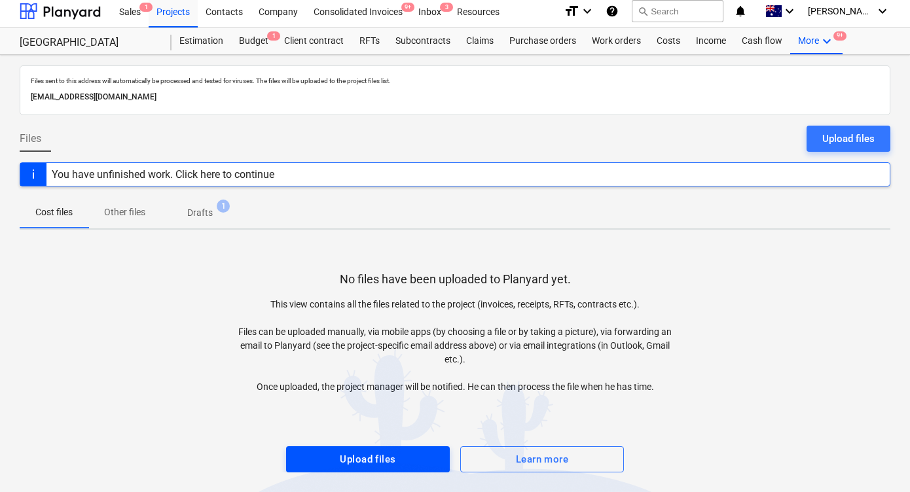
click at [328, 462] on span "Upload files" at bounding box center [368, 459] width 135 height 17
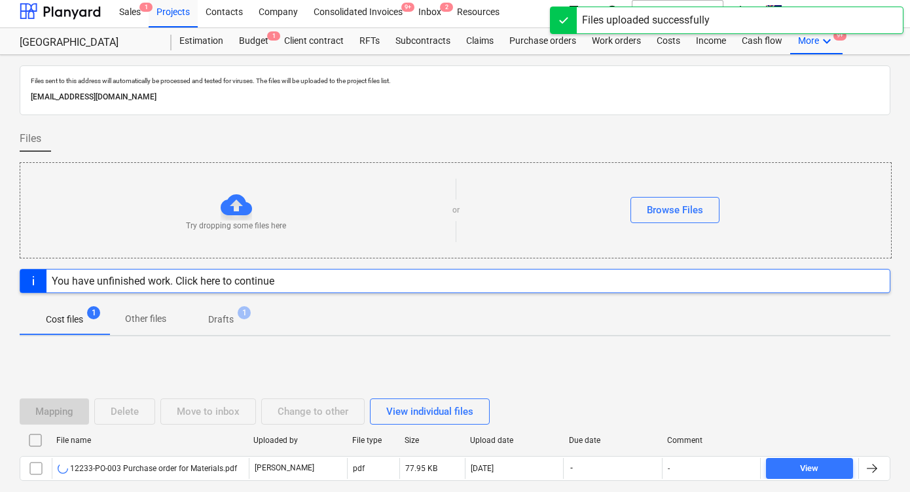
scroll to position [65, 0]
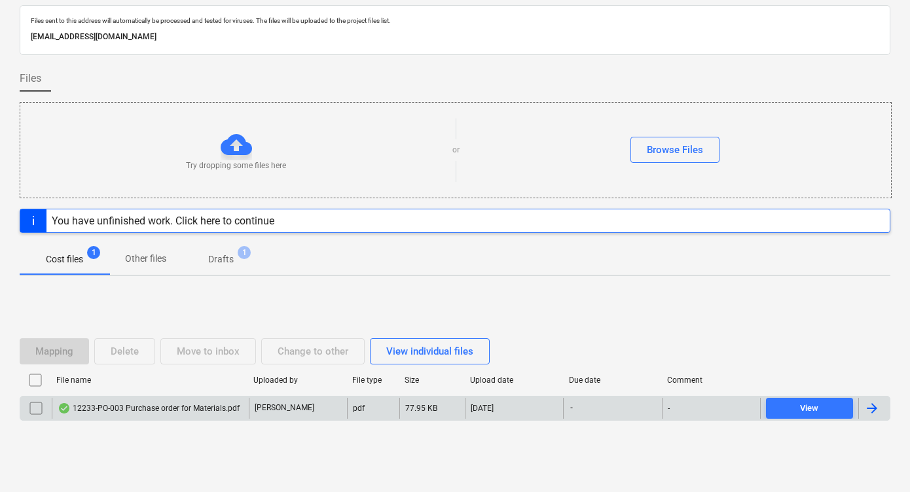
click at [177, 404] on div "12233-PO-003 Purchase order for Materials.pdf" at bounding box center [149, 408] width 182 height 10
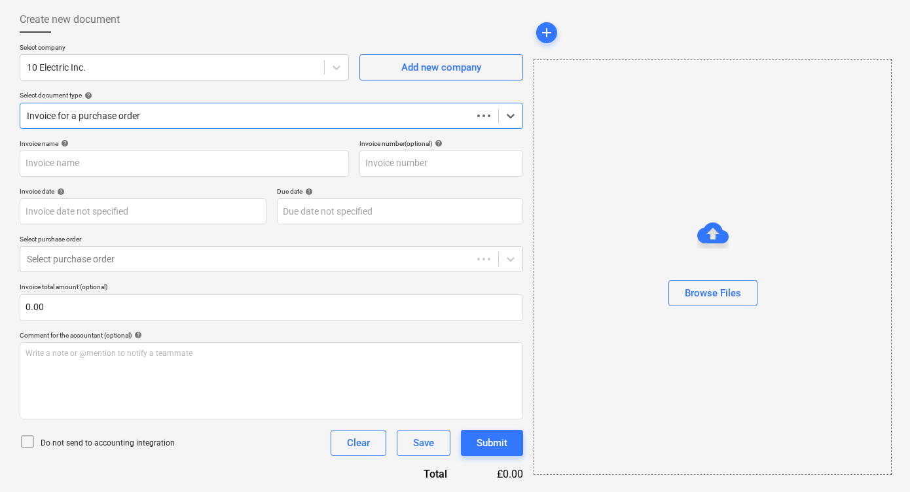
scroll to position [64, 0]
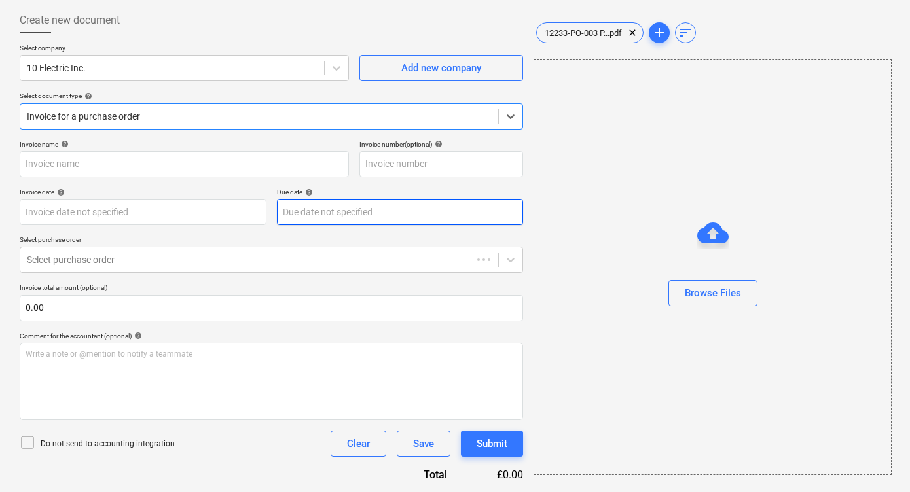
type input "12233-PO-003"
type input "25 Aug 2025"
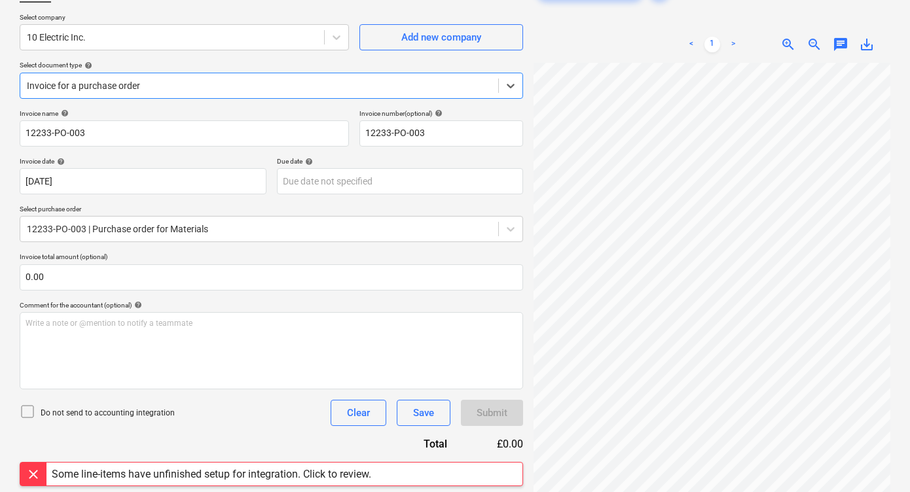
scroll to position [0, 0]
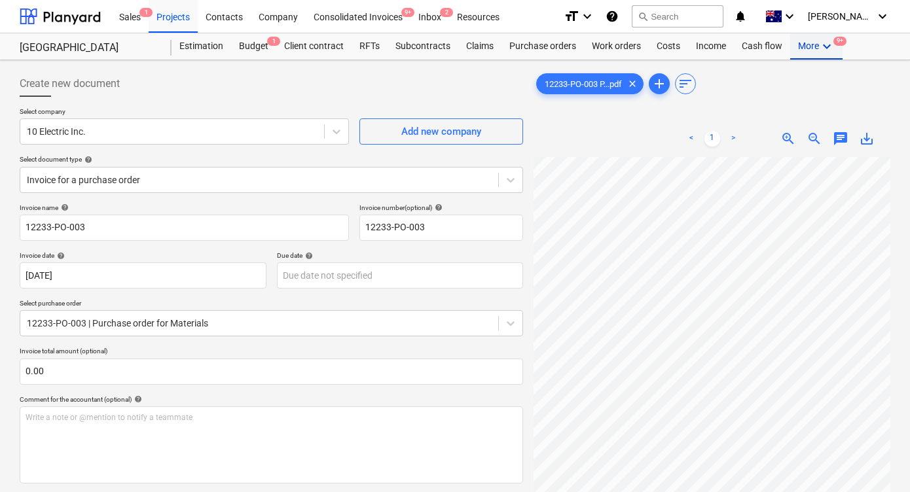
click at [831, 58] on div "More keyboard_arrow_down 9+" at bounding box center [816, 46] width 52 height 26
click at [782, 122] on div "Settings 9+" at bounding box center [803, 120] width 63 height 11
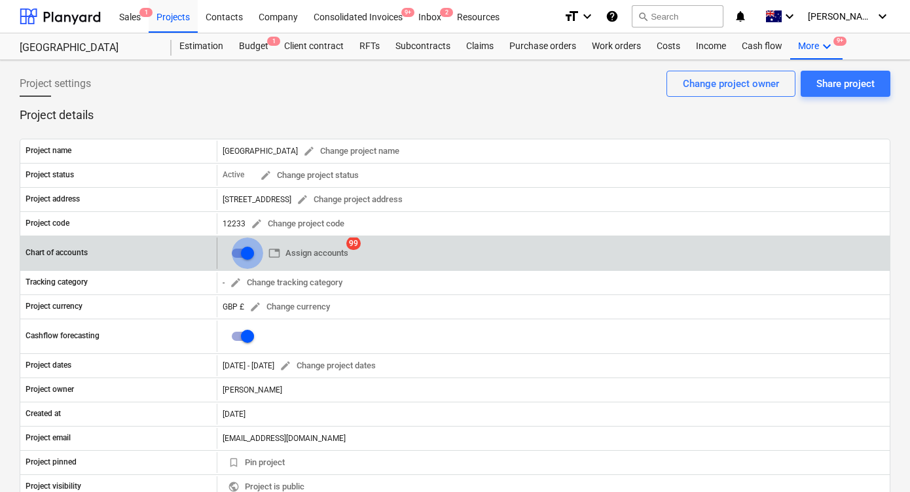
click at [249, 256] on input "checkbox" at bounding box center [247, 253] width 31 height 31
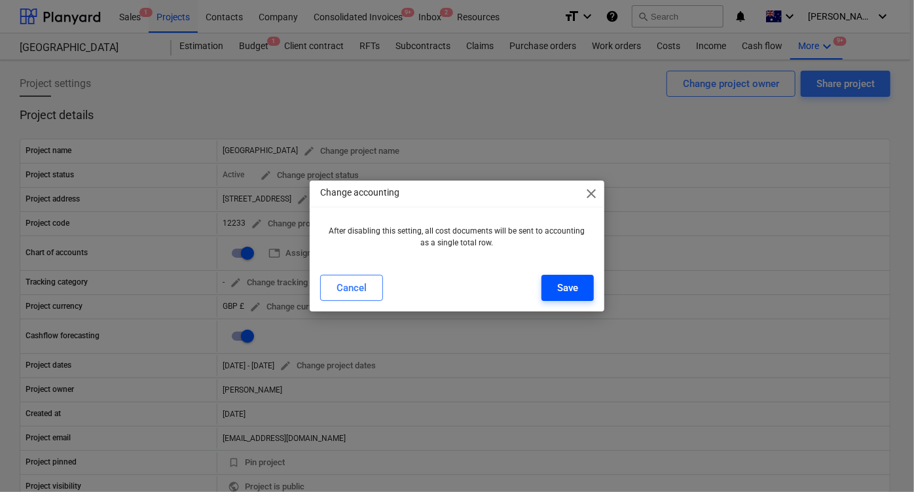
click at [570, 284] on div "Save" at bounding box center [567, 288] width 21 height 17
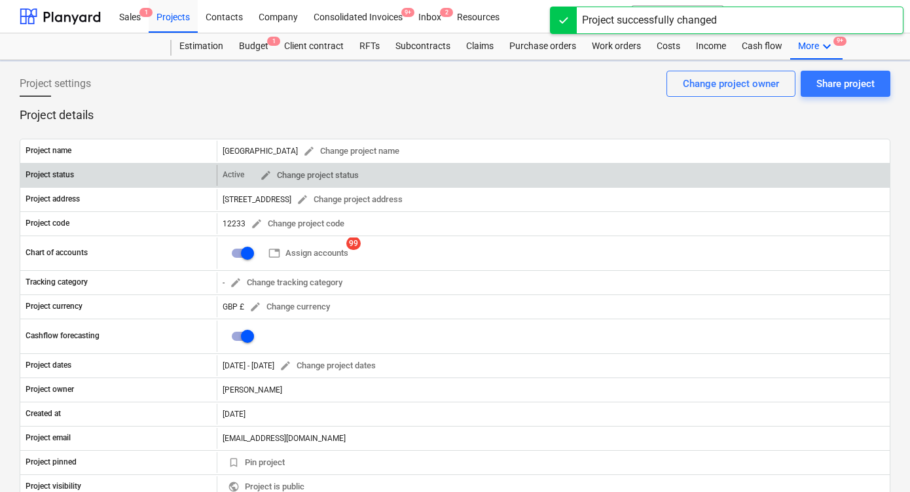
checkbox input "false"
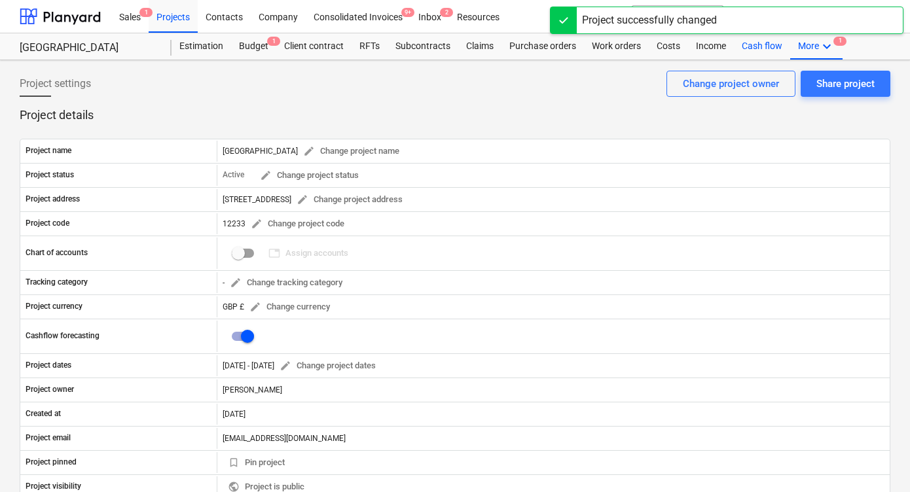
click at [782, 57] on div "Cash flow" at bounding box center [762, 46] width 56 height 26
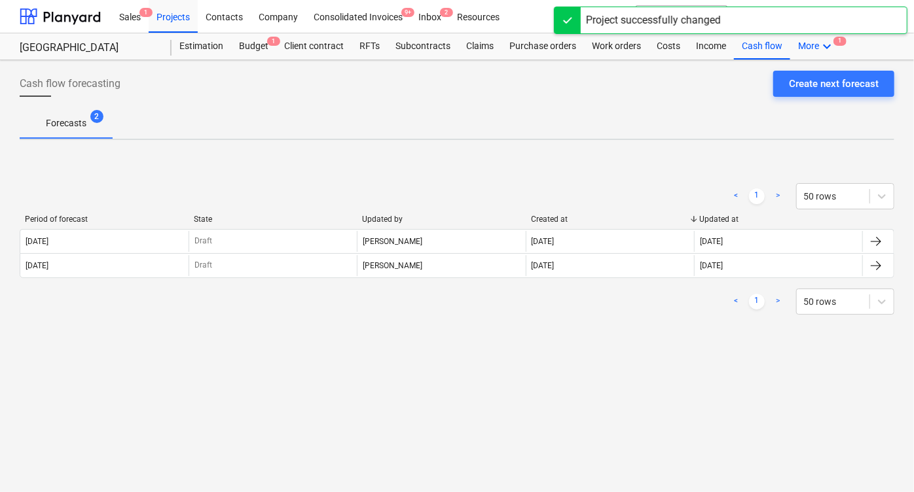
click at [822, 52] on icon "keyboard_arrow_down" at bounding box center [827, 47] width 16 height 16
click at [790, 88] on div "Files 1" at bounding box center [803, 78] width 79 height 22
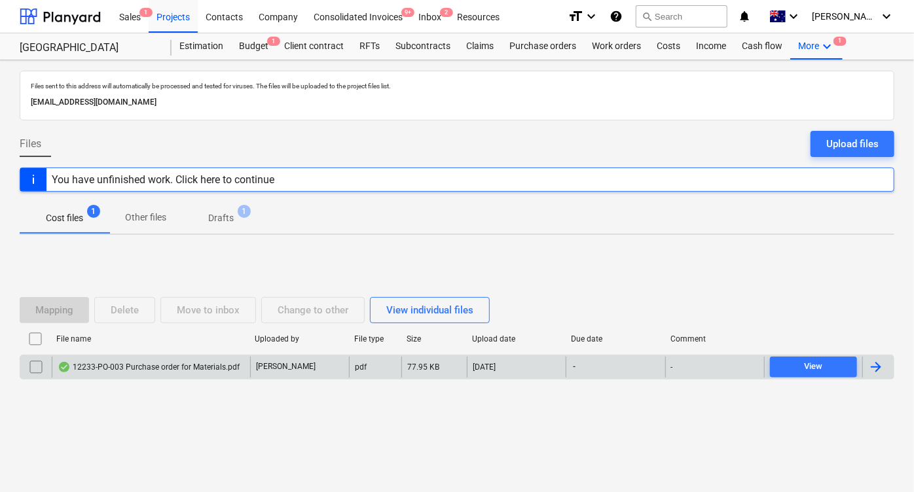
click at [147, 369] on div "12233-PO-003 Purchase order for Materials.pdf" at bounding box center [149, 367] width 182 height 10
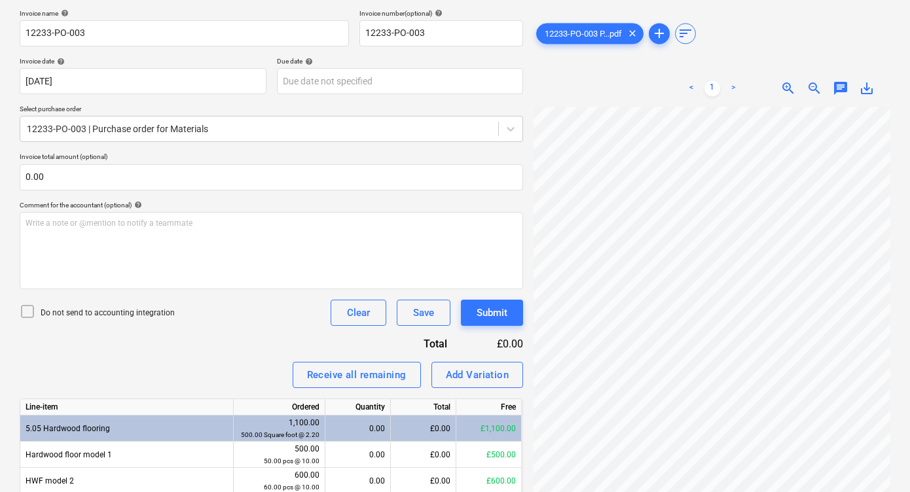
scroll to position [275, 0]
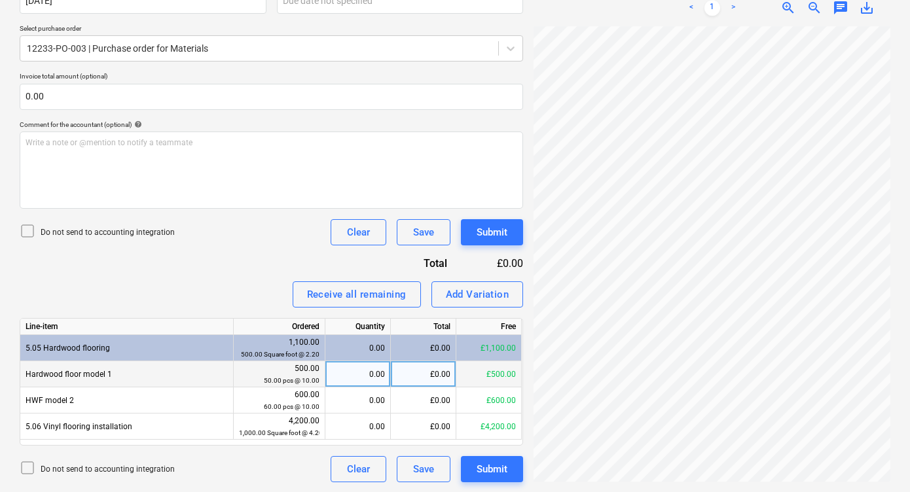
click at [376, 381] on div "0.00" at bounding box center [358, 374] width 54 height 26
type input "25"
click at [481, 473] on div "Submit" at bounding box center [492, 469] width 31 height 17
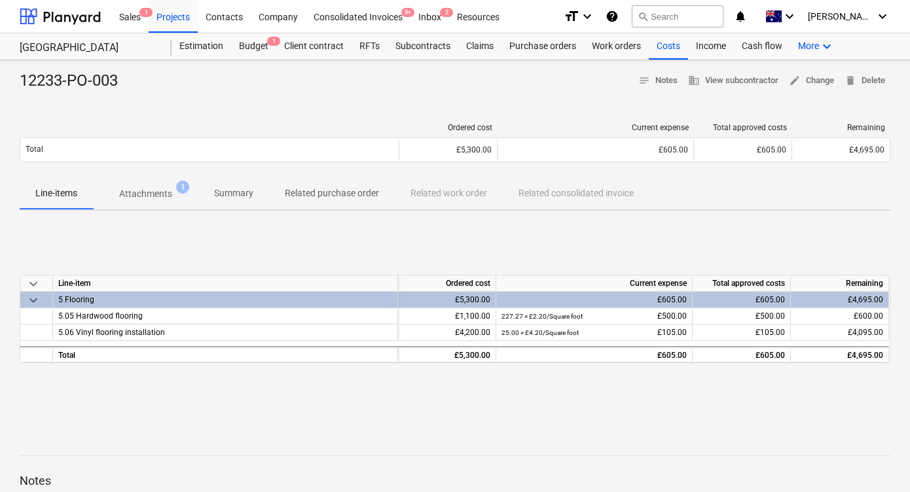
click at [806, 44] on div "More keyboard_arrow_down" at bounding box center [816, 46] width 52 height 26
click at [780, 117] on div "Settings" at bounding box center [803, 120] width 63 height 10
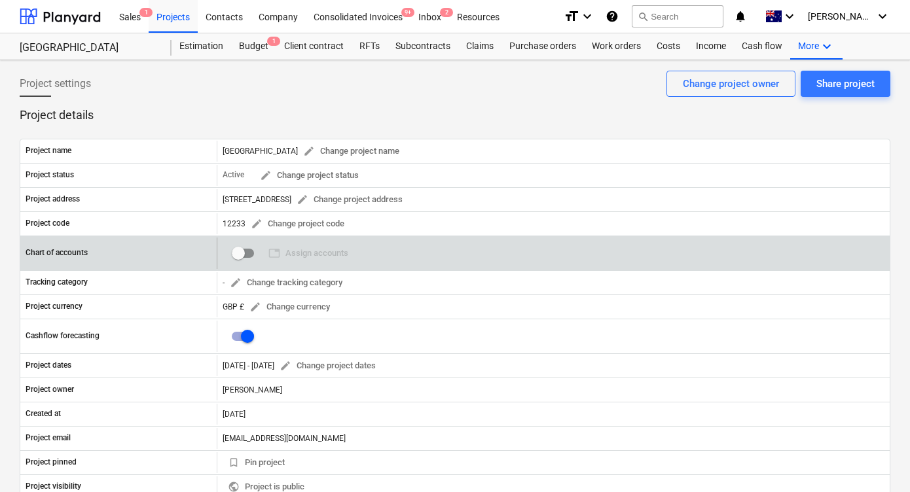
click at [242, 249] on input "checkbox" at bounding box center [238, 253] width 31 height 31
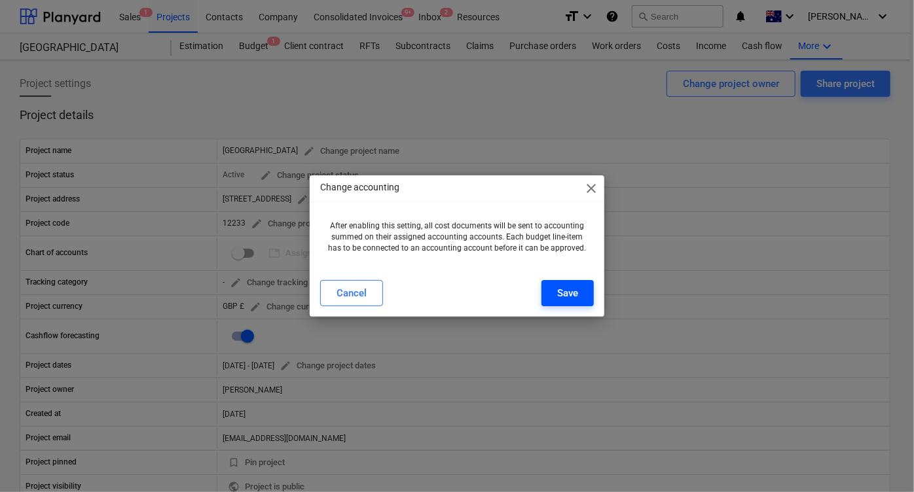
click at [580, 303] on button "Save" at bounding box center [567, 293] width 52 height 26
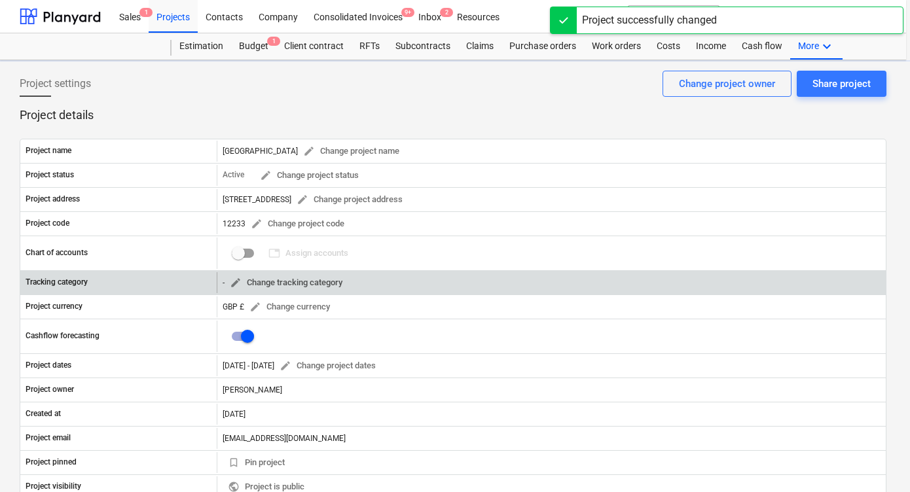
checkbox input "true"
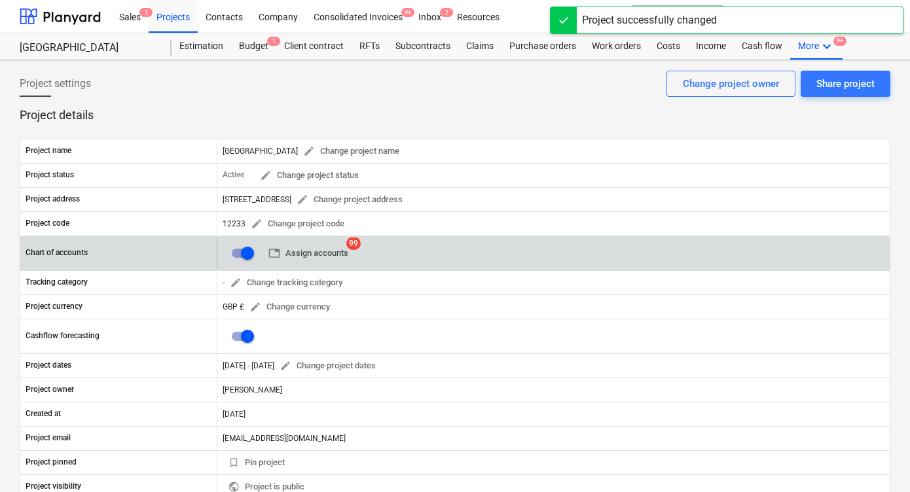
click at [315, 249] on span "table Assign accounts" at bounding box center [308, 253] width 80 height 15
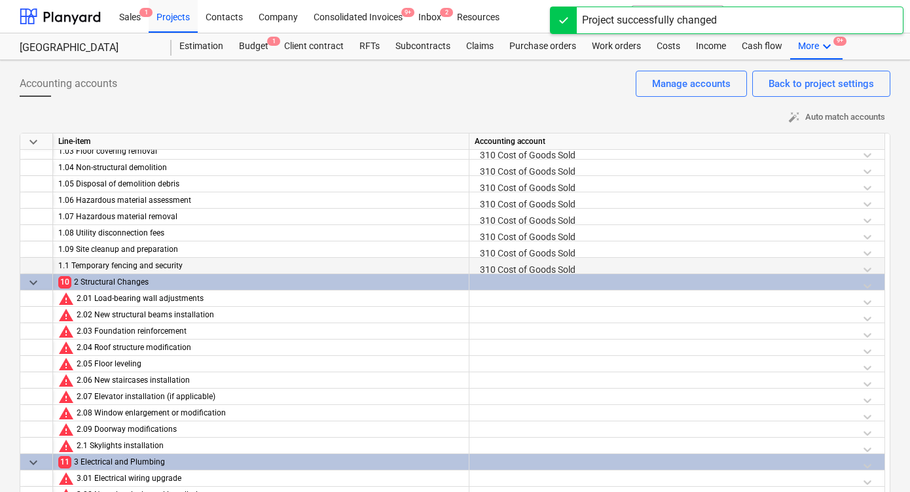
scroll to position [105, 0]
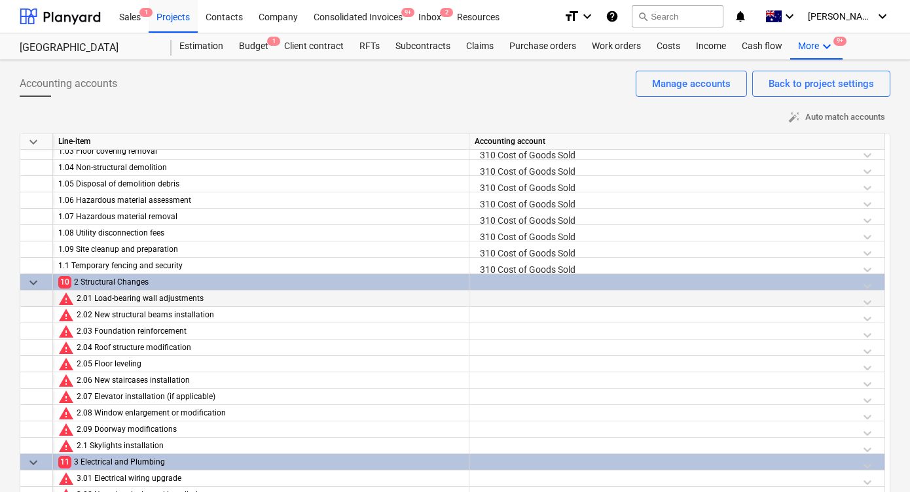
click at [545, 297] on div at bounding box center [677, 302] width 405 height 23
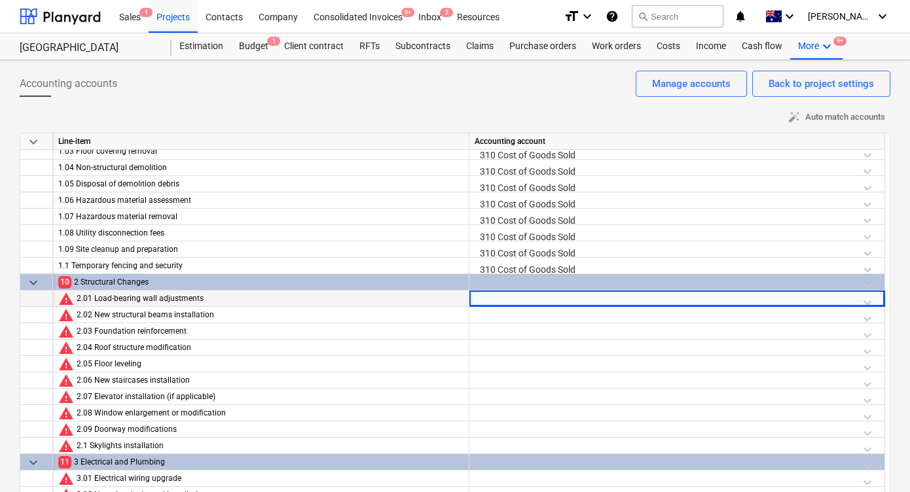
click at [545, 297] on div at bounding box center [677, 302] width 405 height 23
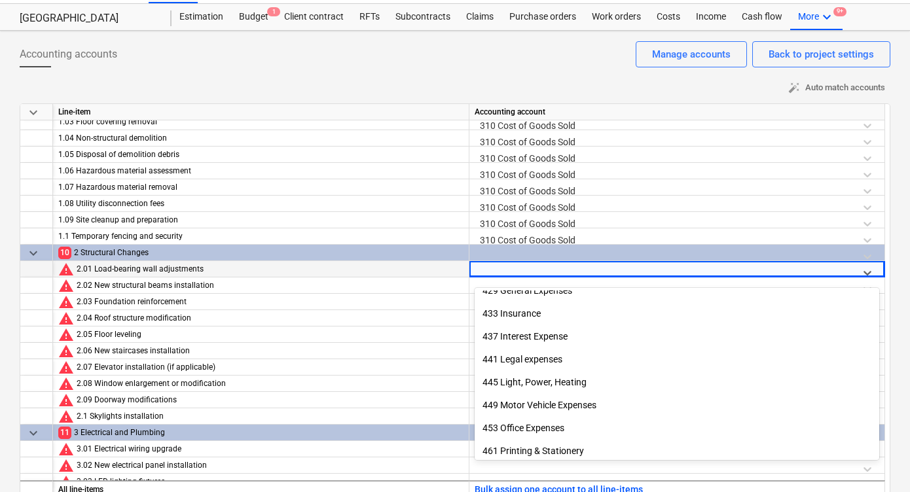
scroll to position [262, 0]
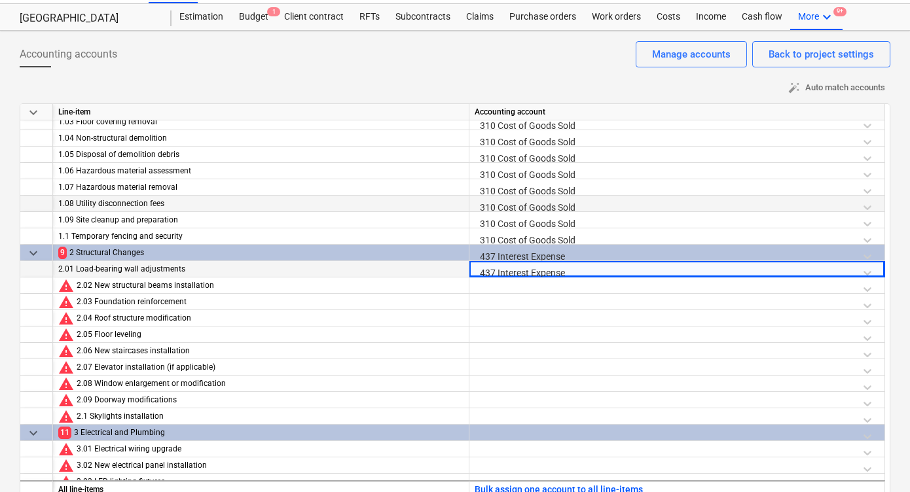
click at [384, 201] on div "1.08 Utility disconnection fees" at bounding box center [260, 204] width 405 height 16
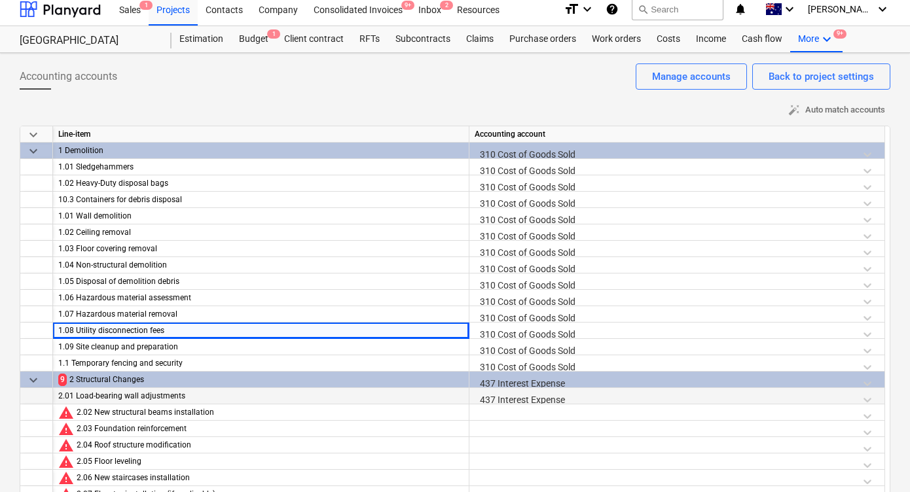
scroll to position [0, 0]
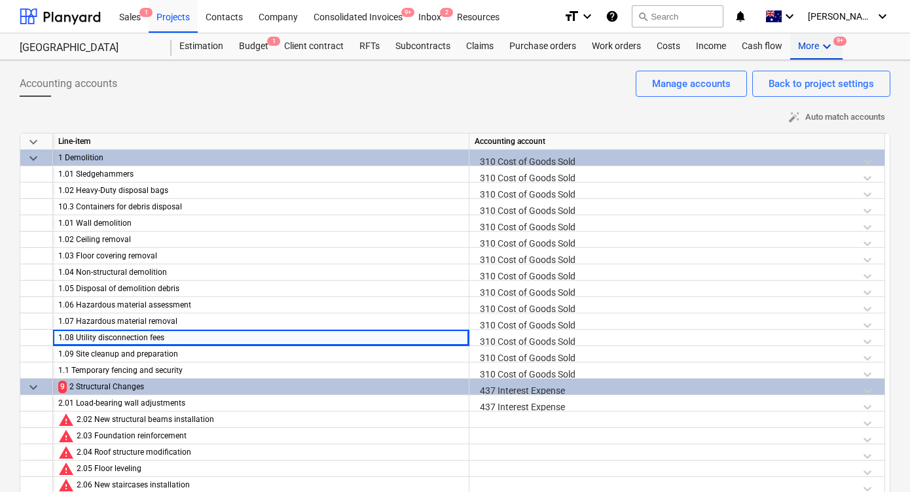
click at [794, 38] on div "More keyboard_arrow_down 9+" at bounding box center [816, 46] width 52 height 26
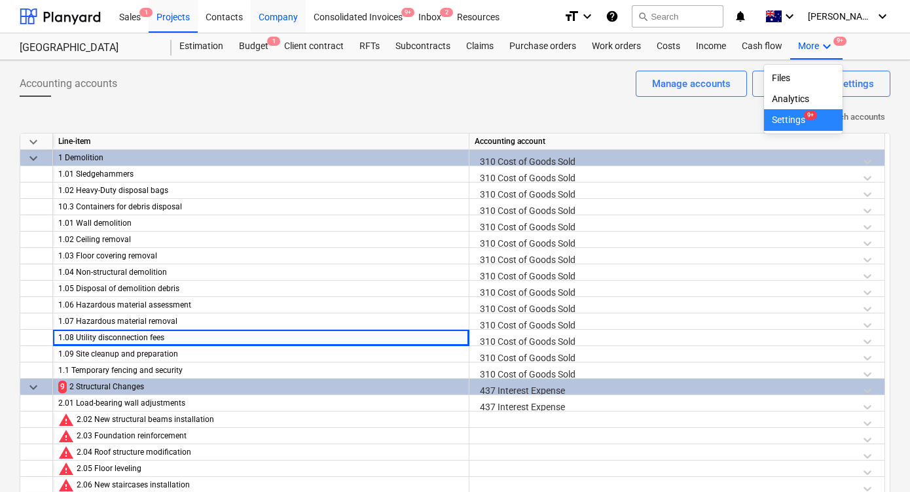
click at [257, 16] on div "Company" at bounding box center [278, 15] width 55 height 33
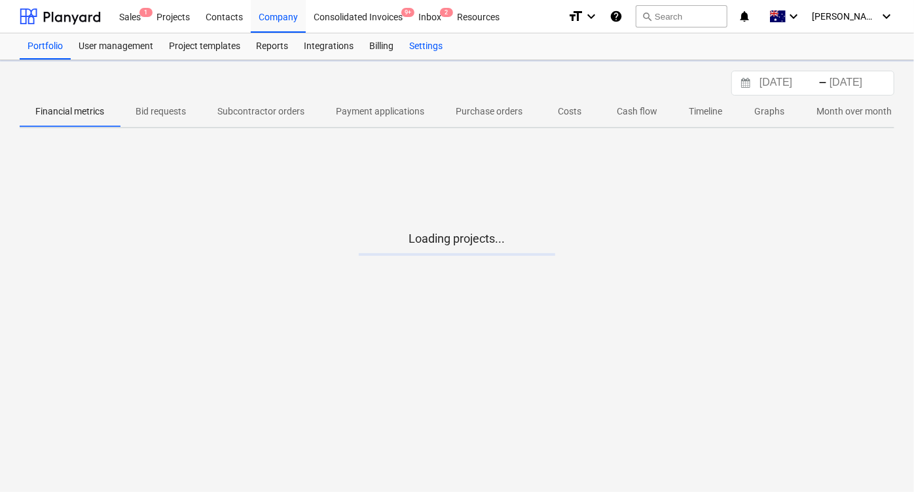
click at [448, 41] on div "Settings" at bounding box center [425, 46] width 49 height 26
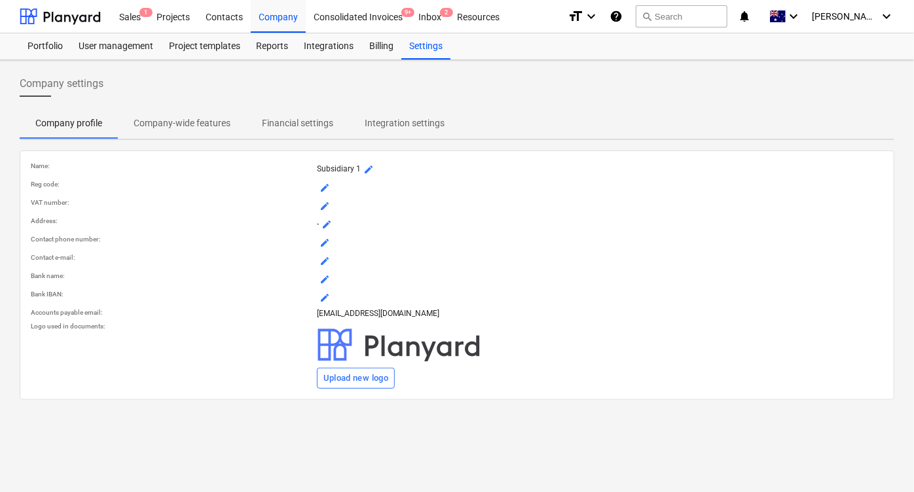
click at [170, 118] on p "Company-wide features" at bounding box center [182, 124] width 97 height 14
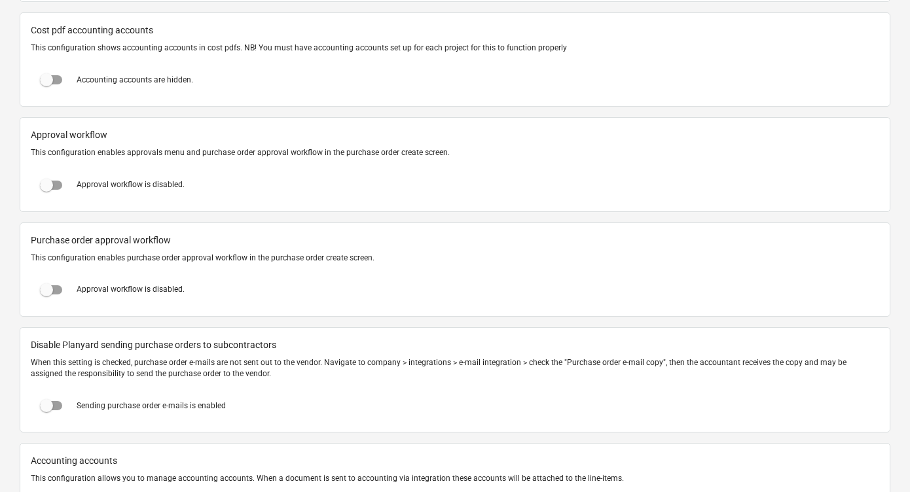
scroll to position [1303, 0]
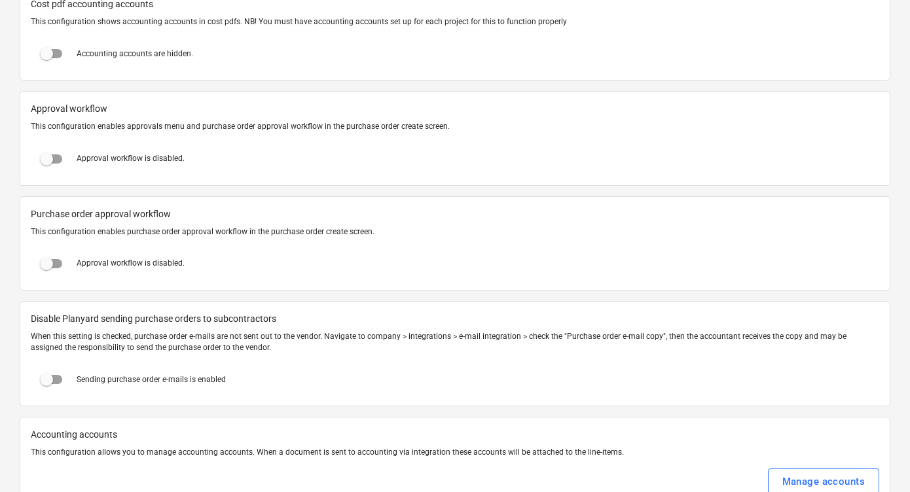
click at [57, 153] on input "checkbox" at bounding box center [46, 158] width 31 height 31
checkbox input "true"
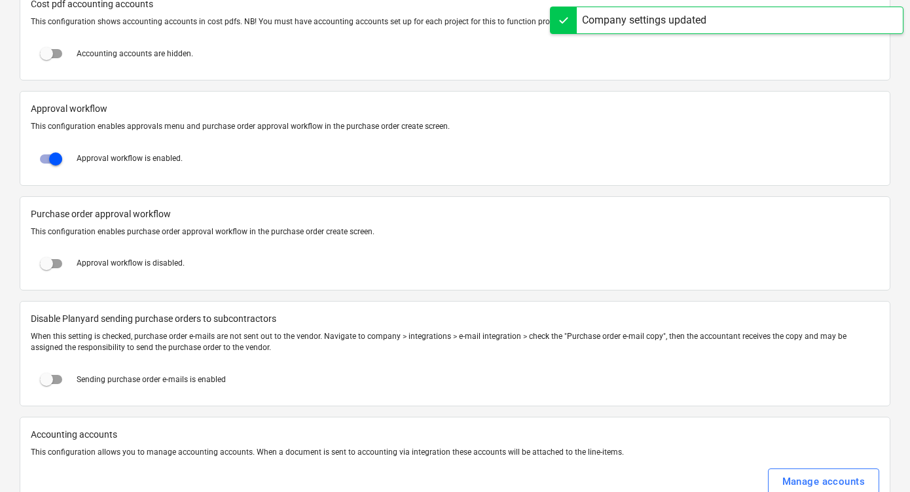
click at [356, 458] on div at bounding box center [455, 463] width 849 height 10
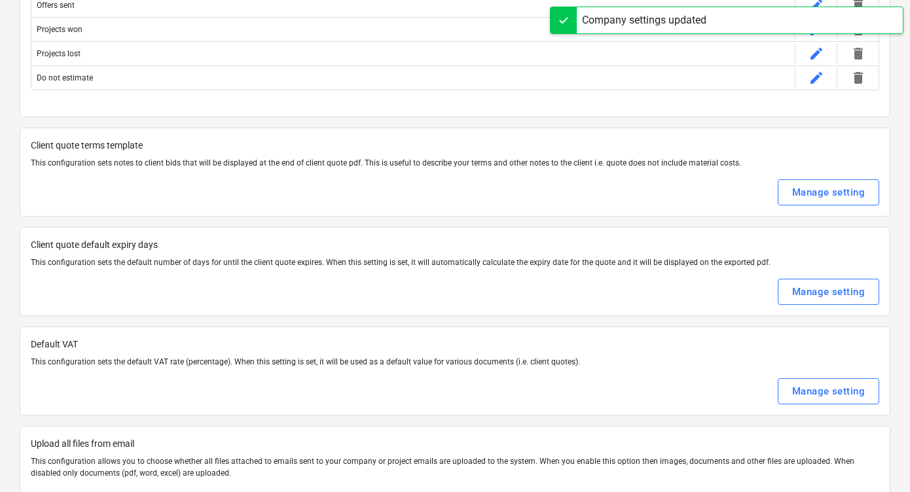
scroll to position [0, 0]
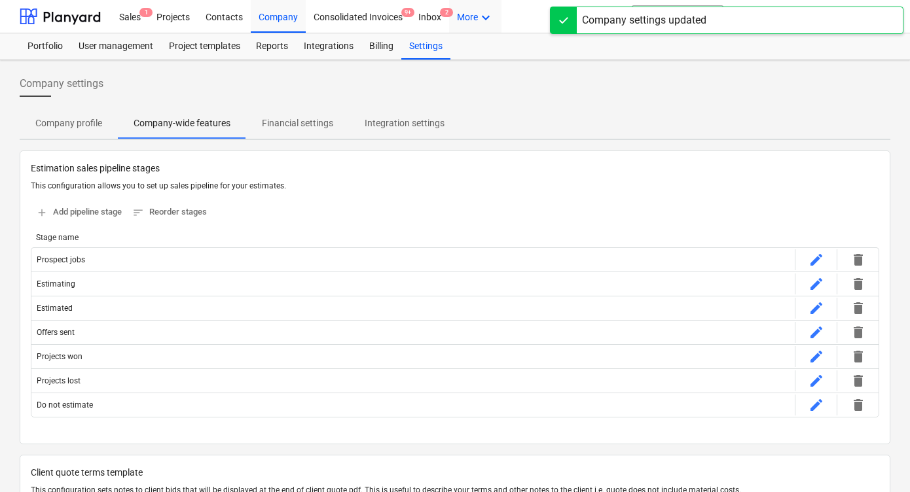
click at [458, 23] on div "More keyboard_arrow_down" at bounding box center [475, 15] width 52 height 33
click at [466, 56] on div "Approvals" at bounding box center [462, 51] width 63 height 10
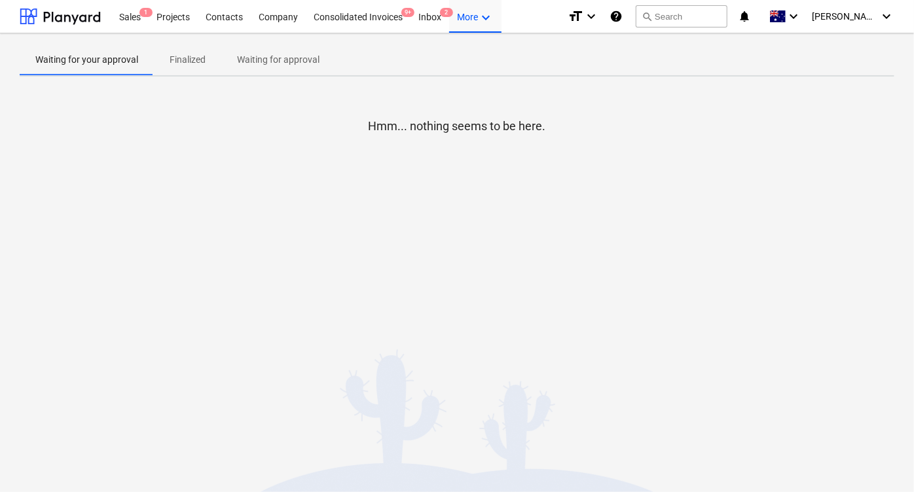
click at [183, 75] on div "Waiting for your approval Finalized Waiting for approval" at bounding box center [457, 60] width 875 height 33
click at [174, 54] on p "Finalized" at bounding box center [188, 60] width 36 height 14
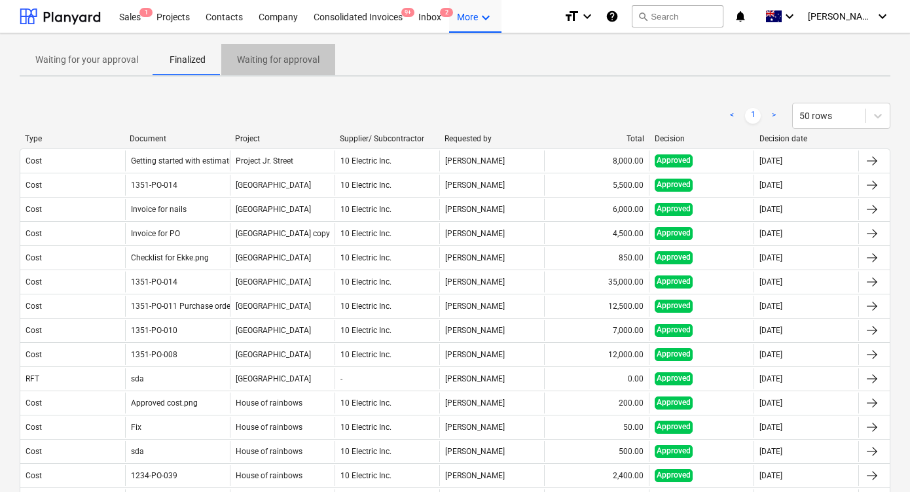
click at [280, 57] on p "Waiting for approval" at bounding box center [278, 60] width 82 height 14
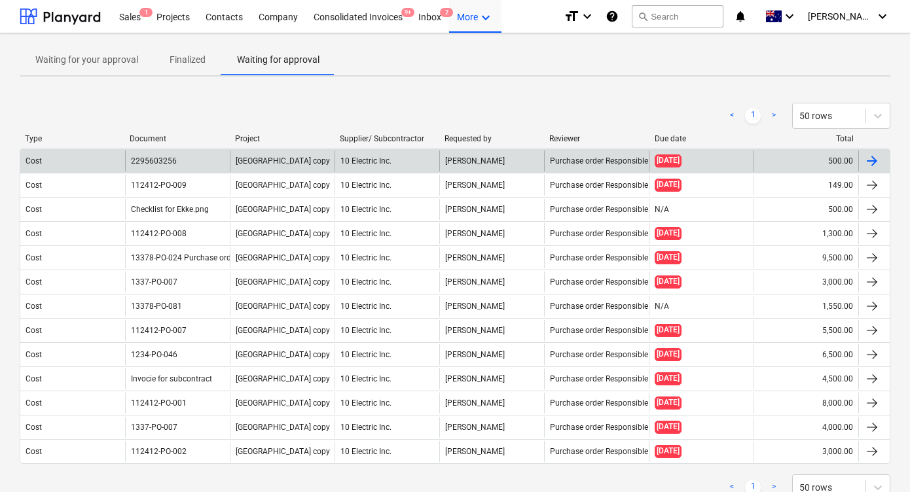
click at [257, 156] on span "[GEOGRAPHIC_DATA] copy" at bounding box center [283, 160] width 94 height 9
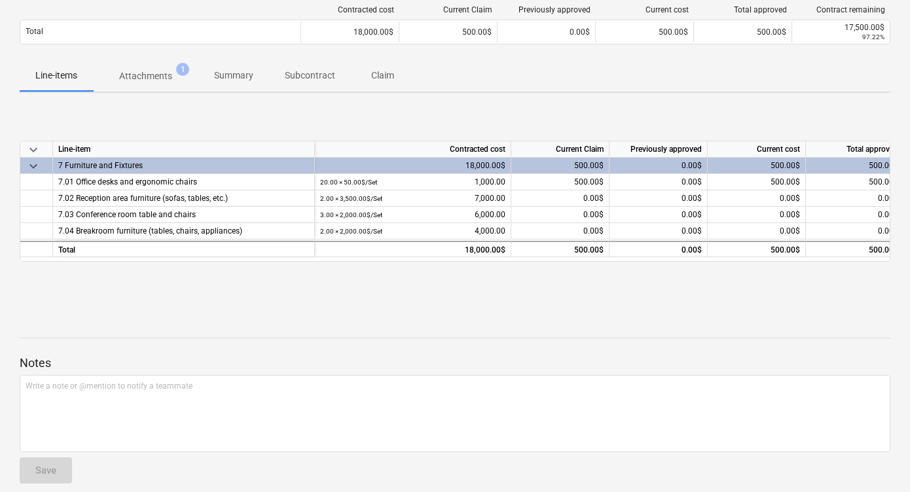
scroll to position [183, 0]
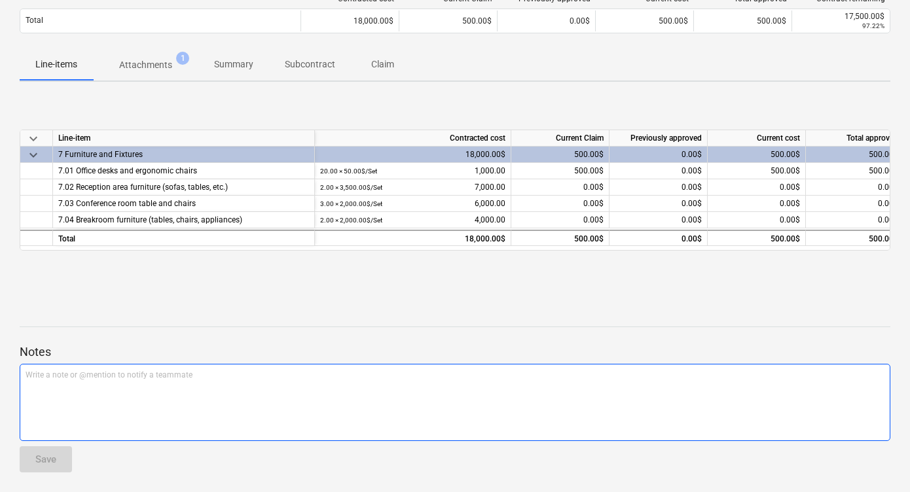
click at [177, 393] on div "Write a note or @mention to notify a teammate ﻿" at bounding box center [455, 402] width 871 height 77
click at [154, 379] on div "Write a note or @mention to notify a teammate ﻿" at bounding box center [455, 402] width 871 height 77
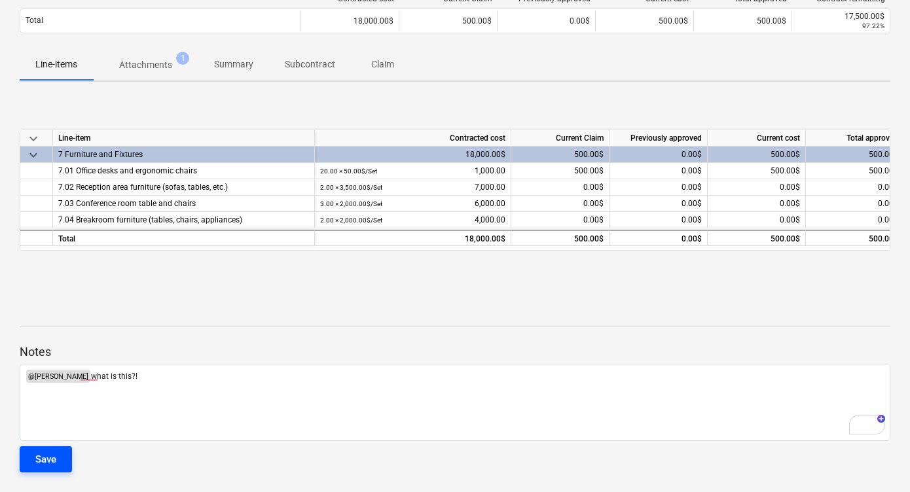
click at [48, 461] on div "Save" at bounding box center [45, 459] width 21 height 17
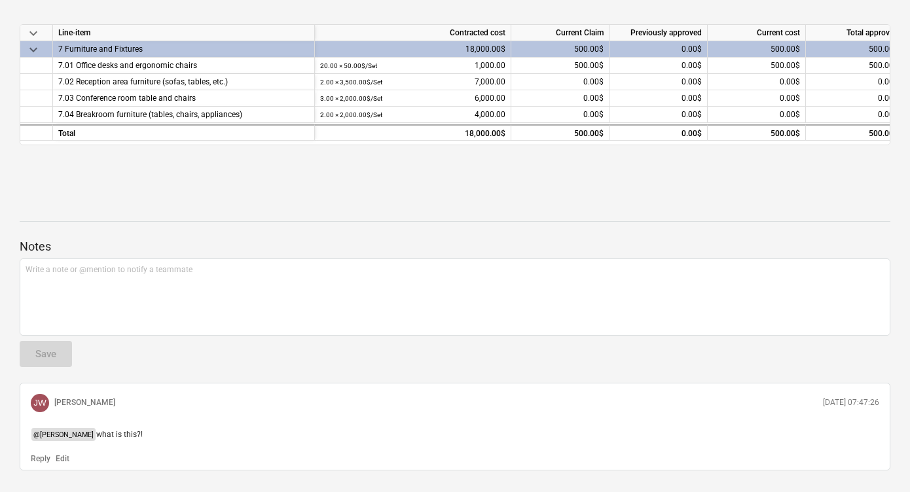
scroll to position [0, 0]
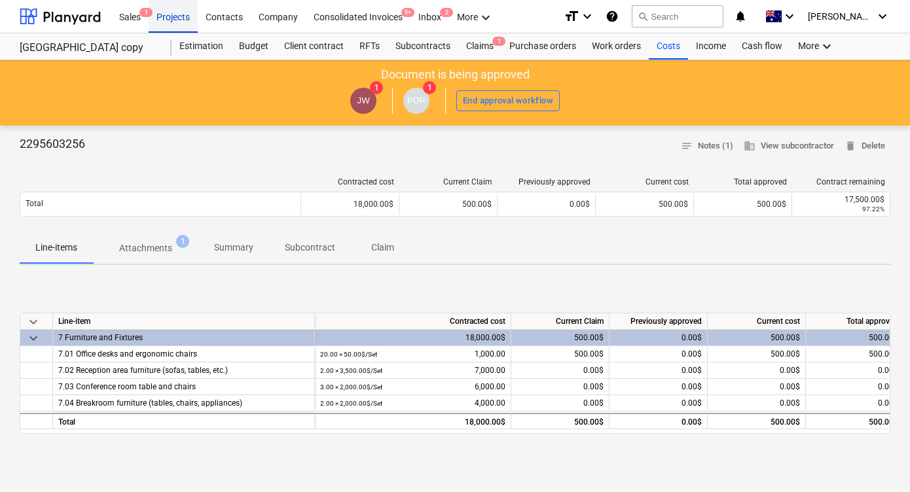
click at [169, 14] on div "Projects" at bounding box center [173, 15] width 49 height 33
click at [747, 14] on icon "notifications" at bounding box center [740, 17] width 13 height 16
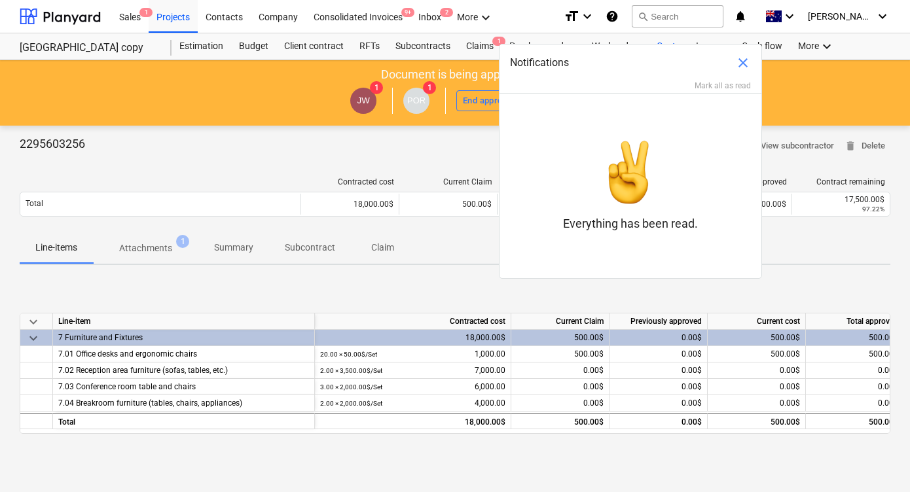
click at [742, 60] on span "close" at bounding box center [743, 63] width 16 height 16
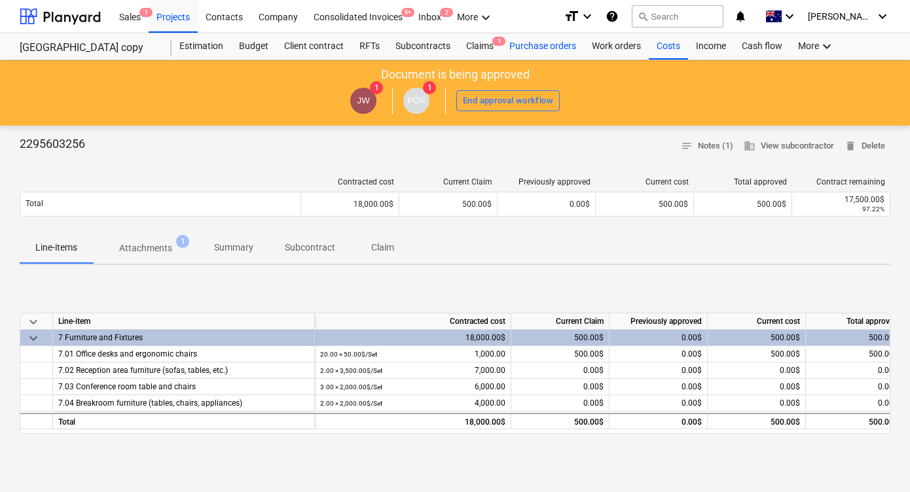
click at [530, 47] on div "Purchase orders" at bounding box center [543, 46] width 82 height 26
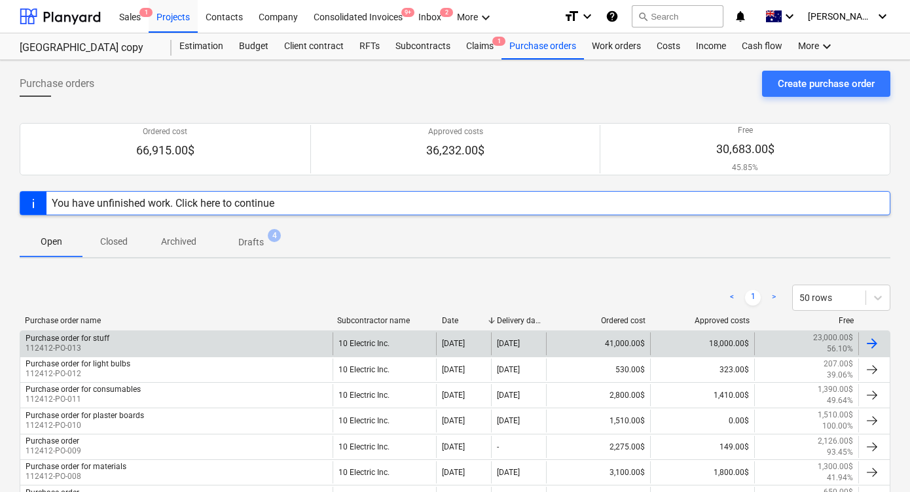
click at [183, 337] on div "Purchase order for stuff 112412-PO-013" at bounding box center [176, 344] width 312 height 22
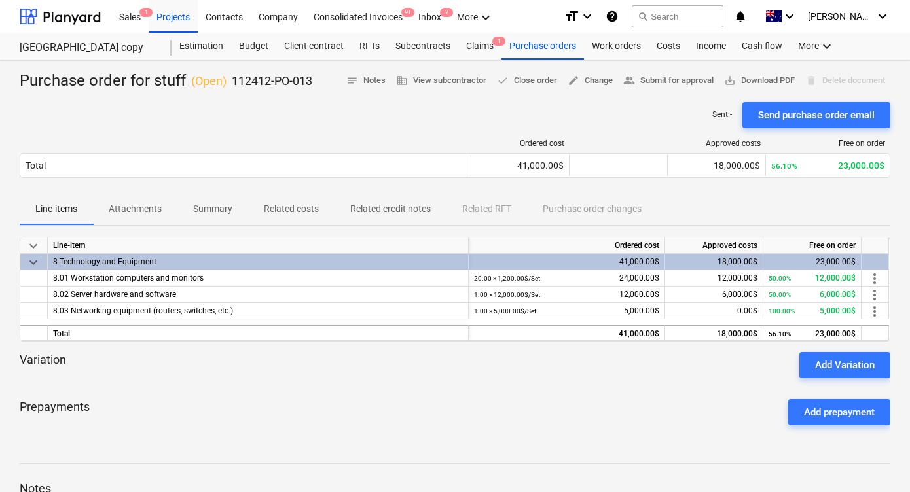
click at [299, 210] on p "Related costs" at bounding box center [291, 209] width 55 height 14
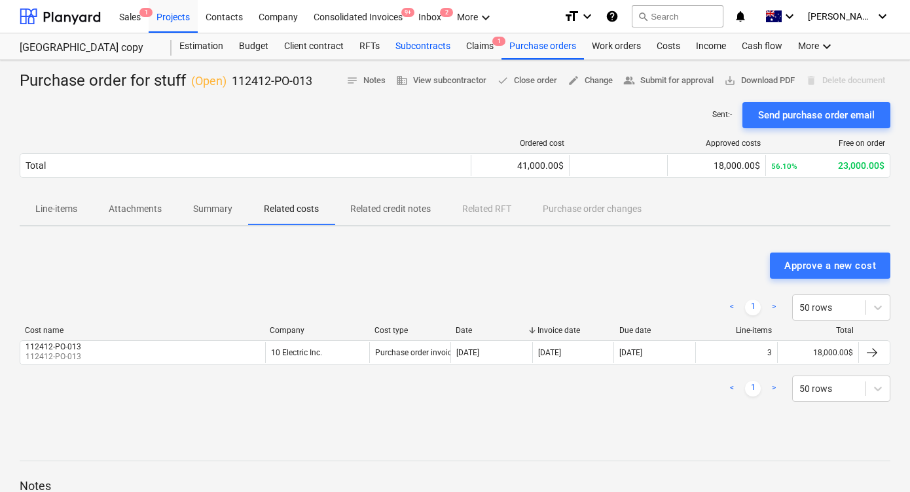
click at [424, 36] on div "Subcontracts" at bounding box center [423, 46] width 71 height 26
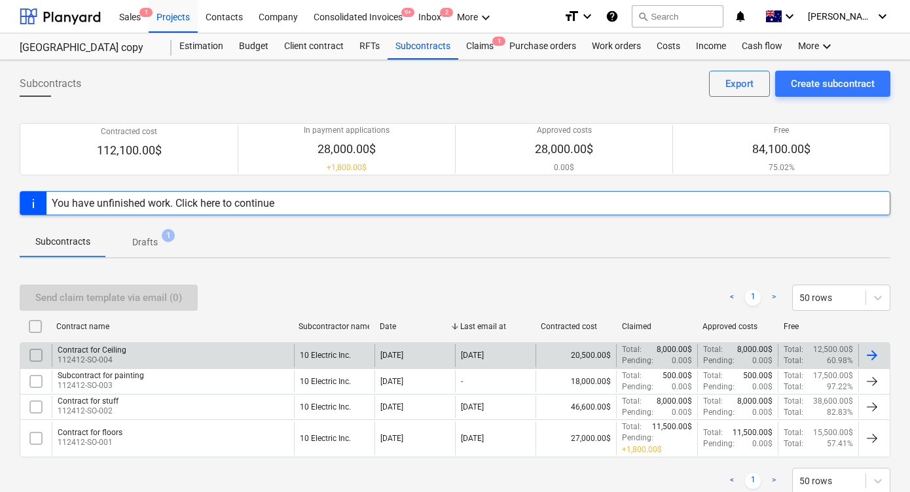
click at [117, 352] on div "Contract for Ceiling" at bounding box center [92, 350] width 69 height 9
